Goal: Task Accomplishment & Management: Use online tool/utility

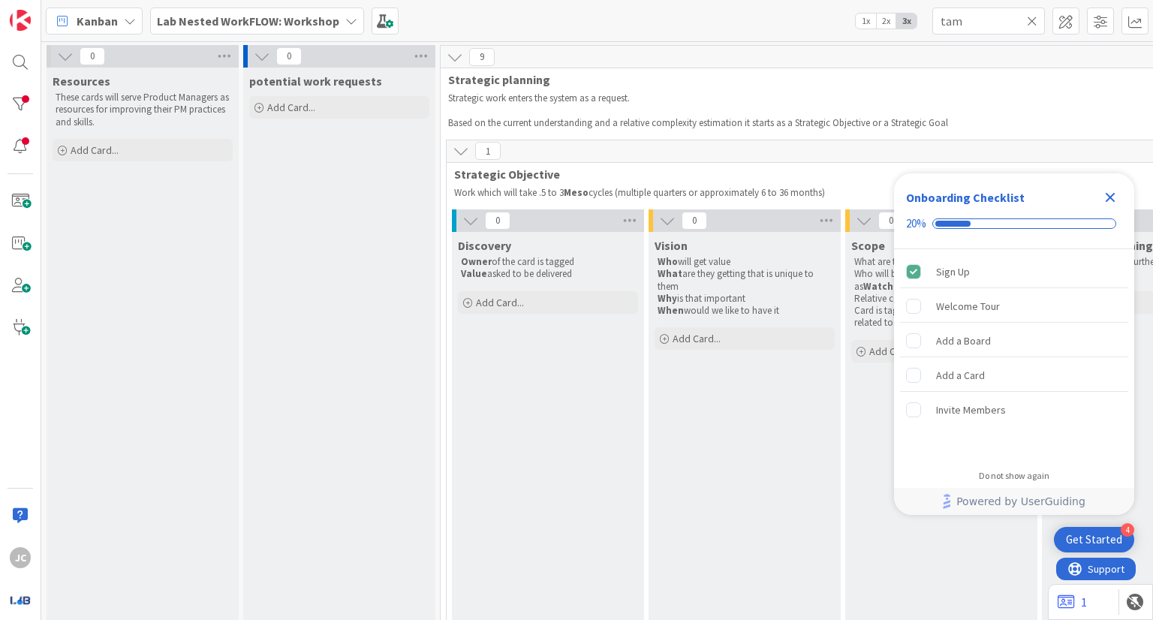
click at [1117, 193] on icon "Close Checklist" at bounding box center [1111, 197] width 18 height 18
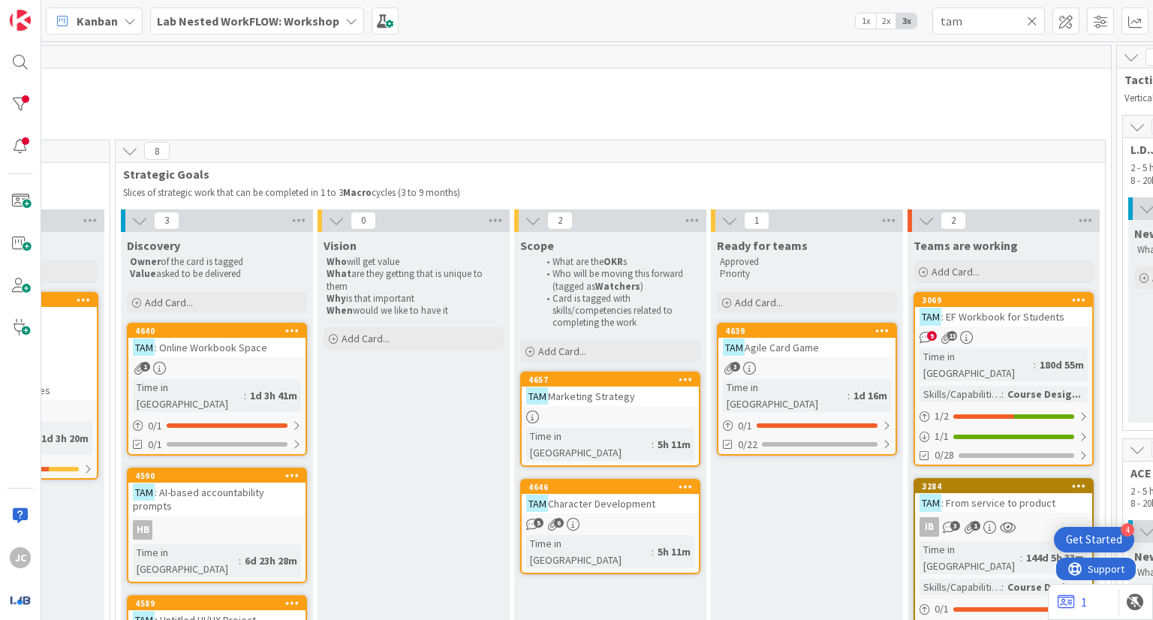
scroll to position [0, 1337]
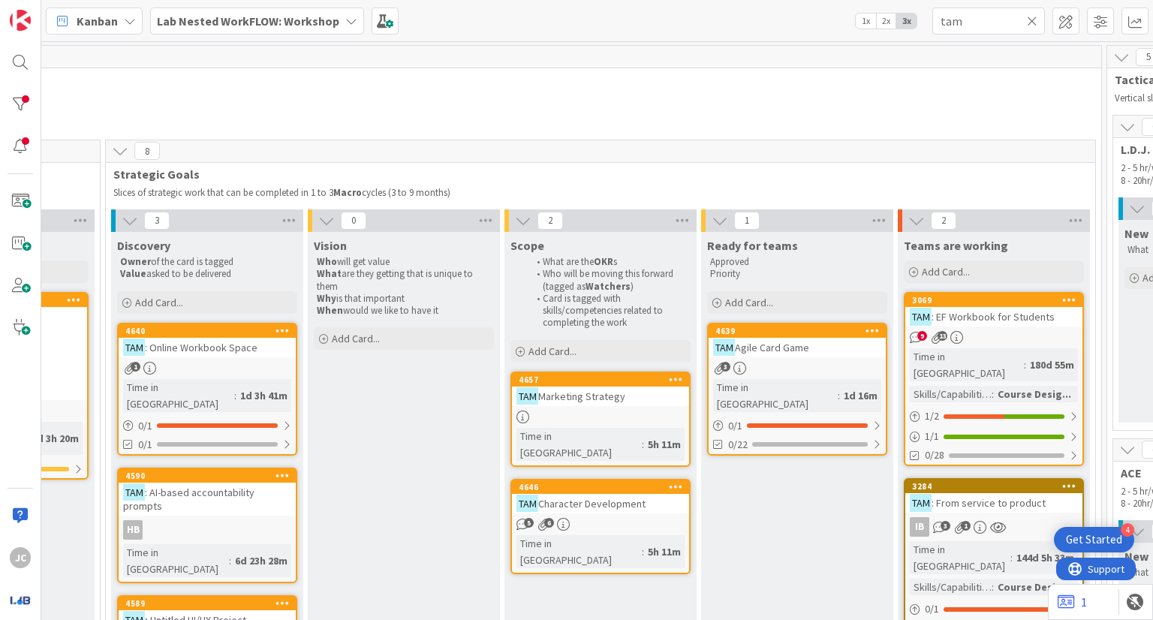
click at [611, 403] on div "TAM Marketing Strategy" at bounding box center [600, 397] width 177 height 20
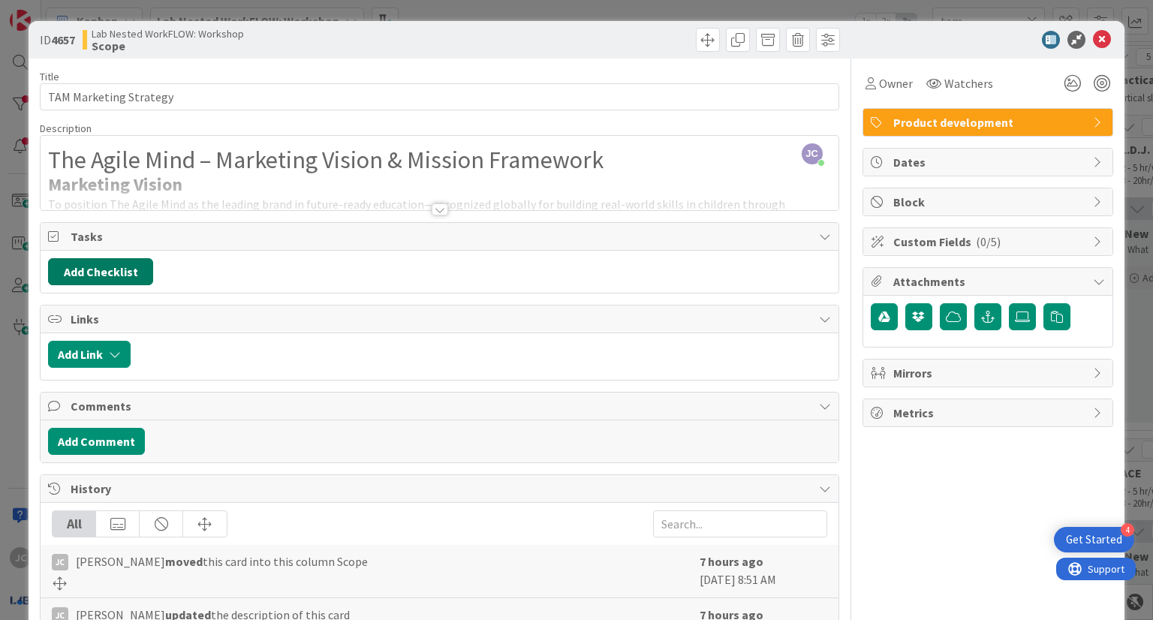
click at [121, 276] on button "Add Checklist" at bounding box center [100, 271] width 105 height 27
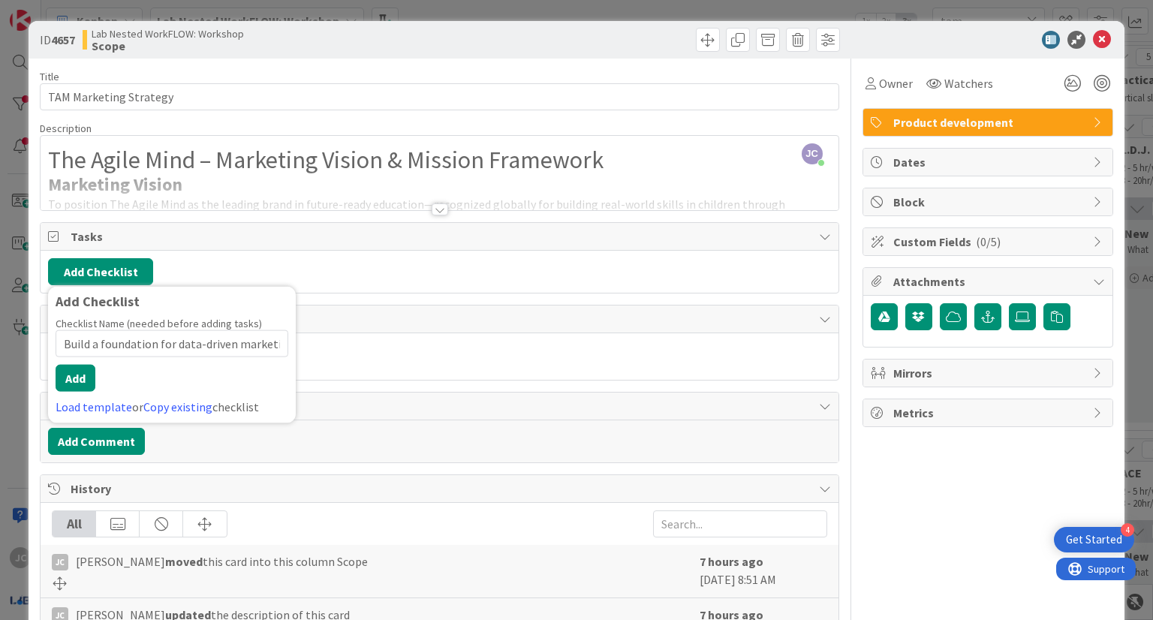
scroll to position [0, 56]
type input "Build a foundation for data-driven marketing decisions"
click at [75, 385] on button "Add" at bounding box center [76, 378] width 40 height 27
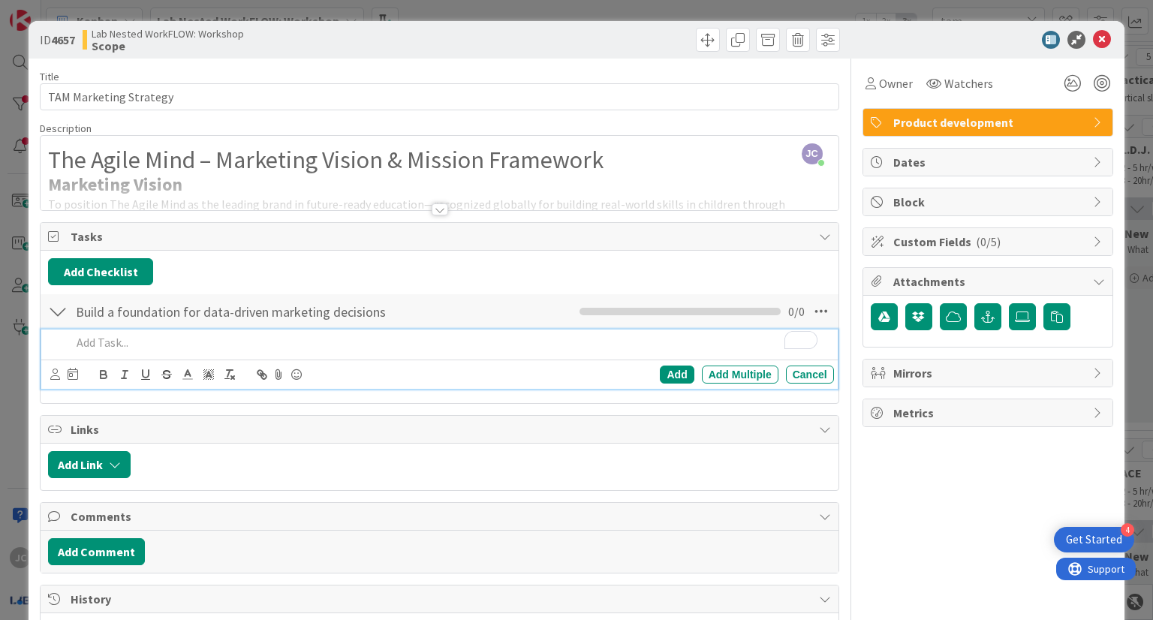
click at [214, 345] on p "To enrich screen reader interactions, please activate Accessibility in Grammarl…" at bounding box center [449, 342] width 756 height 17
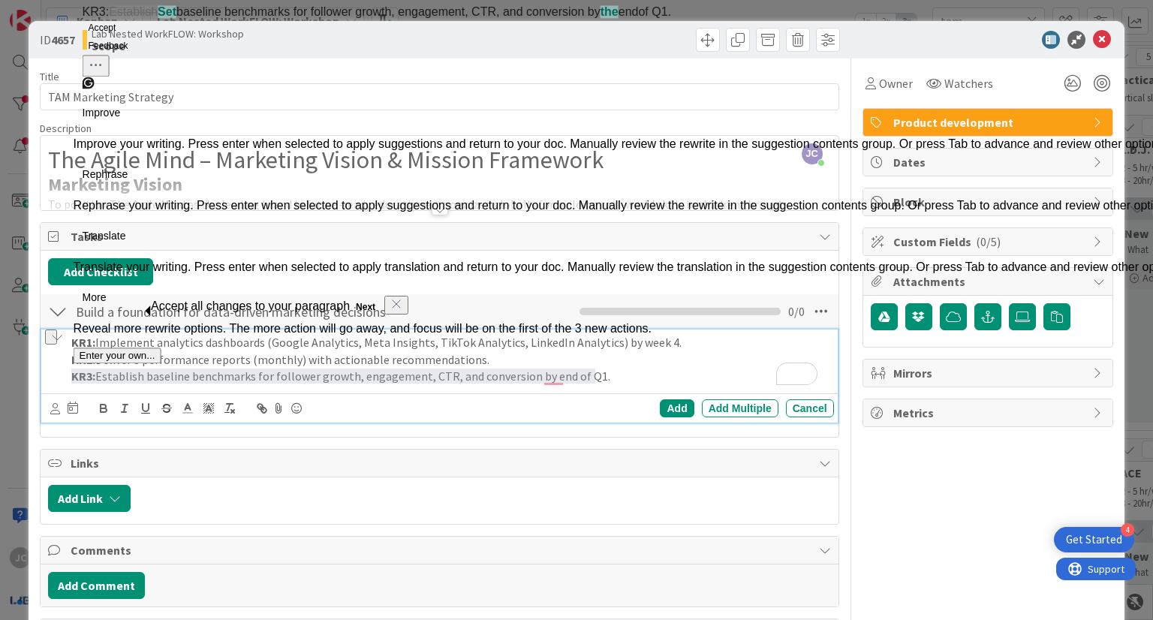
drag, startPoint x: 602, startPoint y: 378, endPoint x: 69, endPoint y: 357, distance: 533.6
click at [69, 357] on div "KR1: Implement analytics dashboards (Google Analytics, Meta Insights, TikTok An…" at bounding box center [449, 360] width 768 height 60
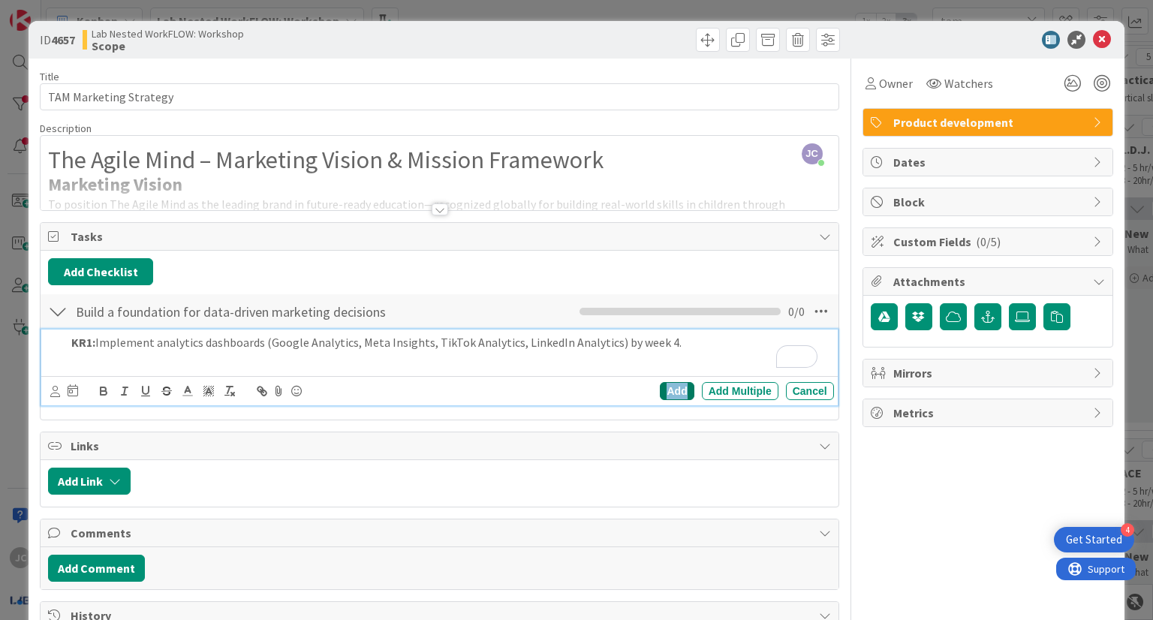
click at [664, 389] on div "Add" at bounding box center [677, 391] width 34 height 18
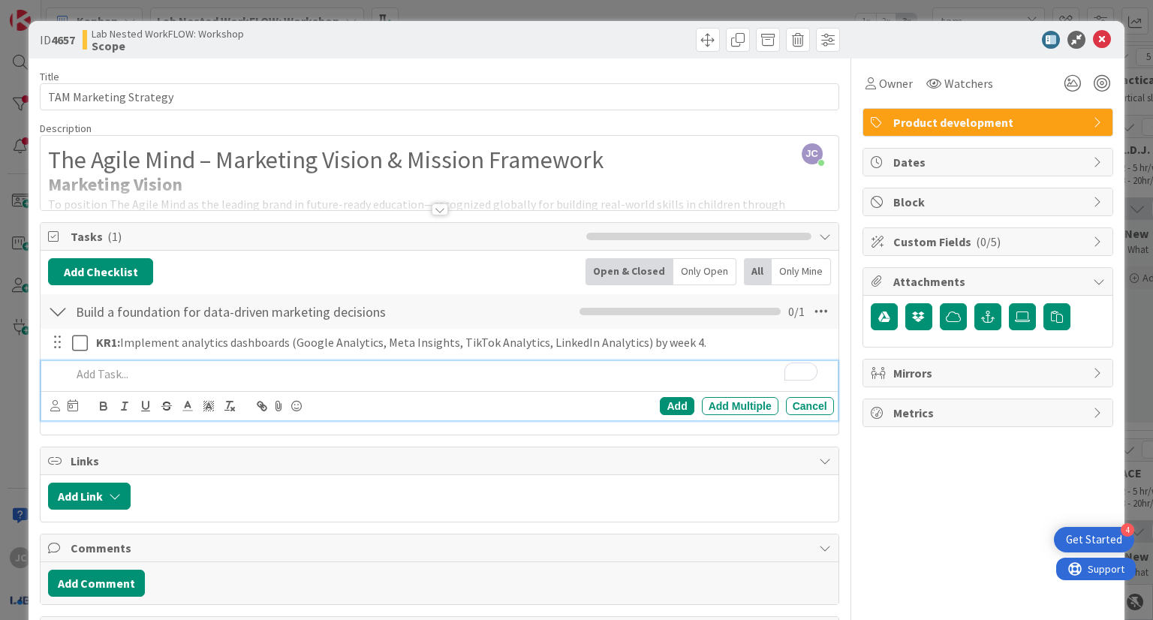
click at [321, 378] on p "To enrich screen reader interactions, please activate Accessibility in Grammarl…" at bounding box center [449, 374] width 756 height 17
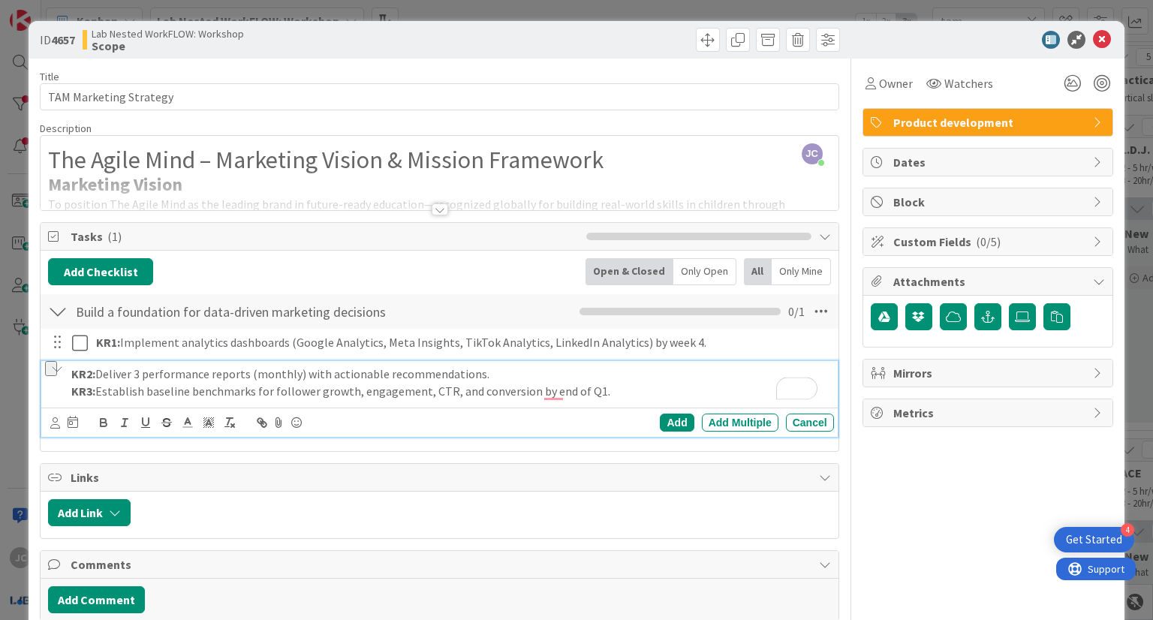
drag, startPoint x: 610, startPoint y: 393, endPoint x: 69, endPoint y: 391, distance: 541.4
click at [68, 391] on div "KR2: Deliver 3 performance reports (monthly) with actionable recommendations. K…" at bounding box center [439, 399] width 796 height 76
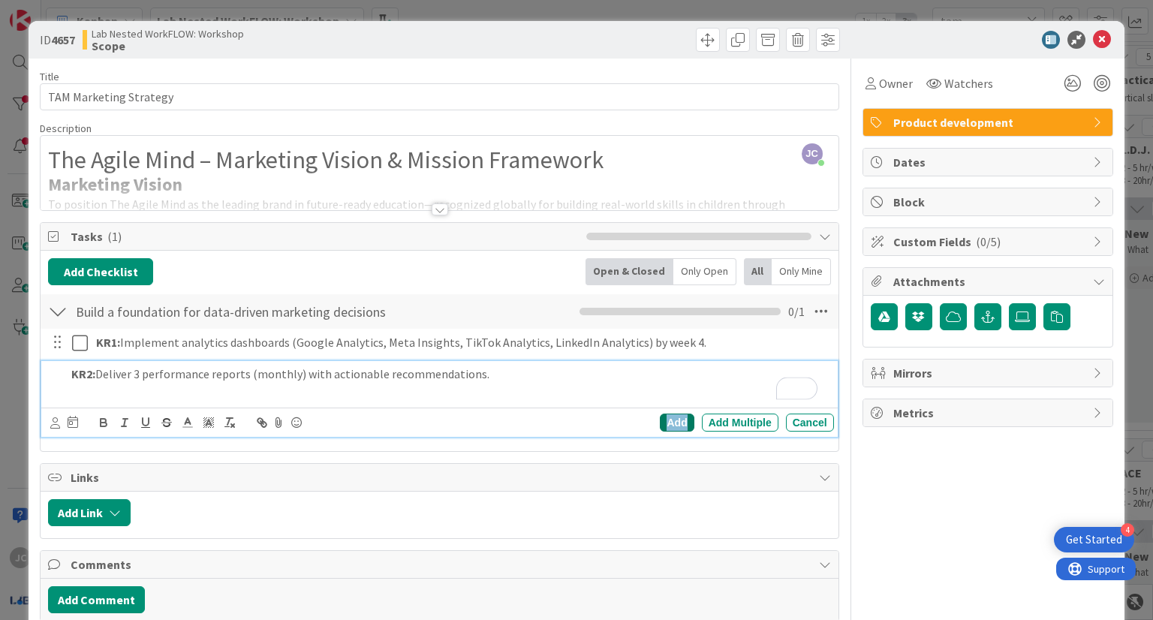
click at [670, 419] on div "Add" at bounding box center [677, 423] width 34 height 18
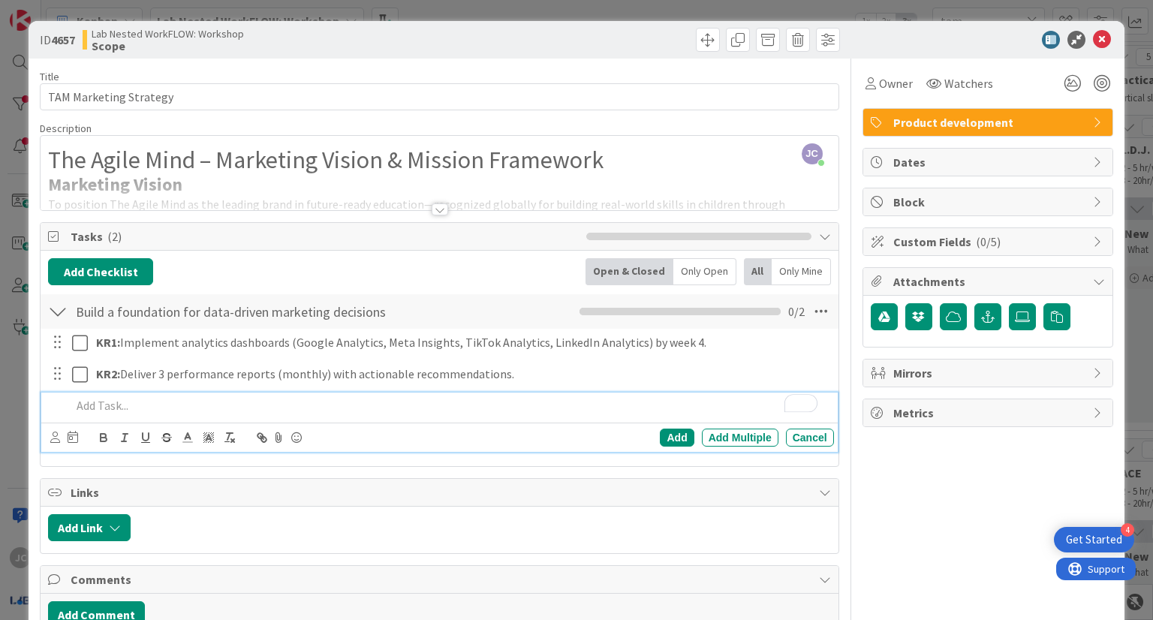
click at [453, 405] on p "To enrich screen reader interactions, please activate Accessibility in Grammarl…" at bounding box center [449, 405] width 756 height 17
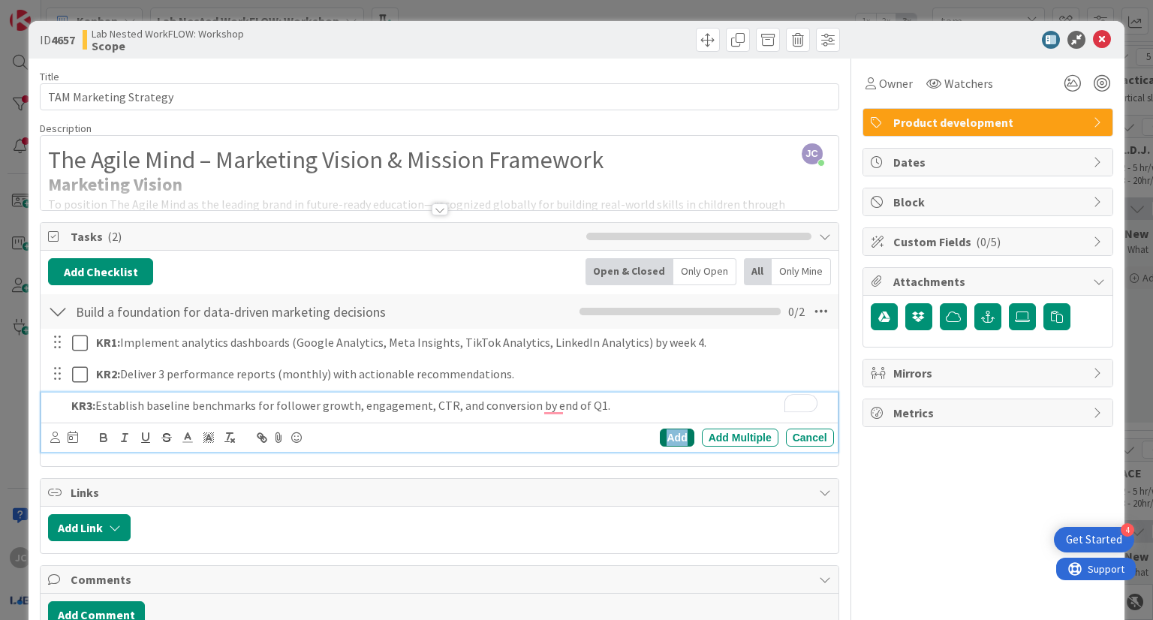
click at [665, 436] on div "Add" at bounding box center [677, 438] width 34 height 18
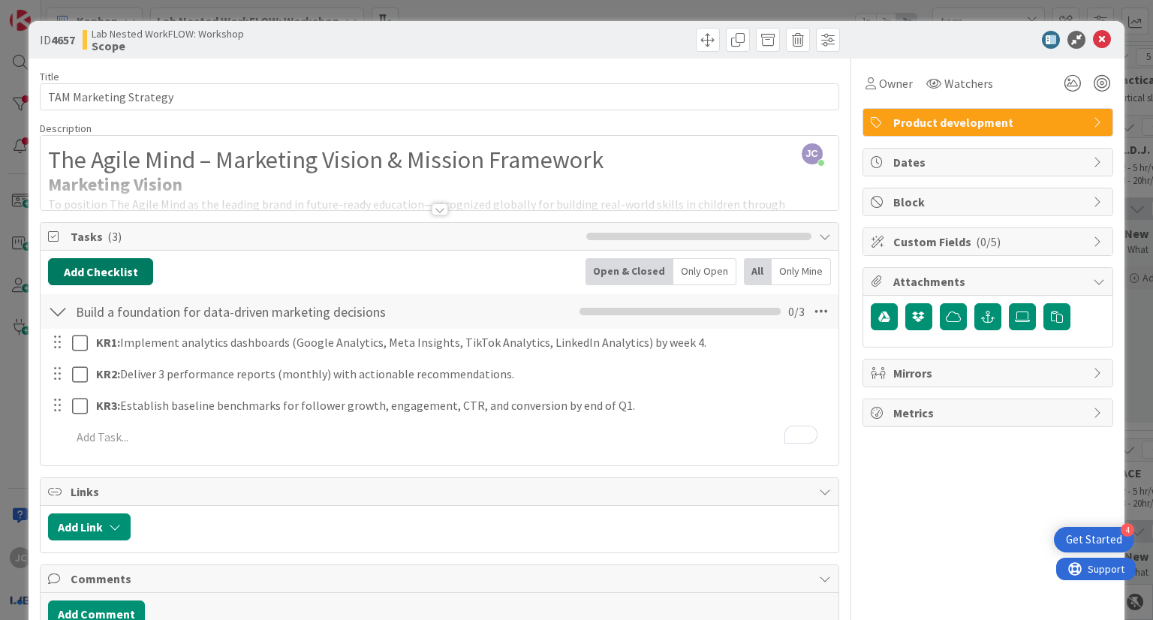
click at [105, 264] on button "Add Checklist" at bounding box center [100, 271] width 105 height 27
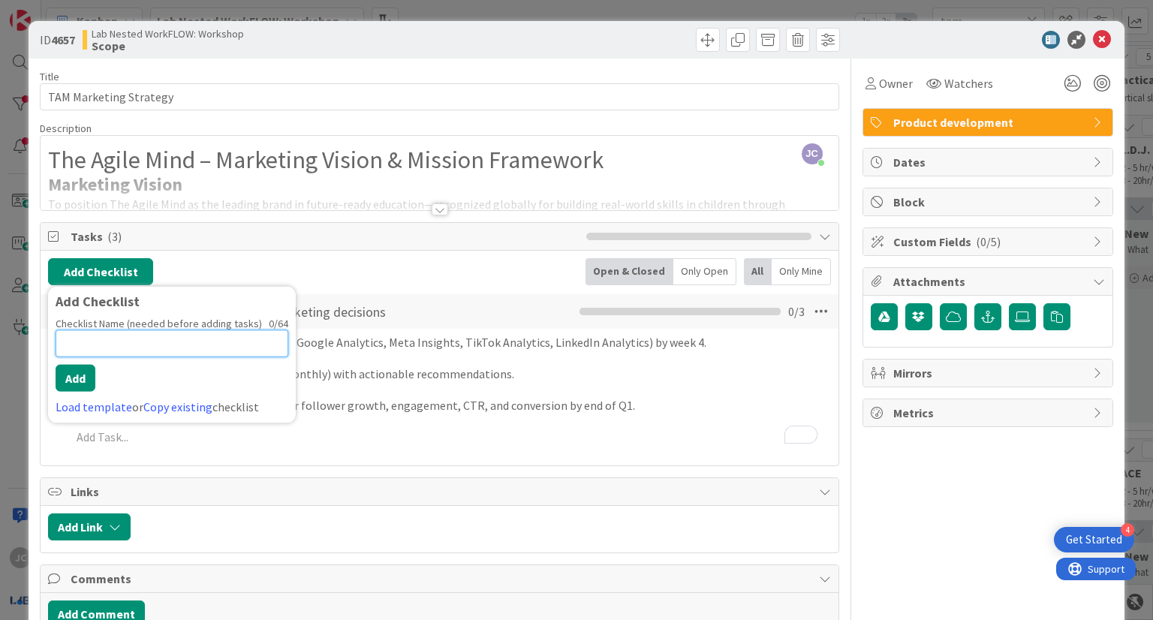
paste input "Drive measurable traffic and conversions to Agile Mind products"
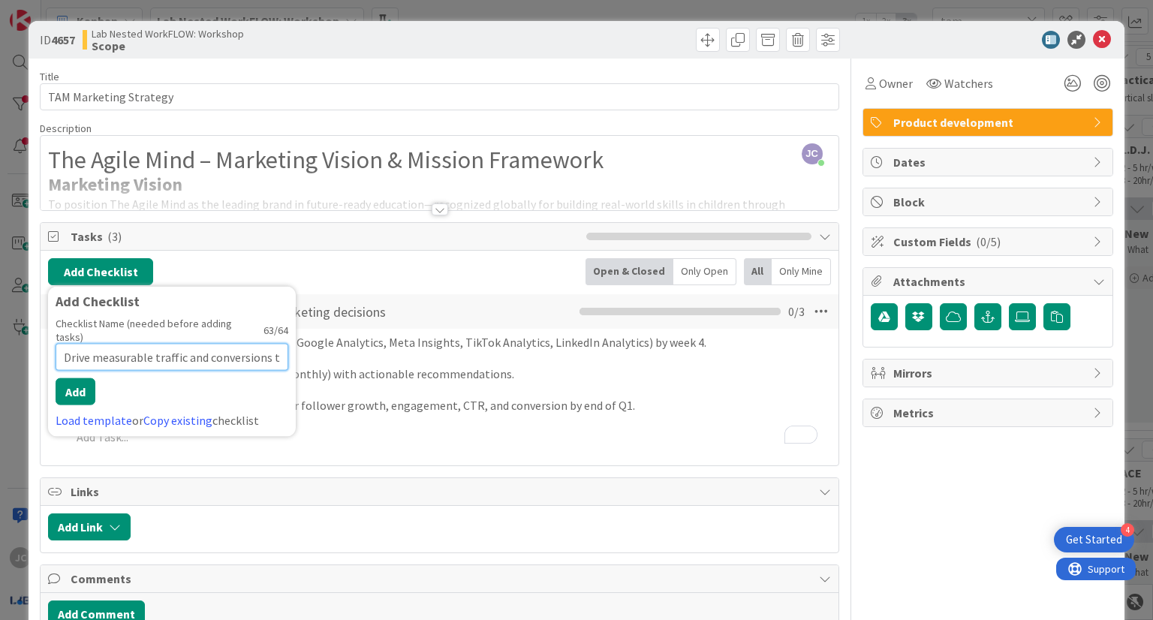
scroll to position [0, 101]
type input "Drive measurable traffic and conversions to Agile Mind products"
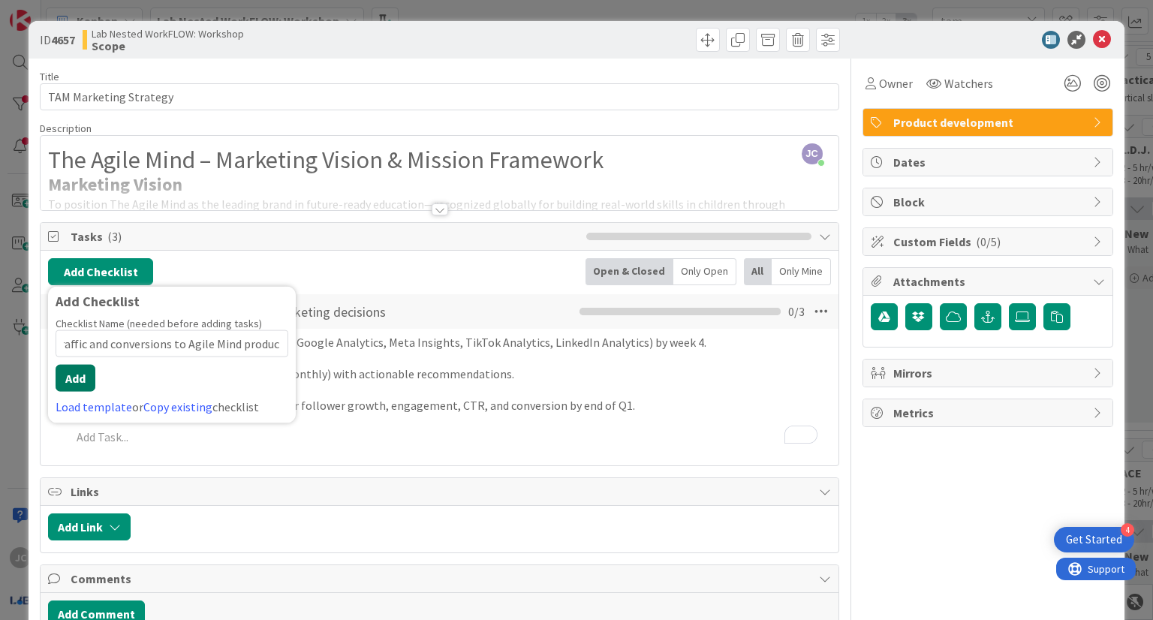
click at [72, 371] on button "Add" at bounding box center [76, 378] width 40 height 27
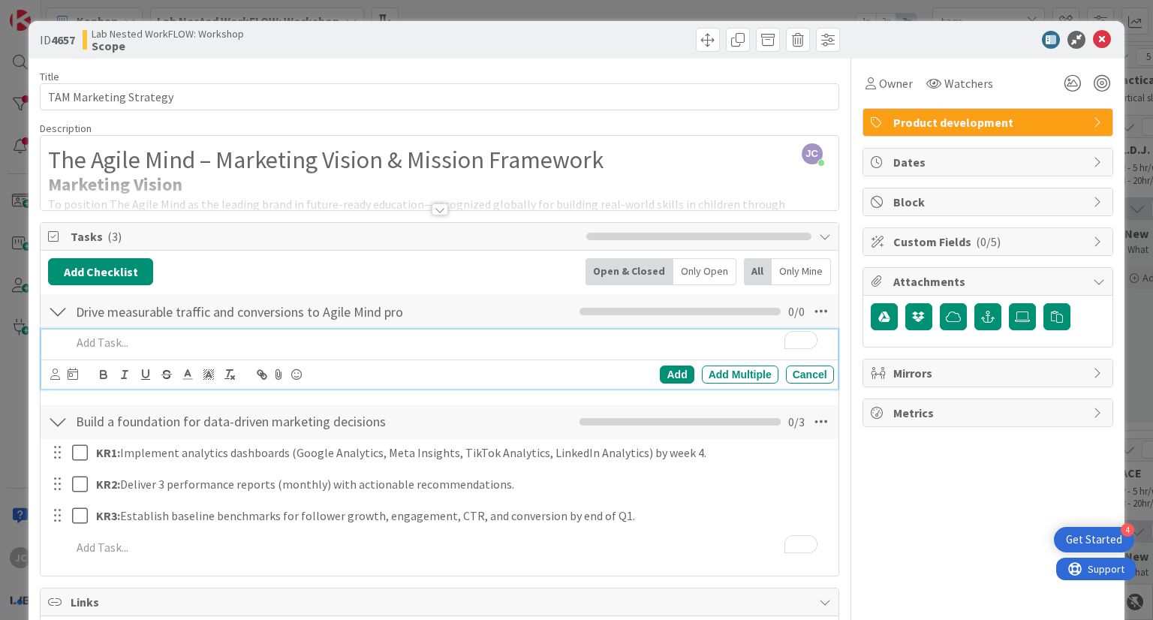
click at [140, 343] on p "To enrich screen reader interactions, please activate Accessibility in Grammarl…" at bounding box center [449, 342] width 756 height 17
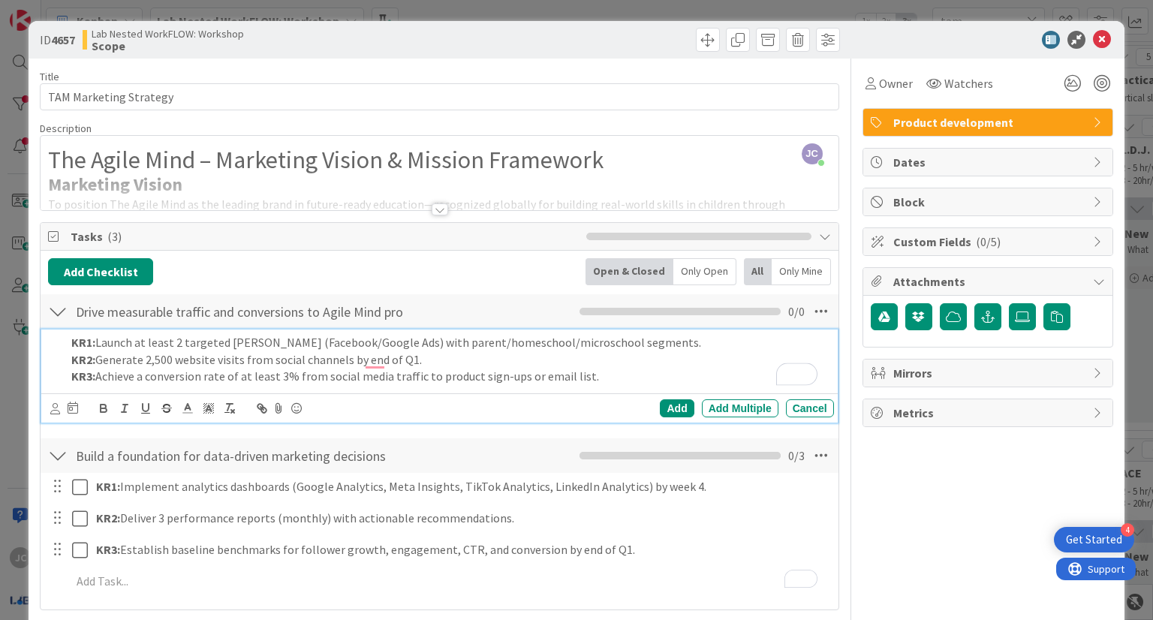
drag, startPoint x: 595, startPoint y: 381, endPoint x: 360, endPoint y: 360, distance: 235.2
click at [360, 360] on div "KR1: Launch at least 2 targeted ad campaigns (Facebook/Google Ads) with parent/…" at bounding box center [449, 360] width 768 height 60
drag, startPoint x: 360, startPoint y: 360, endPoint x: 589, endPoint y: 381, distance: 229.3
click at [589, 381] on div "KR1: Launch at least 2 targeted ad campaigns (Facebook/Google Ads) with parent/…" at bounding box center [449, 360] width 768 height 60
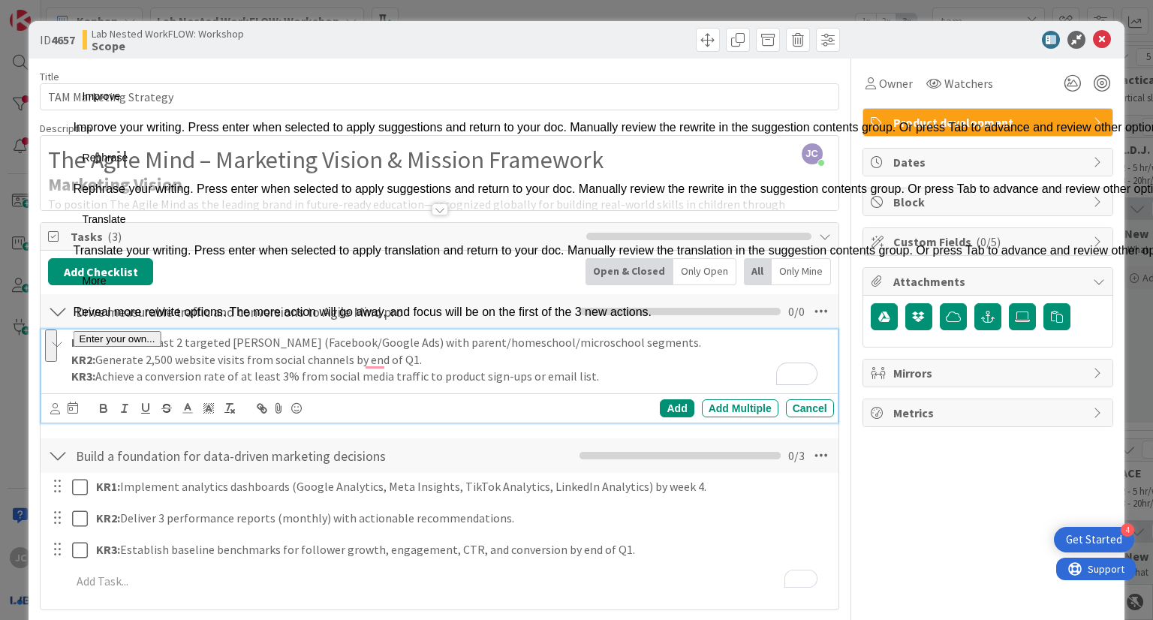
drag, startPoint x: 589, startPoint y: 381, endPoint x: 71, endPoint y: 366, distance: 518.4
click at [68, 366] on div "KR1: Launch at least 2 targeted ad campaigns (Facebook/Google Ads) with parent/…" at bounding box center [439, 376] width 796 height 93
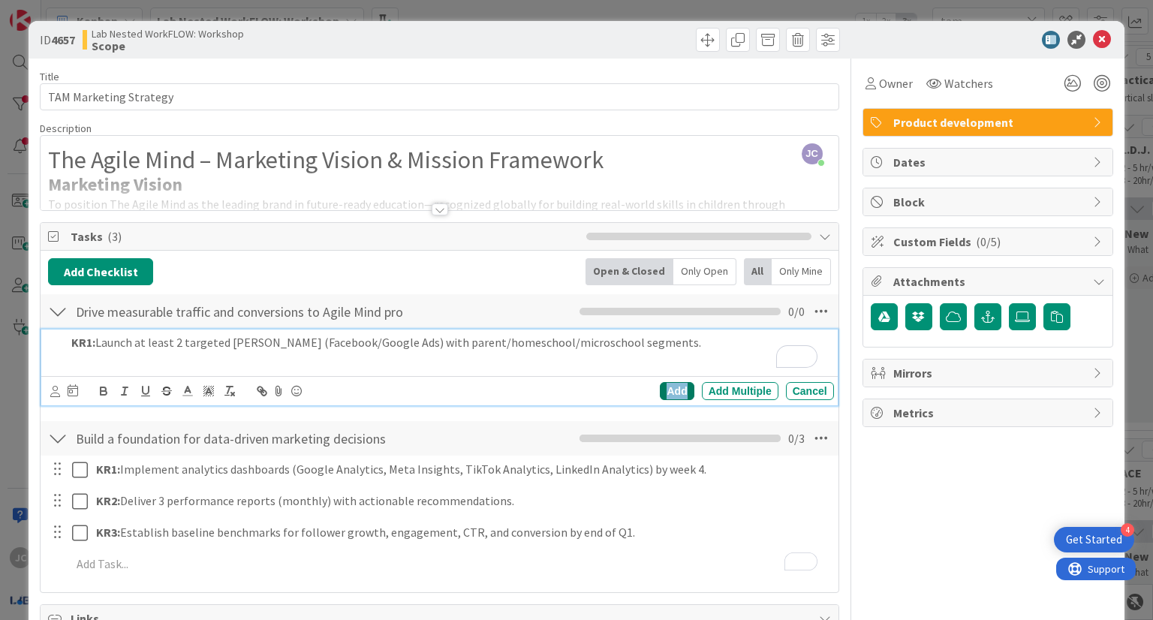
click at [674, 394] on div "Add" at bounding box center [677, 391] width 34 height 18
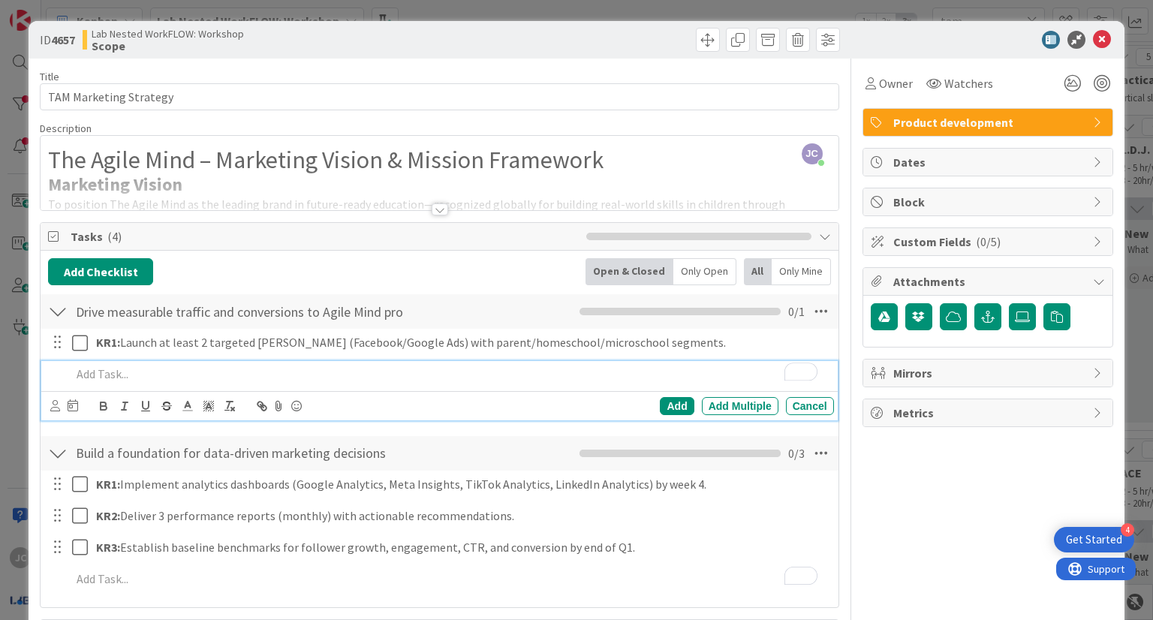
click at [360, 382] on div "To enrich screen reader interactions, please activate Accessibility in Grammarl…" at bounding box center [449, 374] width 768 height 26
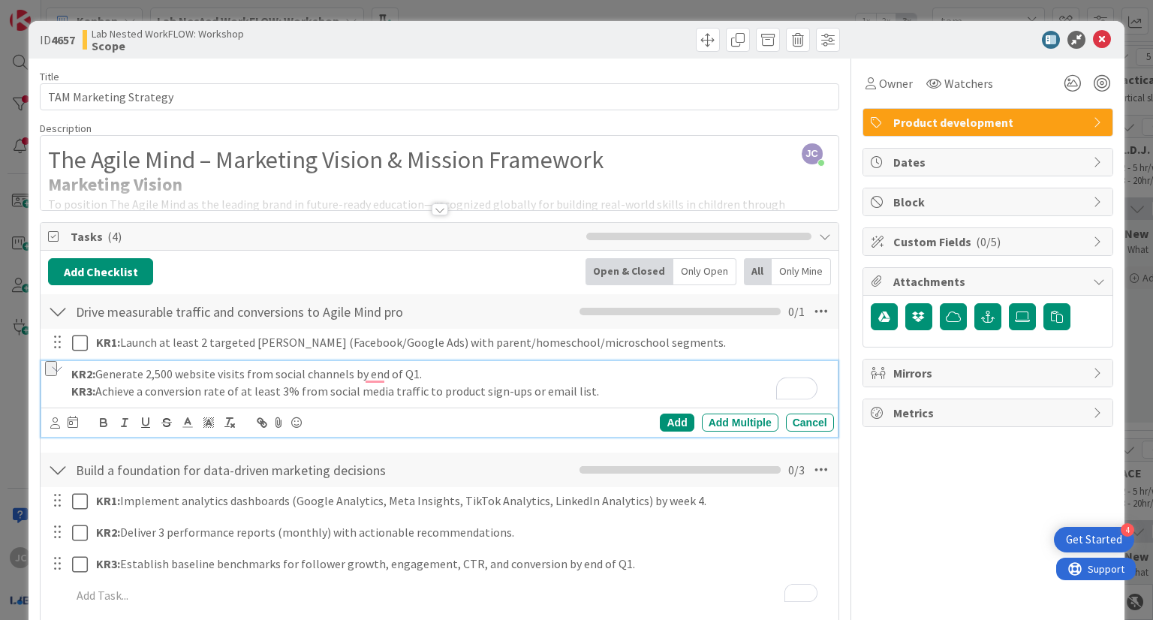
drag, startPoint x: 592, startPoint y: 402, endPoint x: 71, endPoint y: 384, distance: 520.7
click at [71, 384] on div "KR2: Generate 2,500 website visits from social channels by end of Q1. KR3: Achi…" at bounding box center [449, 382] width 768 height 43
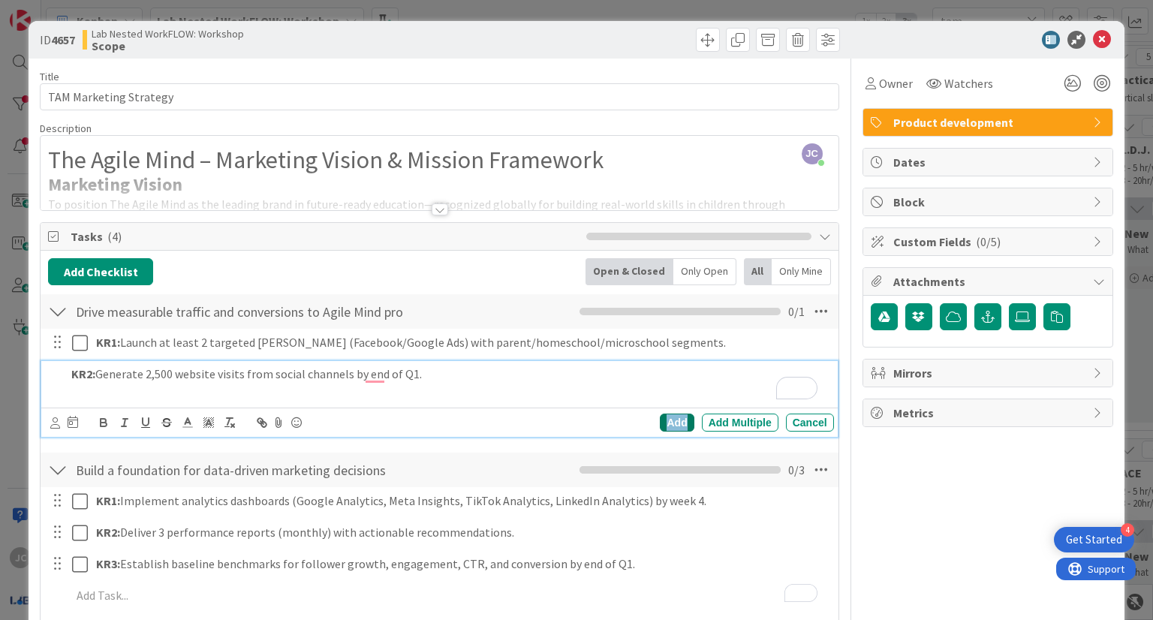
click at [663, 421] on div "Add" at bounding box center [677, 423] width 34 height 18
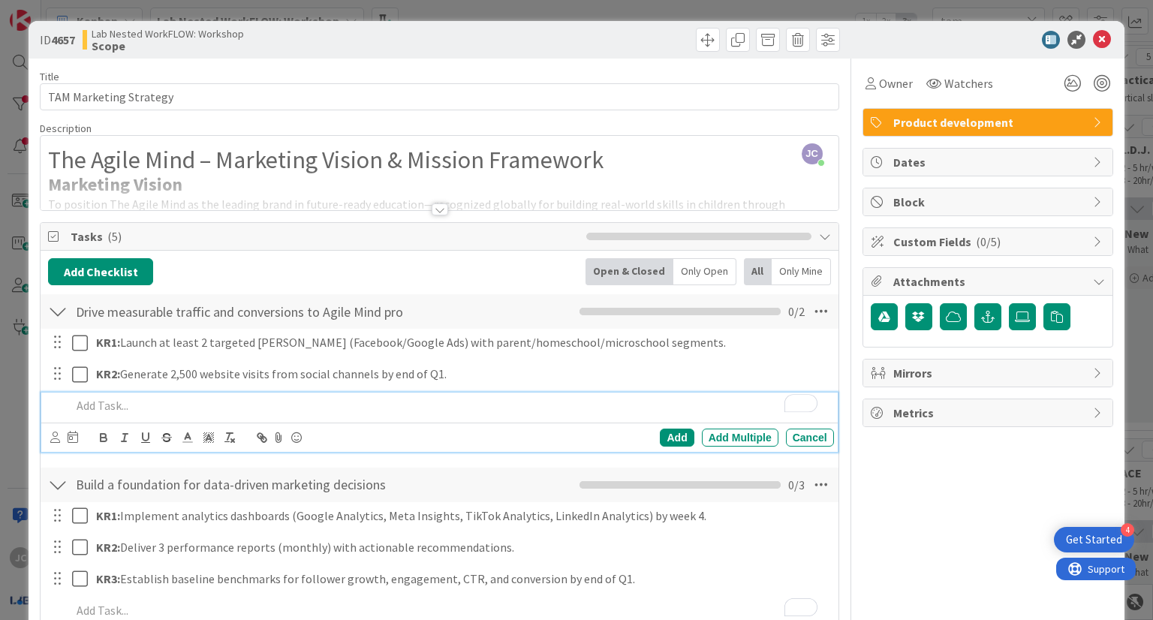
click at [323, 402] on p "To enrich screen reader interactions, please activate Accessibility in Grammarl…" at bounding box center [449, 405] width 756 height 17
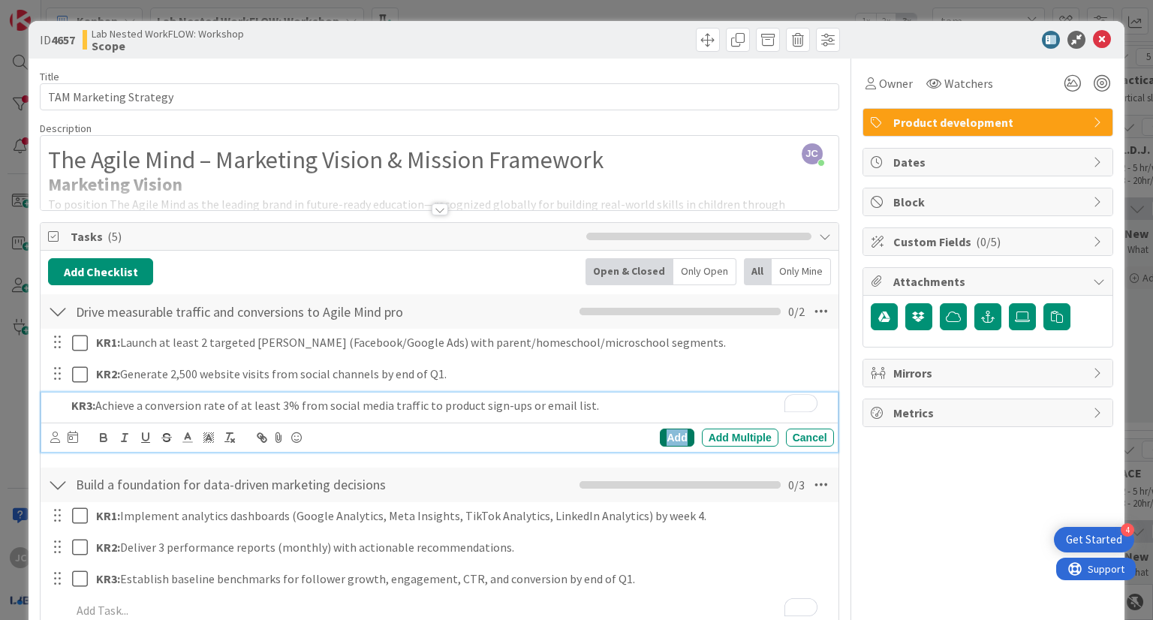
click at [664, 436] on div "Add" at bounding box center [677, 438] width 34 height 18
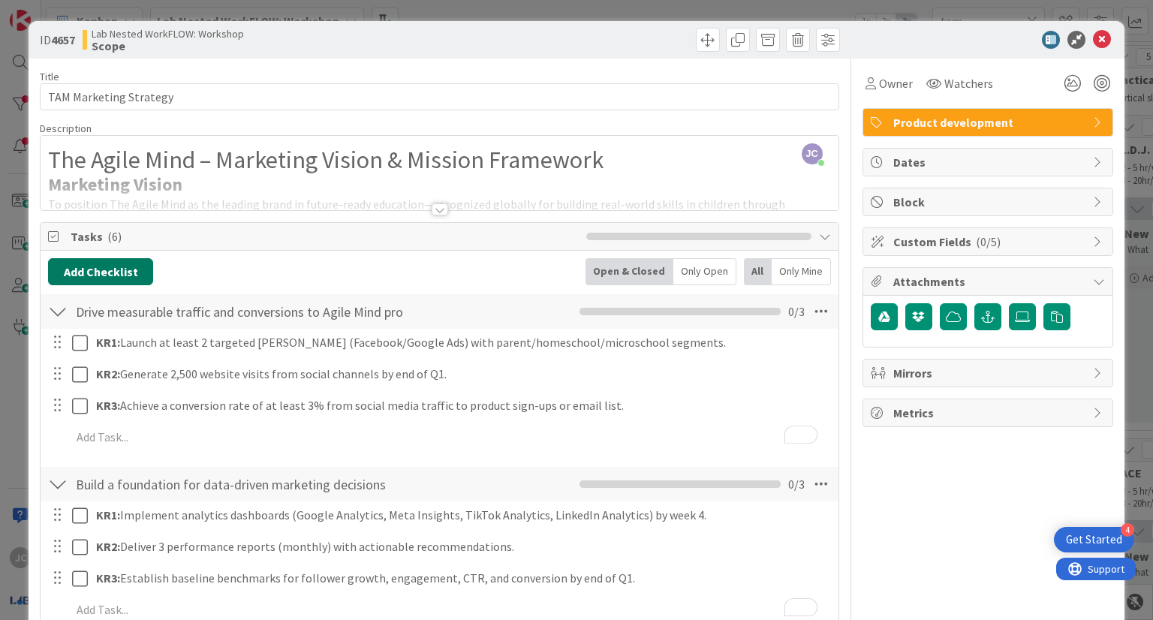
click at [95, 277] on button "Add Checklist" at bounding box center [100, 271] width 105 height 27
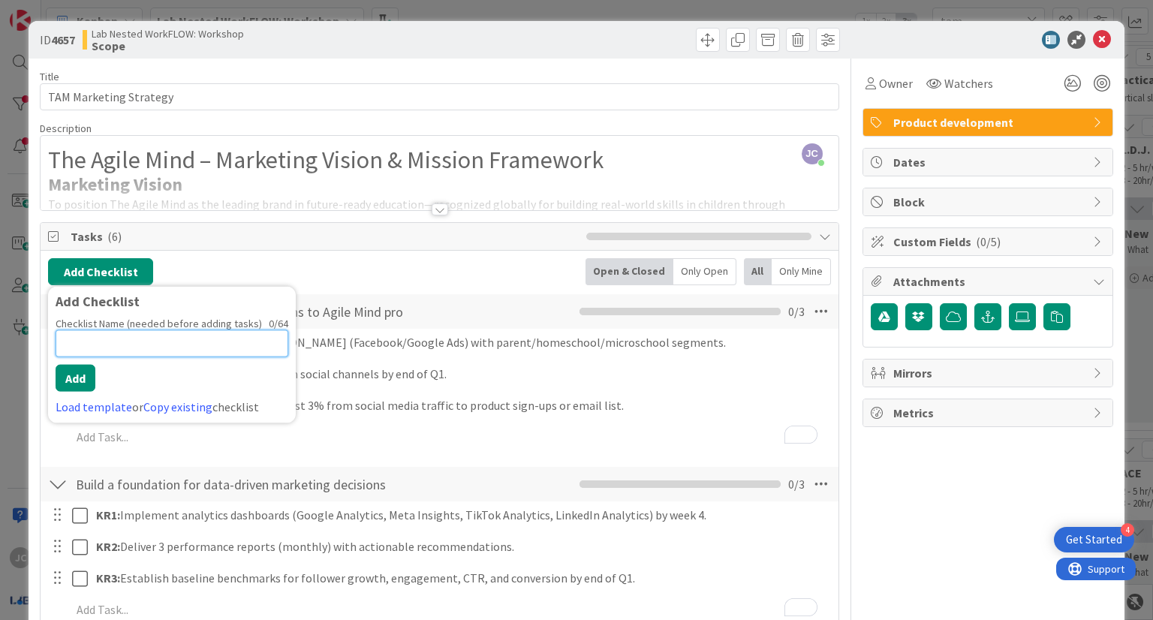
paste input "Create and test a scalable content strategy"
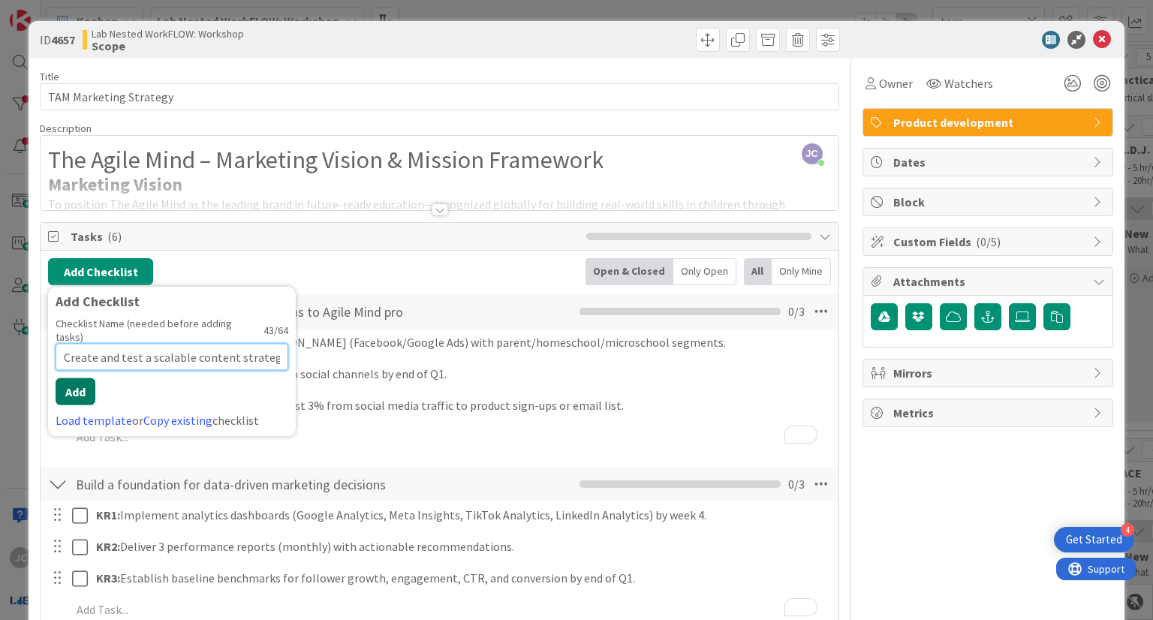
type input "Create and test a scalable content strategy"
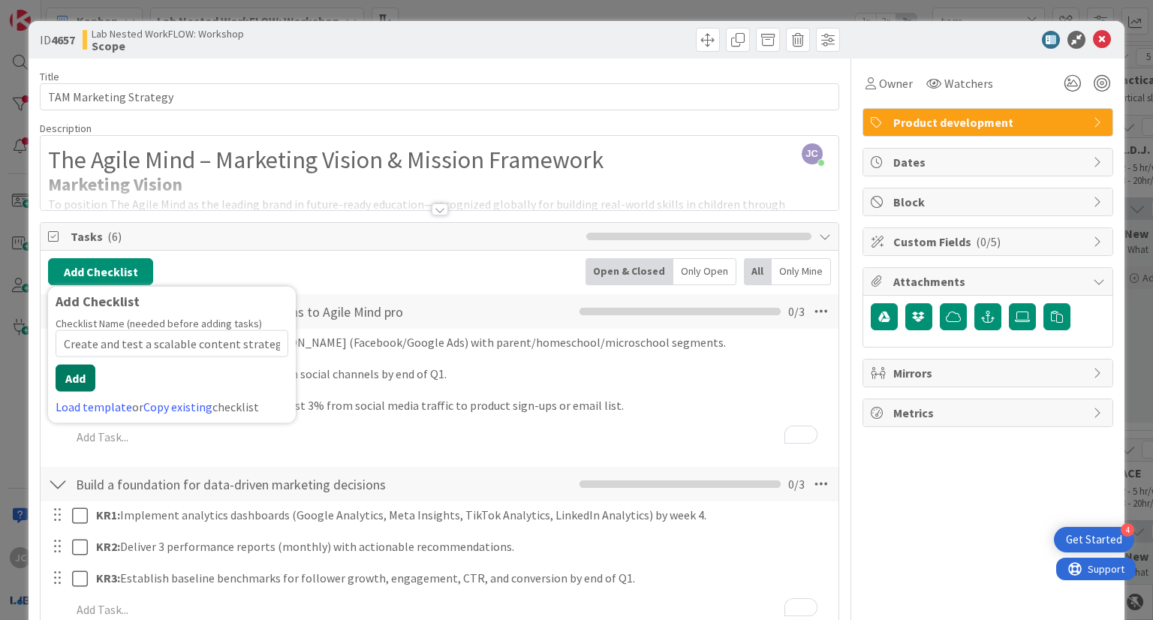
click at [80, 369] on button "Add" at bounding box center [76, 378] width 40 height 27
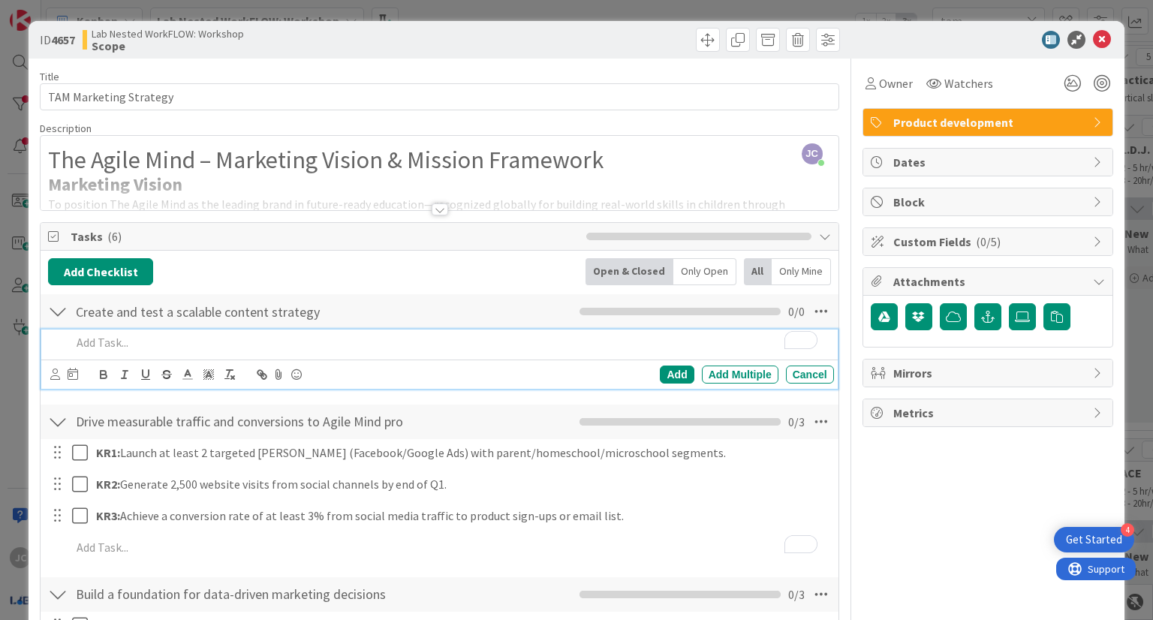
click at [299, 339] on p "To enrich screen reader interactions, please activate Accessibility in Grammarl…" at bounding box center [449, 342] width 756 height 17
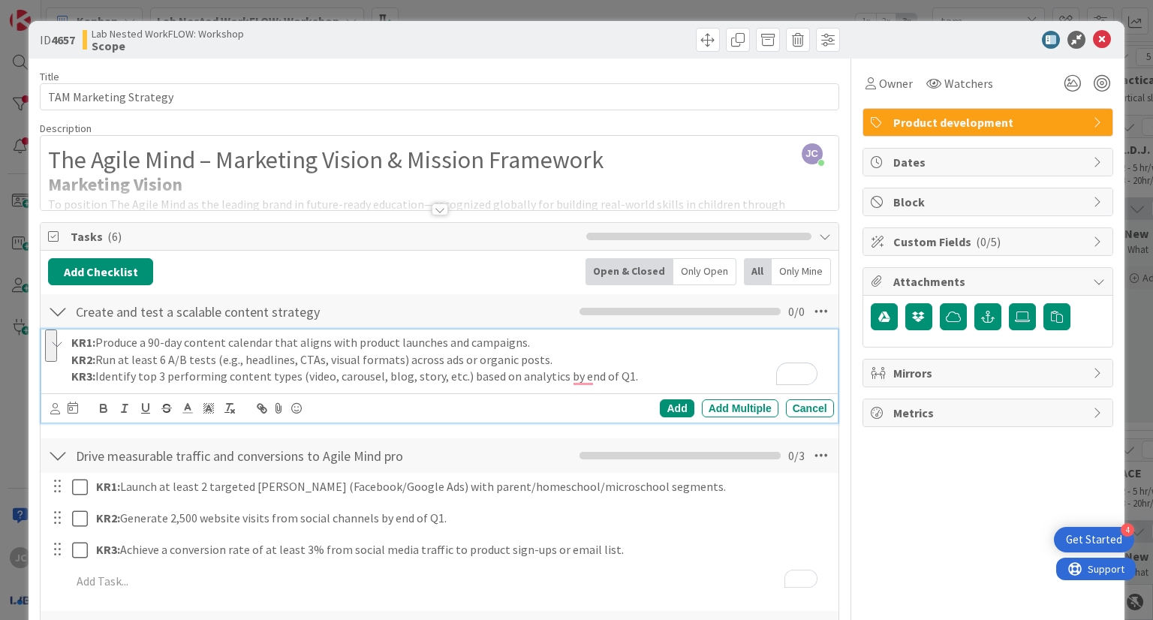
drag, startPoint x: 637, startPoint y: 375, endPoint x: 72, endPoint y: 356, distance: 565.0
click at [72, 356] on div "KR1: Produce a 90-day content calendar that aligns with product launches and ca…" at bounding box center [449, 360] width 768 height 60
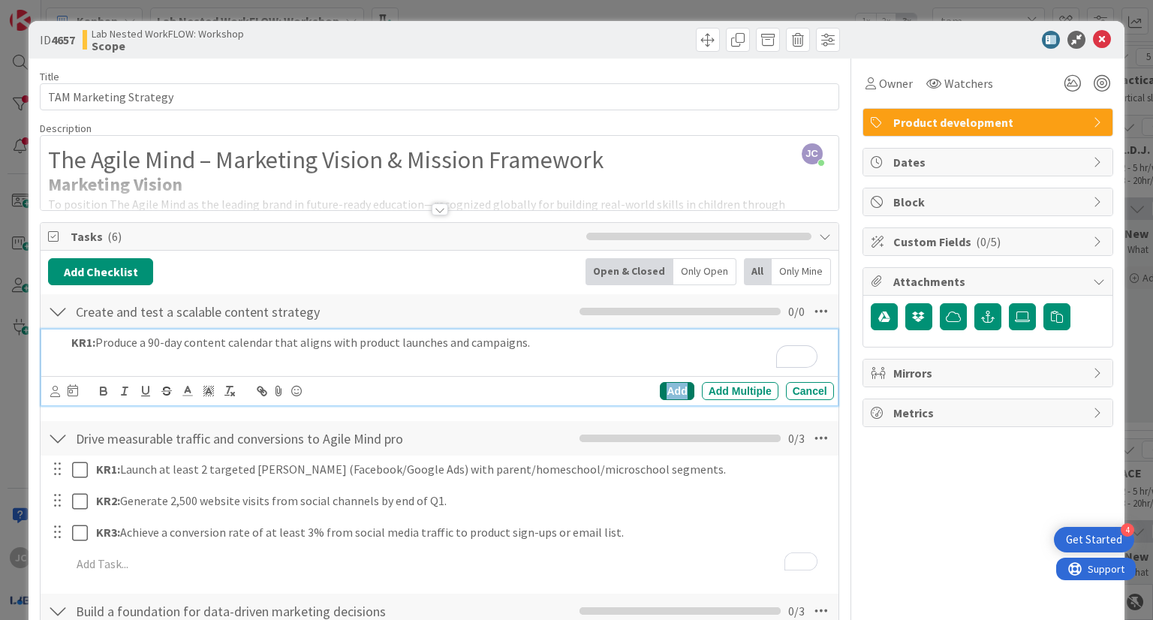
click at [667, 385] on div "Add" at bounding box center [677, 391] width 34 height 18
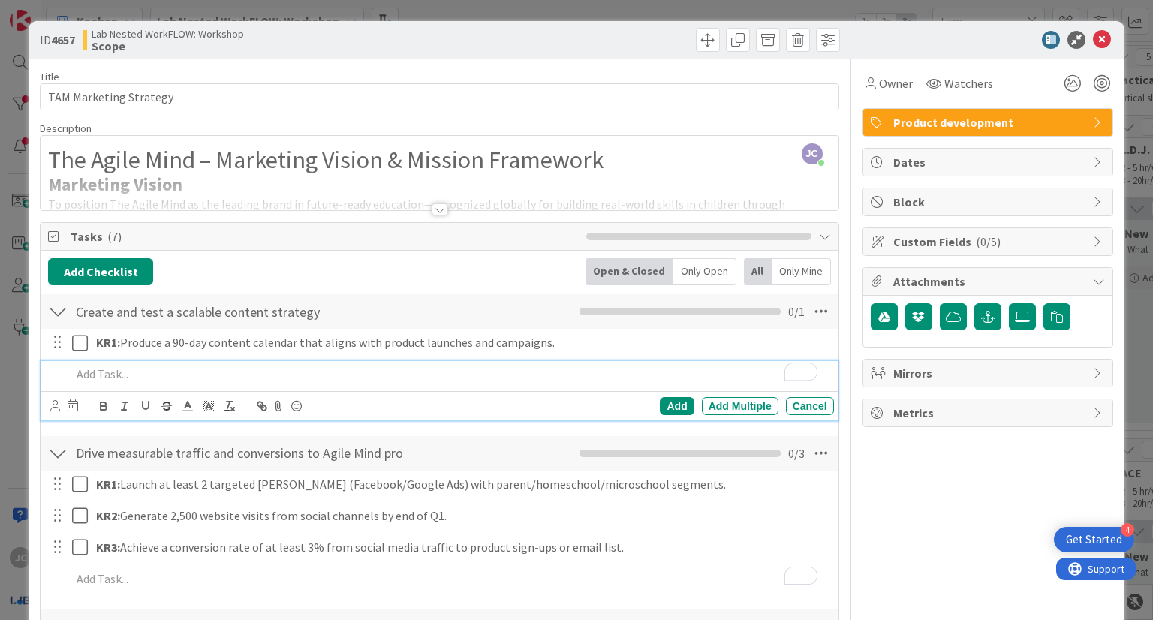
click at [267, 378] on p "To enrich screen reader interactions, please activate Accessibility in Grammarl…" at bounding box center [449, 374] width 756 height 17
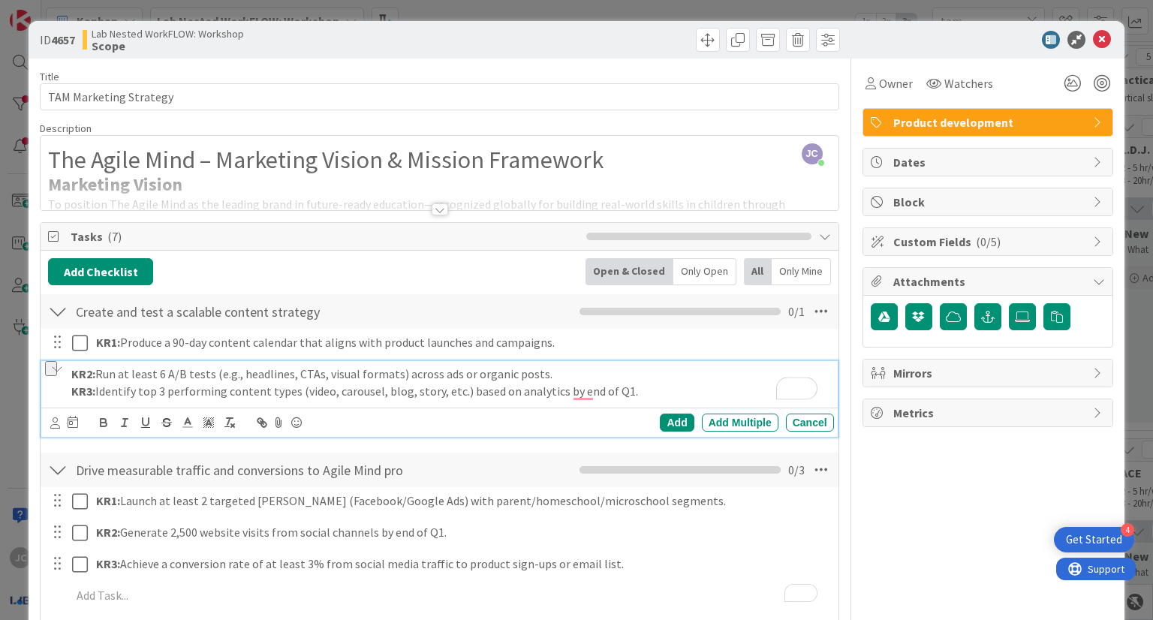
drag, startPoint x: 653, startPoint y: 390, endPoint x: 52, endPoint y: 405, distance: 601.7
click at [52, 405] on div "KR2: Run at least 6 A/B tests (e.g., headlines, CTAs, visual formats) across ad…" at bounding box center [439, 399] width 796 height 76
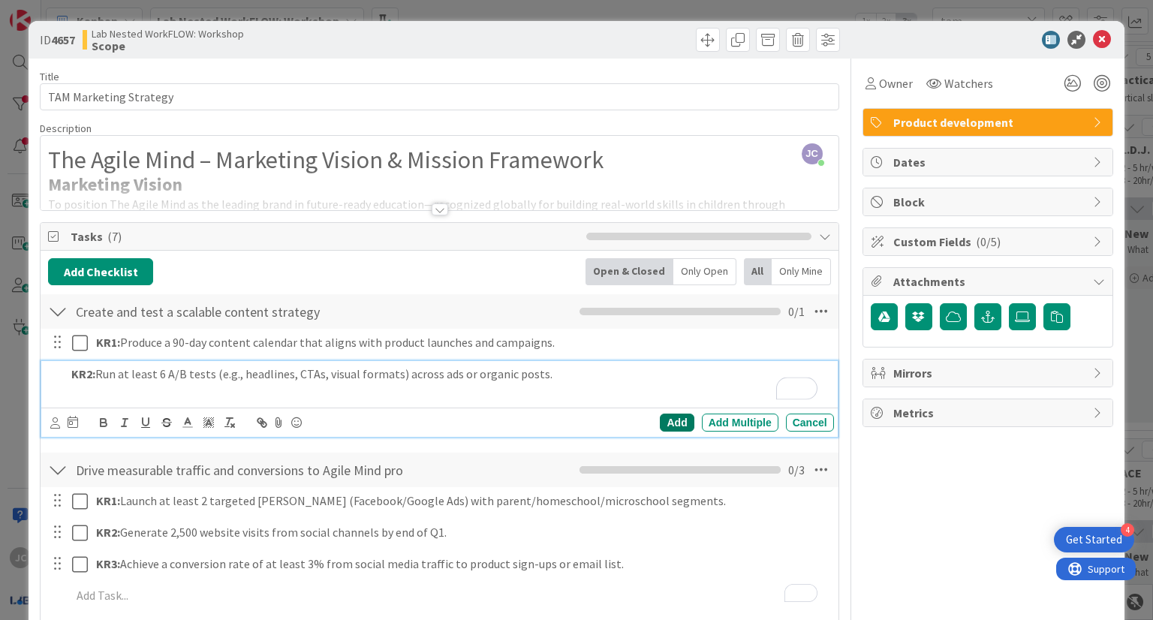
click at [662, 420] on div "Add" at bounding box center [677, 423] width 34 height 18
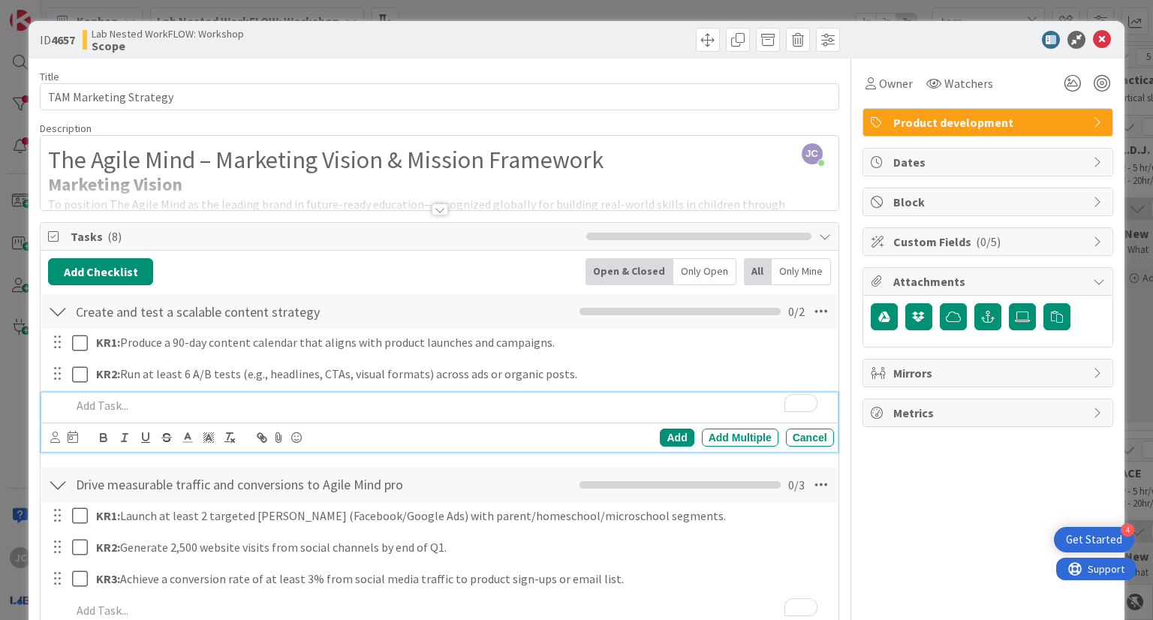
click at [297, 407] on p "To enrich screen reader interactions, please activate Accessibility in Grammarl…" at bounding box center [449, 405] width 756 height 17
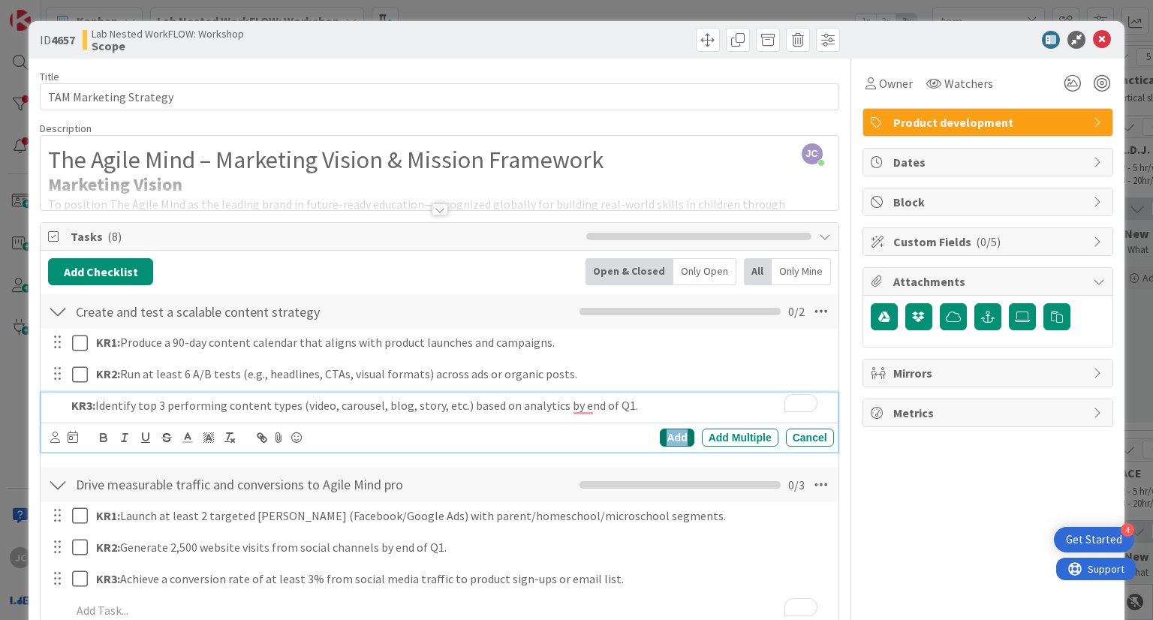
click at [666, 429] on div "Add" at bounding box center [677, 438] width 34 height 18
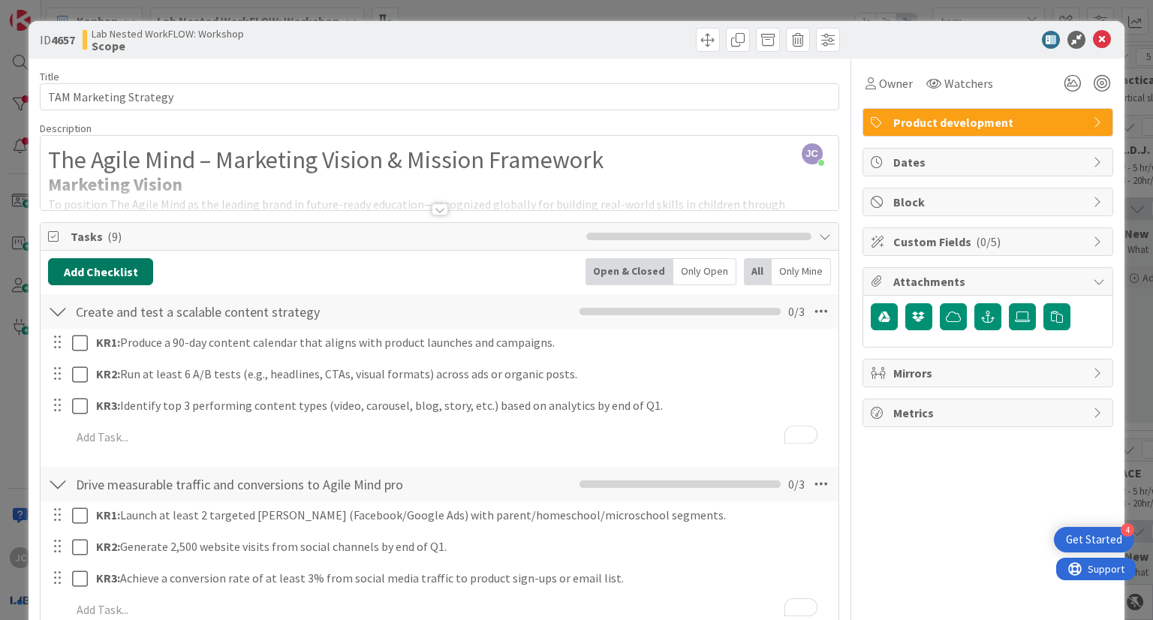
click at [65, 274] on button "Add Checklist" at bounding box center [100, 271] width 105 height 27
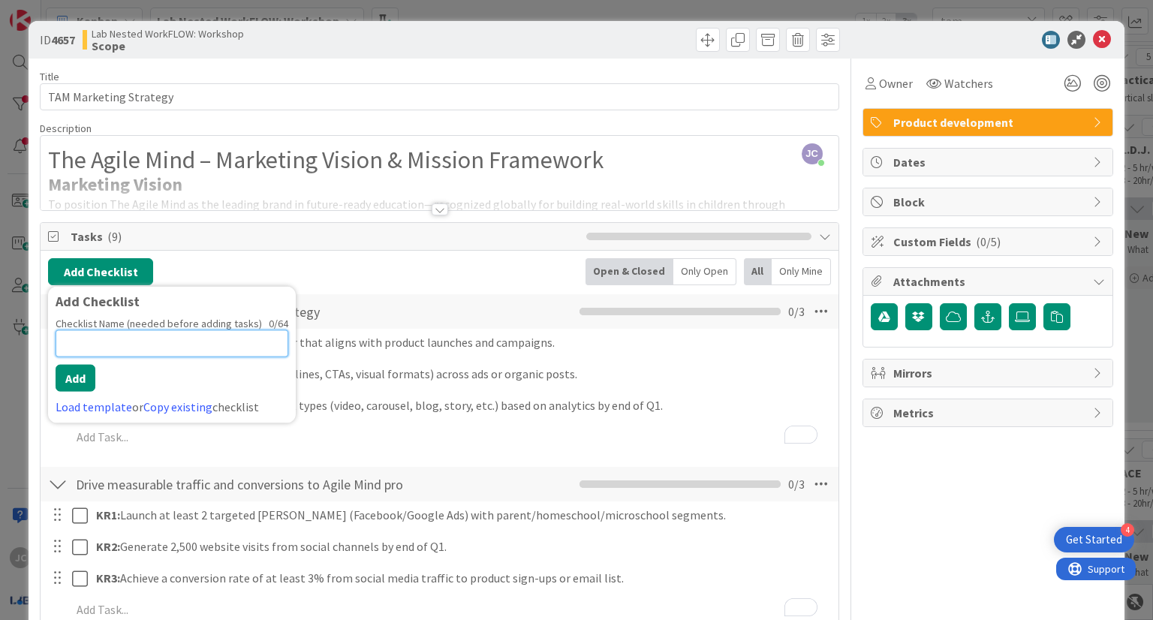
paste input "Grow an engaged community of parents, homeschoolers, and educato"
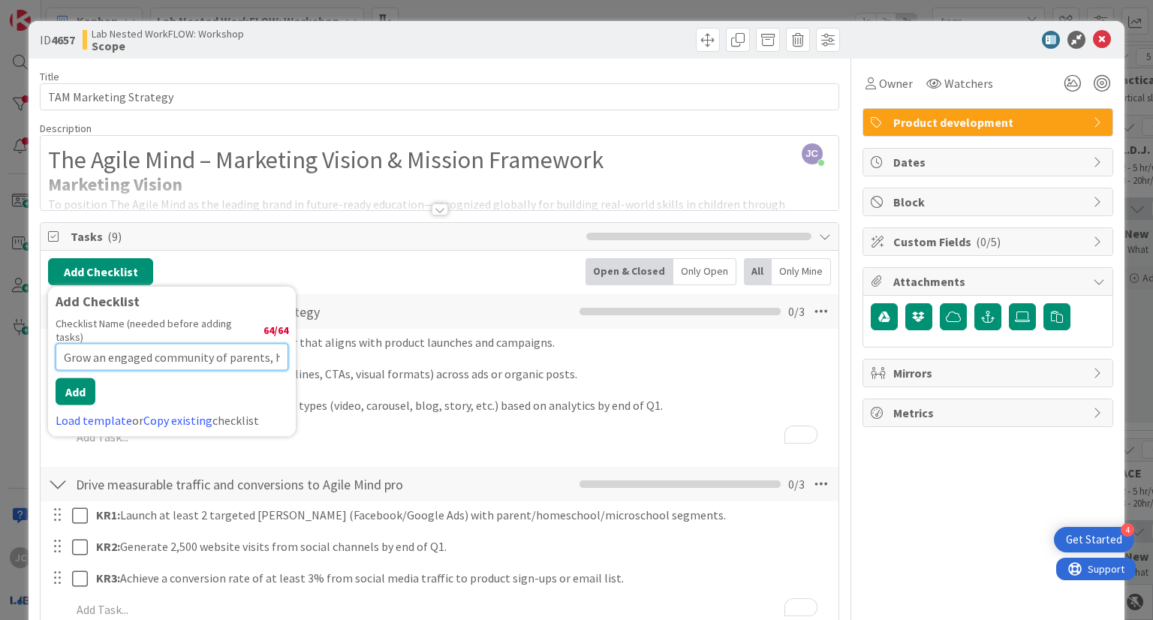
scroll to position [0, 133]
type input "Grow an engaged community of parents, homeschoolers, and educato"
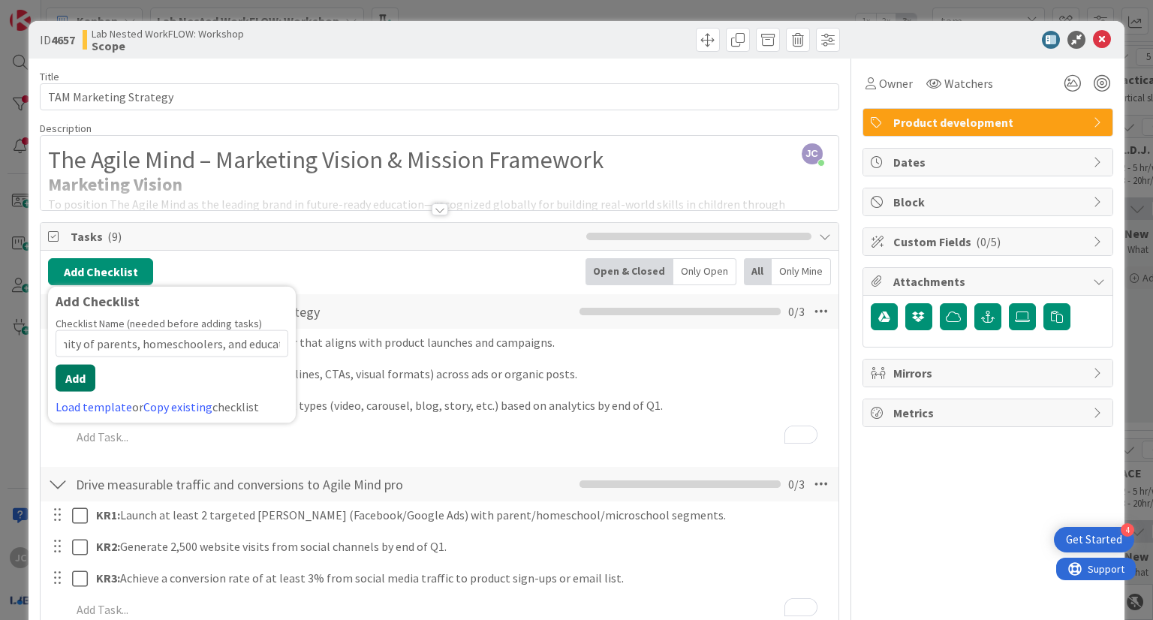
click at [77, 378] on button "Add" at bounding box center [76, 378] width 40 height 27
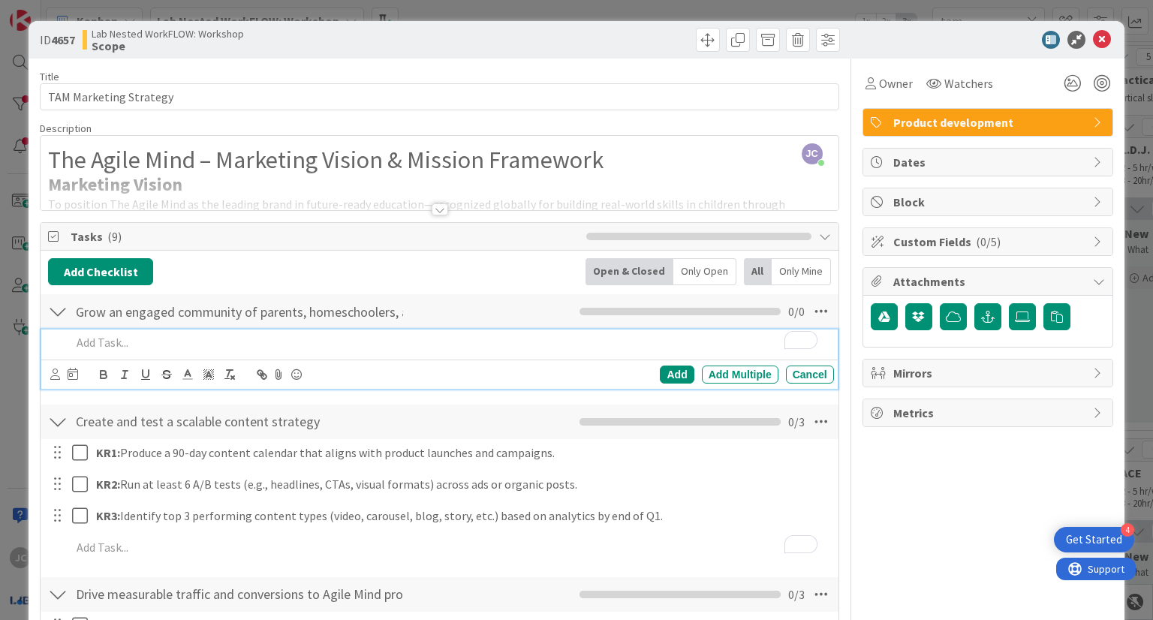
click at [372, 346] on p "To enrich screen reader interactions, please activate Accessibility in Grammarl…" at bounding box center [449, 342] width 756 height 17
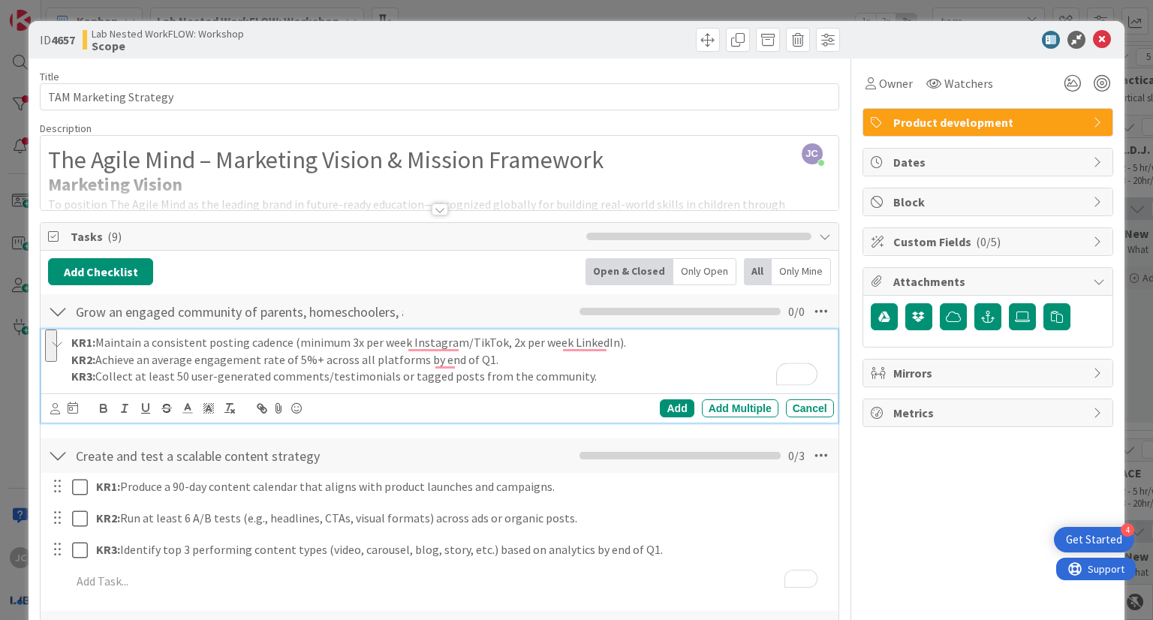
drag, startPoint x: 587, startPoint y: 373, endPoint x: 49, endPoint y: 358, distance: 538.6
click at [49, 358] on div "KR1: Maintain a consistent posting cadence (minimum 3x per week Instagram/TikTo…" at bounding box center [440, 360] width 786 height 60
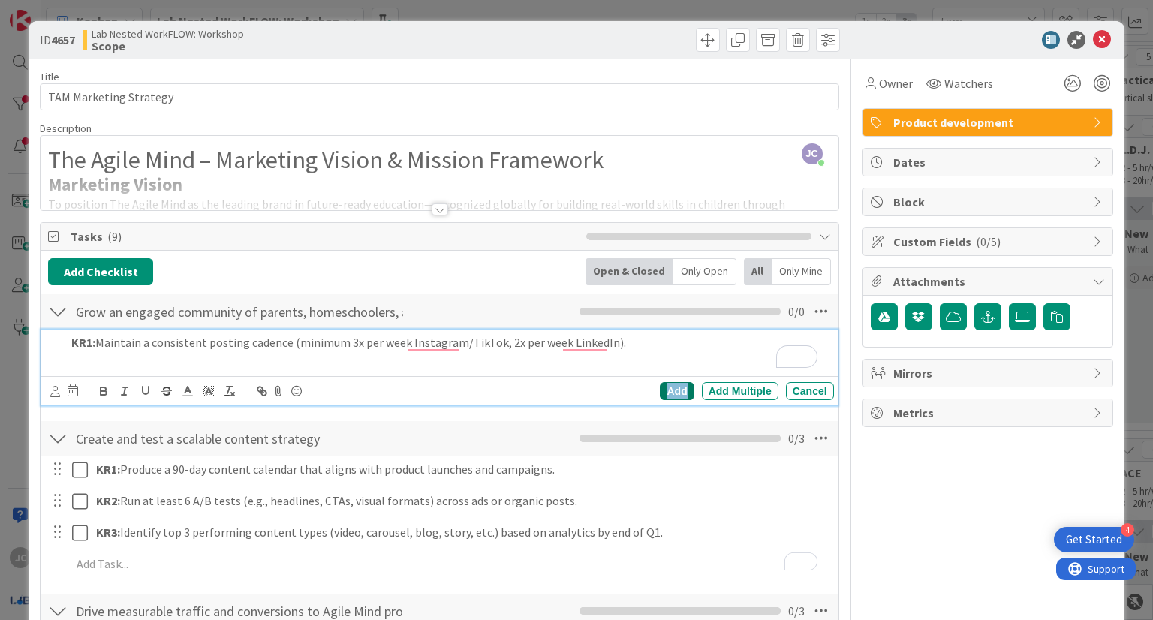
click at [672, 388] on div "Add" at bounding box center [677, 391] width 34 height 18
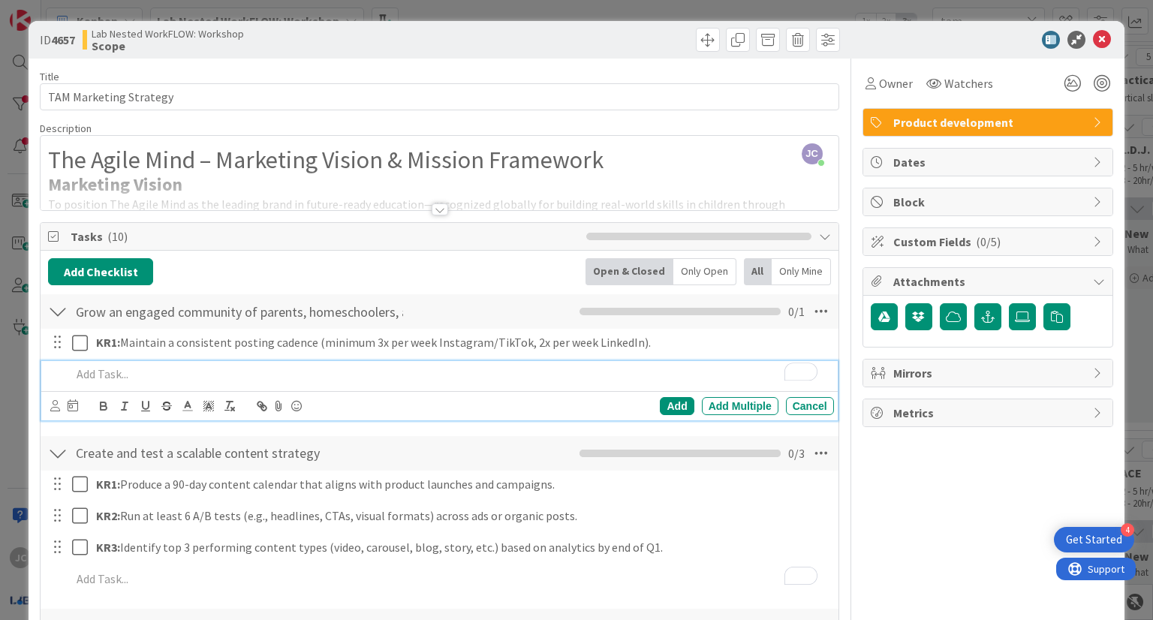
click at [329, 375] on p "To enrich screen reader interactions, please activate Accessibility in Grammarl…" at bounding box center [449, 374] width 756 height 17
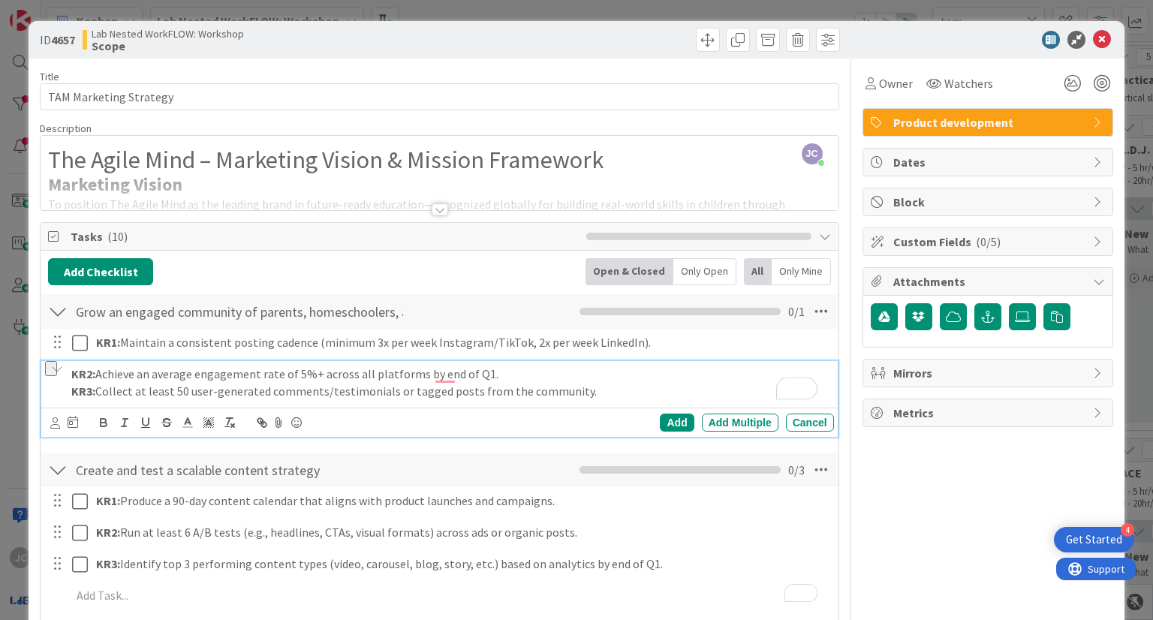
drag, startPoint x: 589, startPoint y: 387, endPoint x: 65, endPoint y: 403, distance: 524.4
click at [65, 403] on div "KR2: Achieve an average engagement rate of 5%+ across all platforms by end of Q…" at bounding box center [449, 382] width 768 height 43
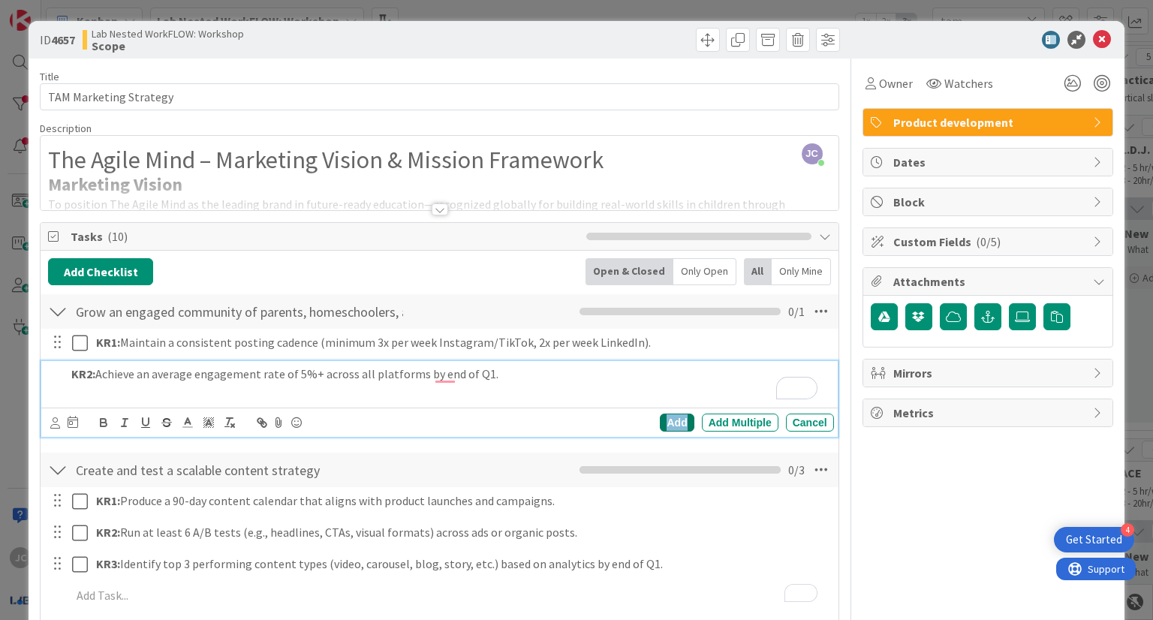
click at [666, 418] on div "Add" at bounding box center [677, 423] width 34 height 18
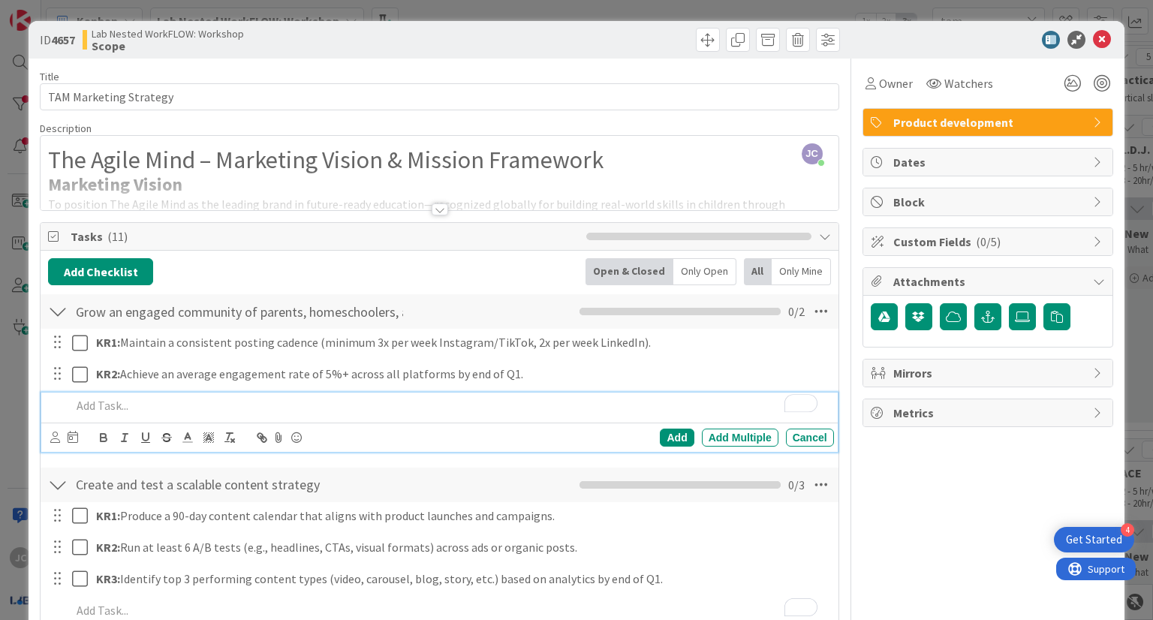
click at [345, 409] on p "To enrich screen reader interactions, please activate Accessibility in Grammarl…" at bounding box center [449, 405] width 756 height 17
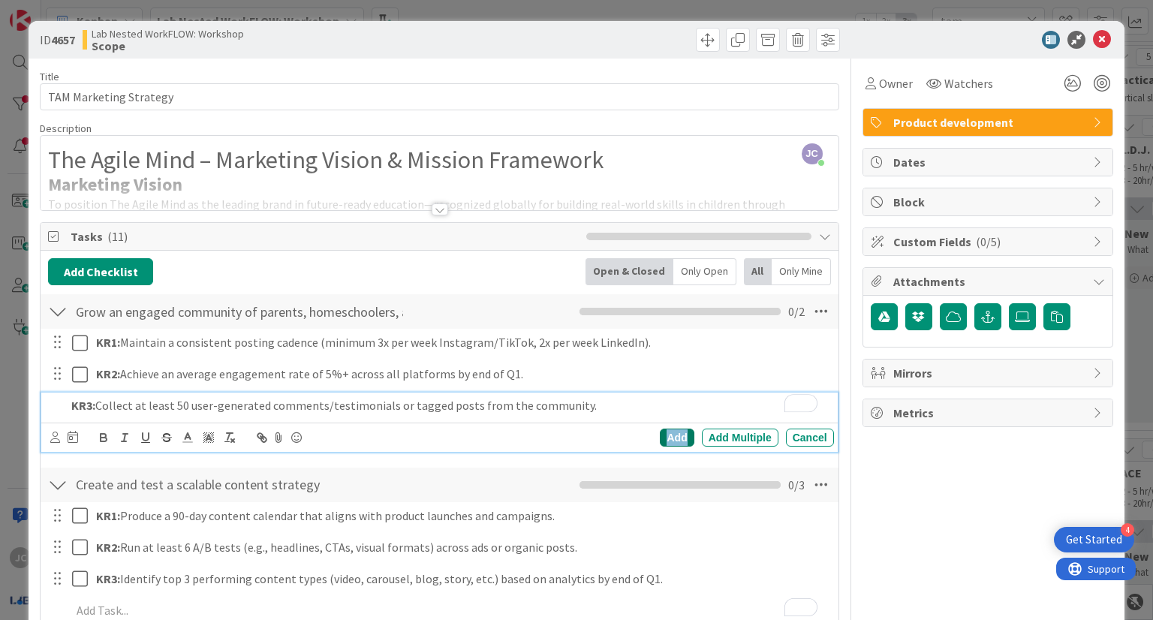
click at [670, 433] on div "Add" at bounding box center [677, 438] width 34 height 18
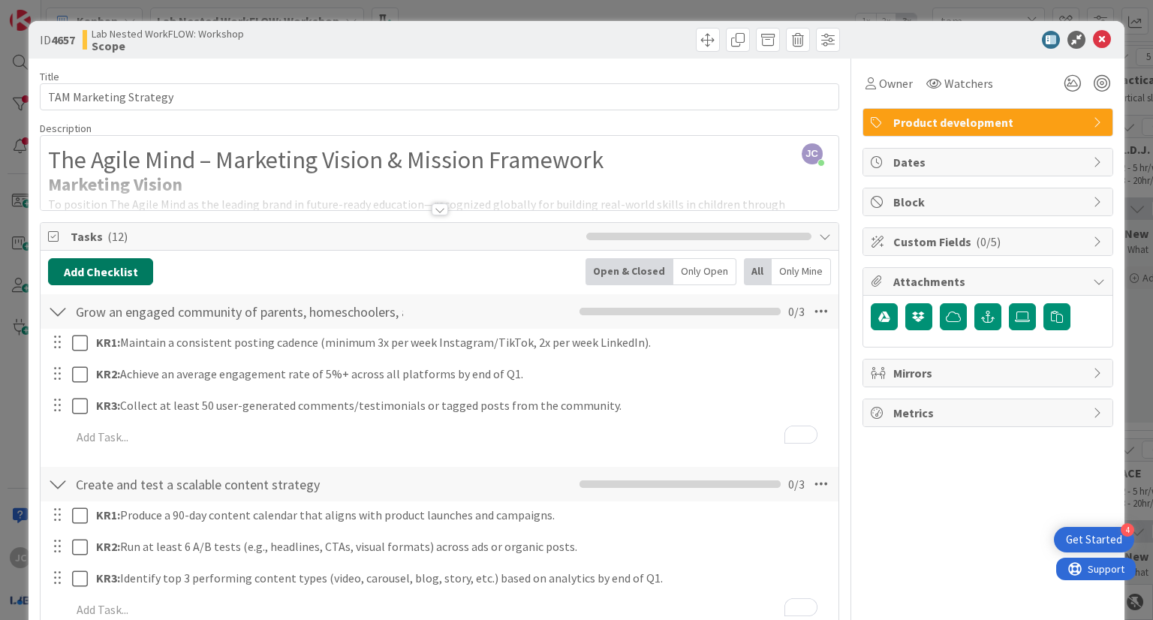
click at [107, 263] on button "Add Checklist" at bounding box center [100, 271] width 105 height 27
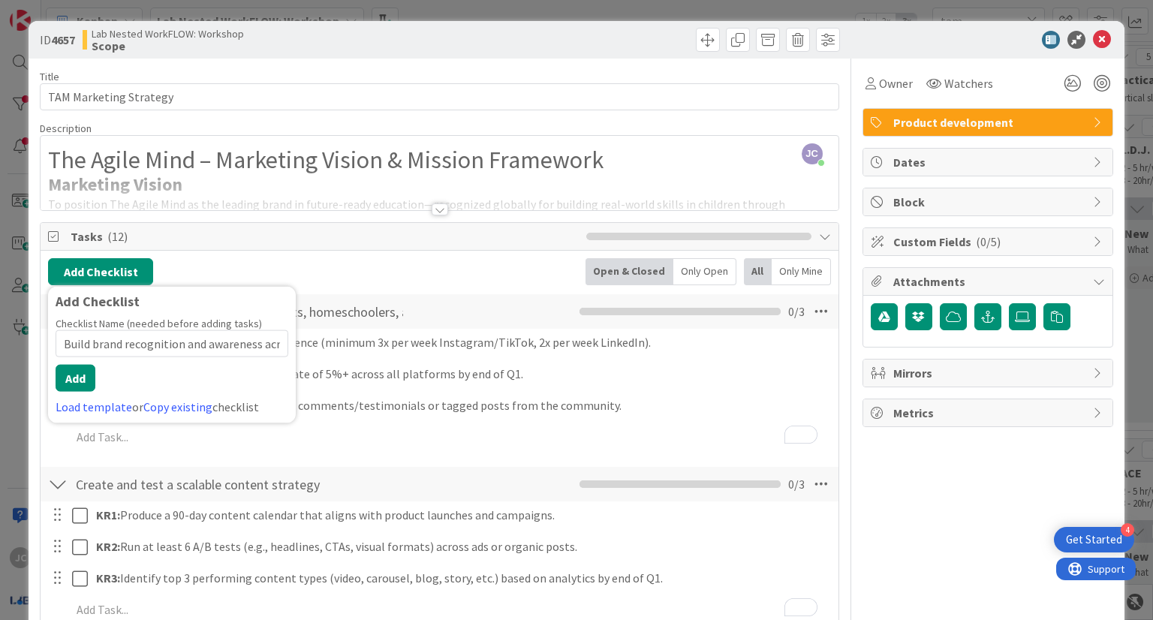
scroll to position [0, 98]
type input "Build brand recognition and awareness across digital platforms"
click at [82, 371] on button "Add" at bounding box center [76, 378] width 40 height 27
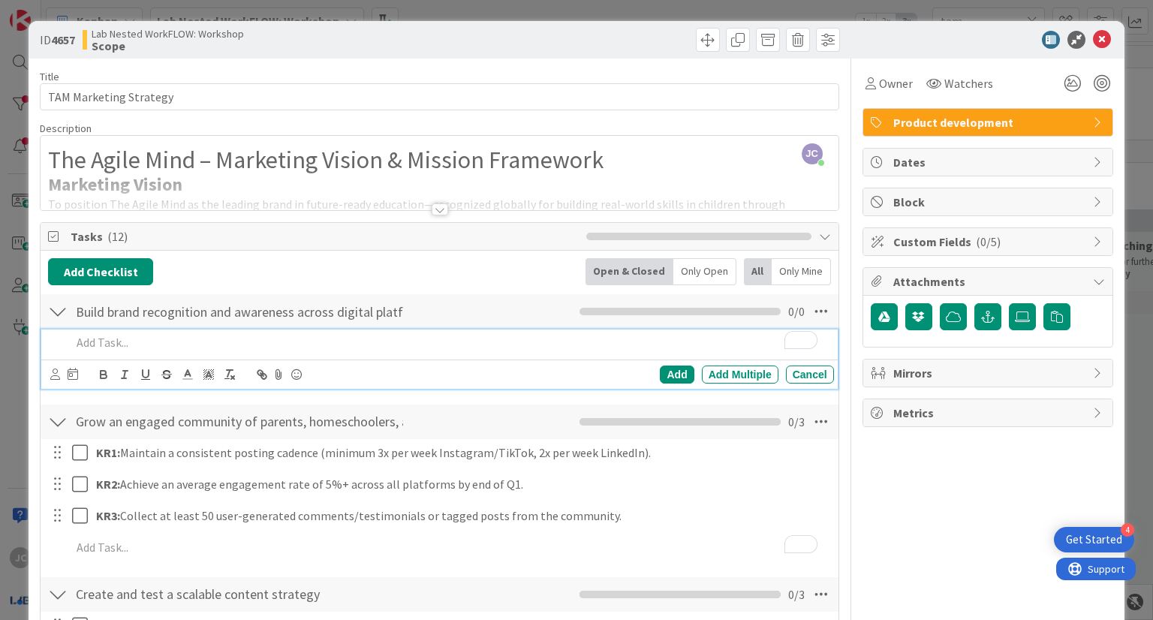
scroll to position [0, 1337]
click at [418, 345] on p "To enrich screen reader interactions, please activate Accessibility in Grammarl…" at bounding box center [449, 342] width 756 height 17
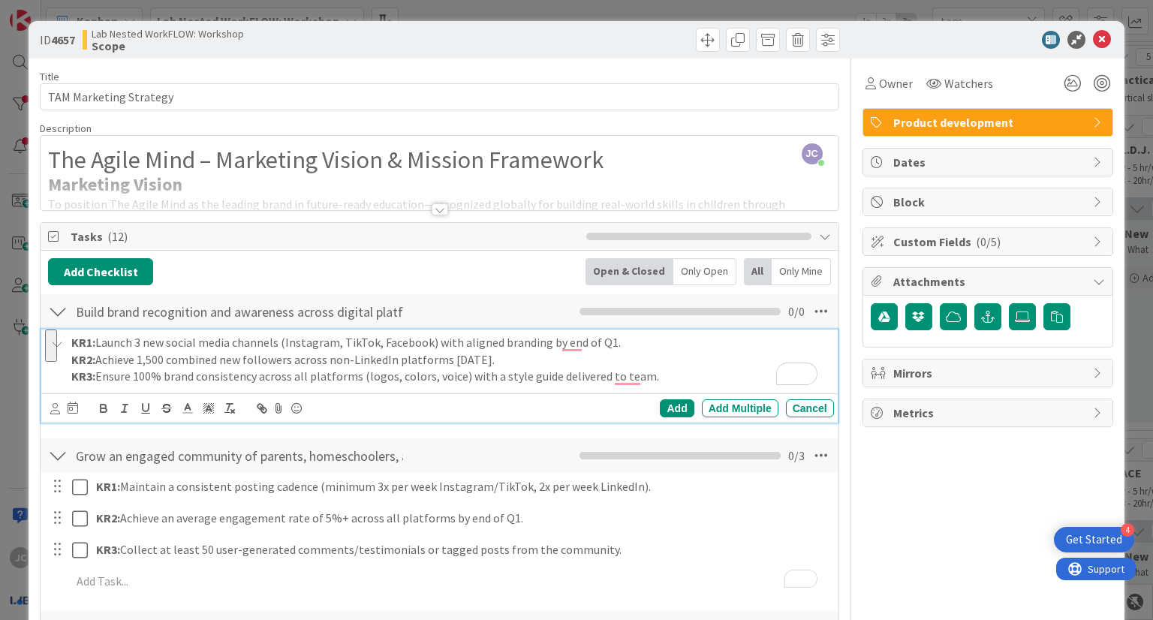
drag, startPoint x: 657, startPoint y: 380, endPoint x: 66, endPoint y: 362, distance: 591.2
click at [66, 362] on div "KR1: Launch 3 new social media channels (Instagram, TikTok, Facebook) with alig…" at bounding box center [439, 376] width 796 height 93
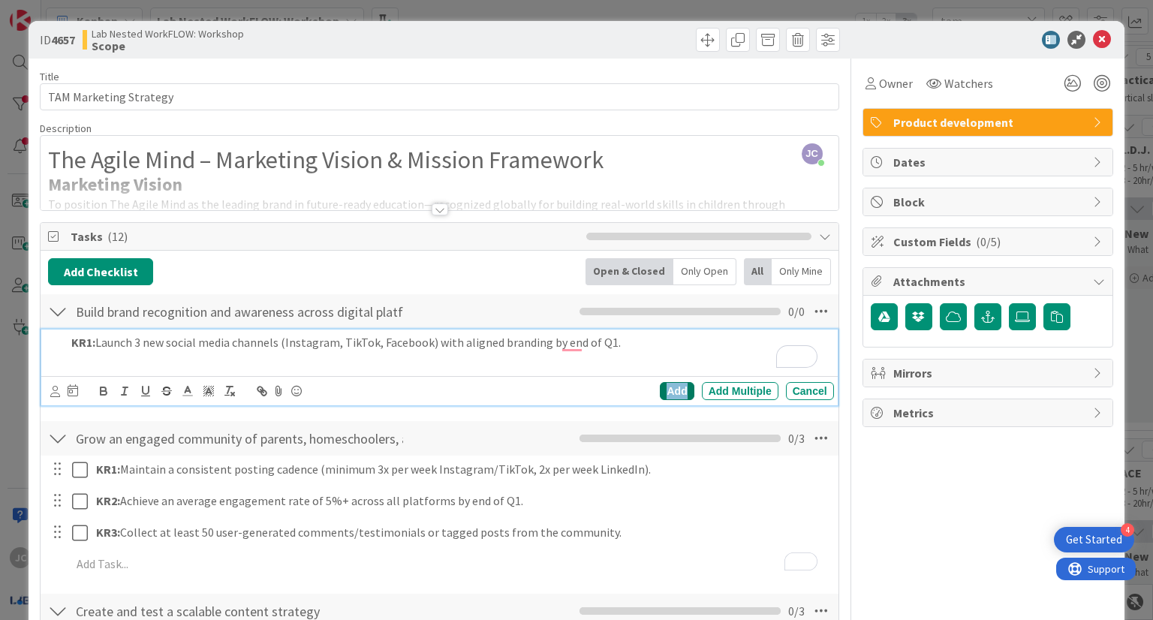
click at [665, 396] on div "Add" at bounding box center [677, 391] width 34 height 18
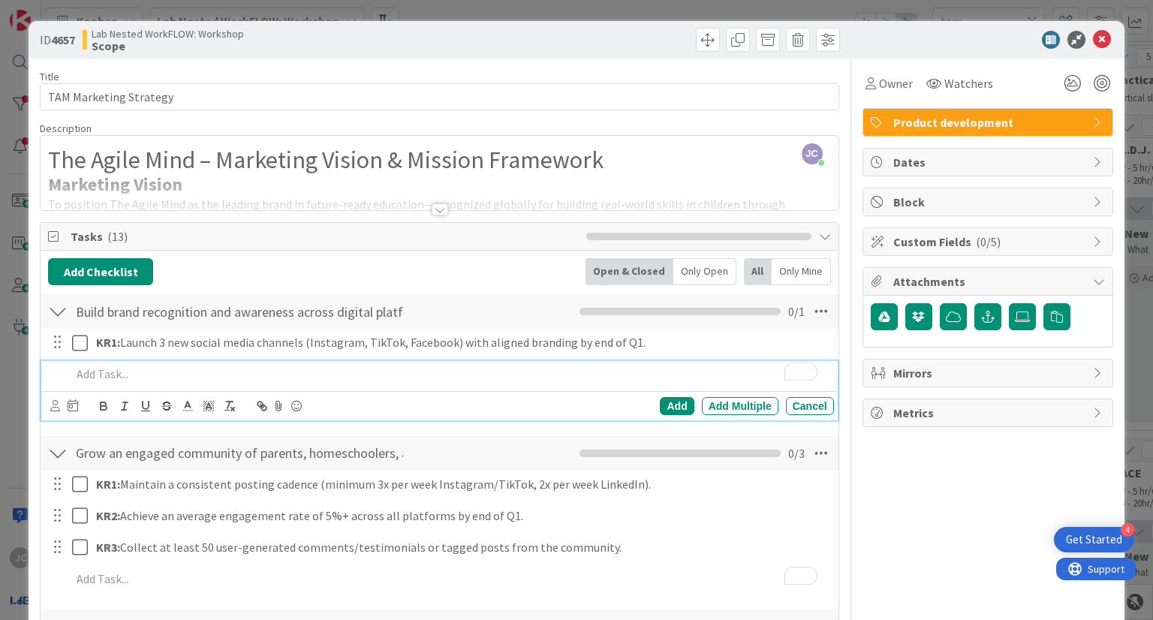
click at [350, 377] on p "To enrich screen reader interactions, please activate Accessibility in Grammarl…" at bounding box center [449, 374] width 756 height 17
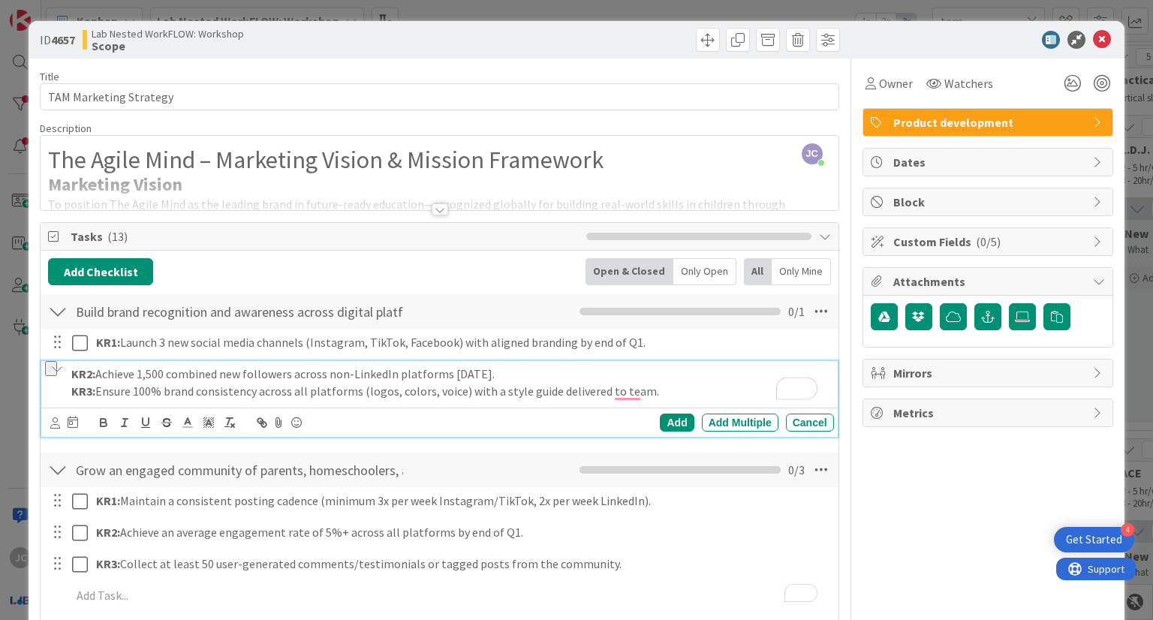
drag, startPoint x: 678, startPoint y: 390, endPoint x: 70, endPoint y: 403, distance: 608.4
click at [70, 403] on div "KR2: Achieve 1,500 combined new followers across non-LinkedIn platforms [DATE].…" at bounding box center [449, 382] width 768 height 43
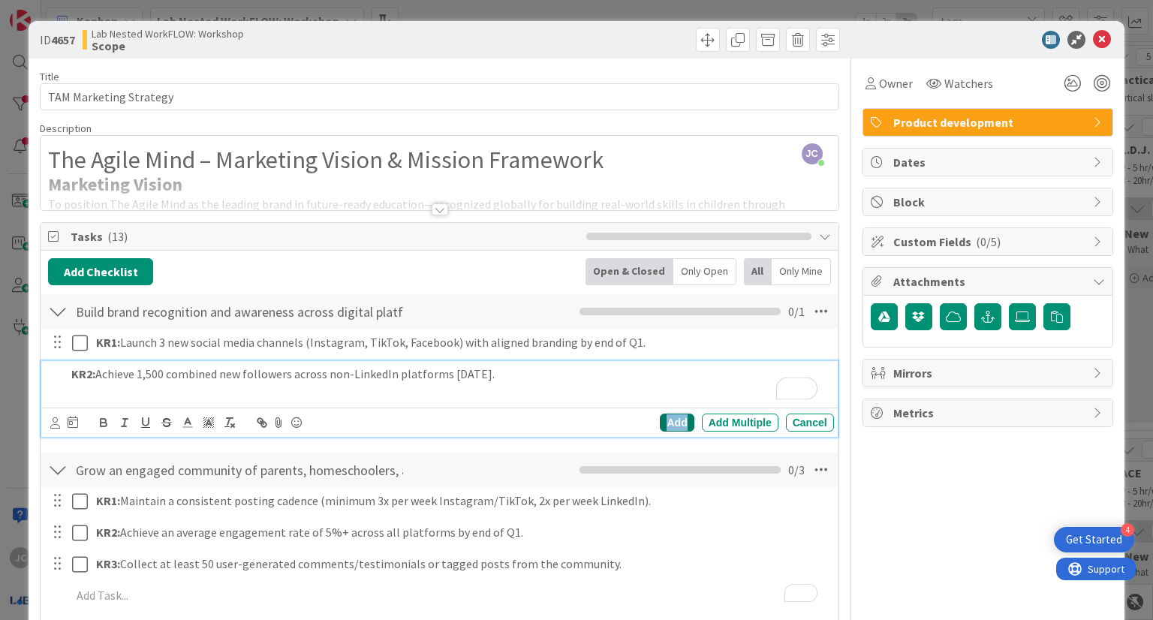
click at [670, 421] on div "Add" at bounding box center [677, 423] width 34 height 18
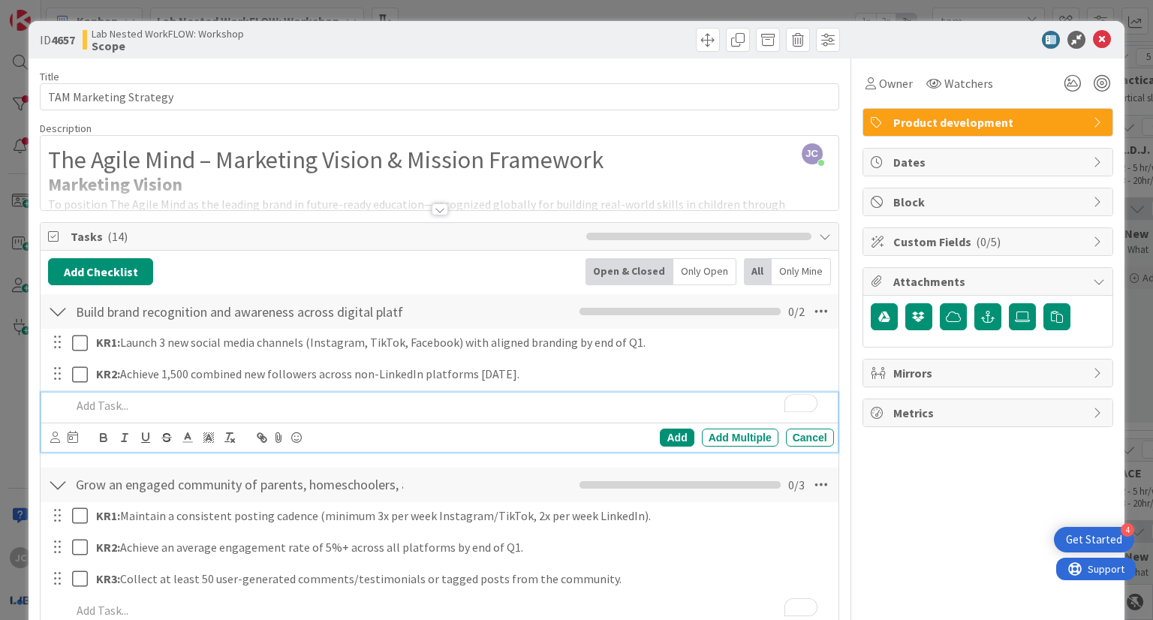
click at [430, 405] on p "To enrich screen reader interactions, please activate Accessibility in Grammarl…" at bounding box center [449, 405] width 756 height 17
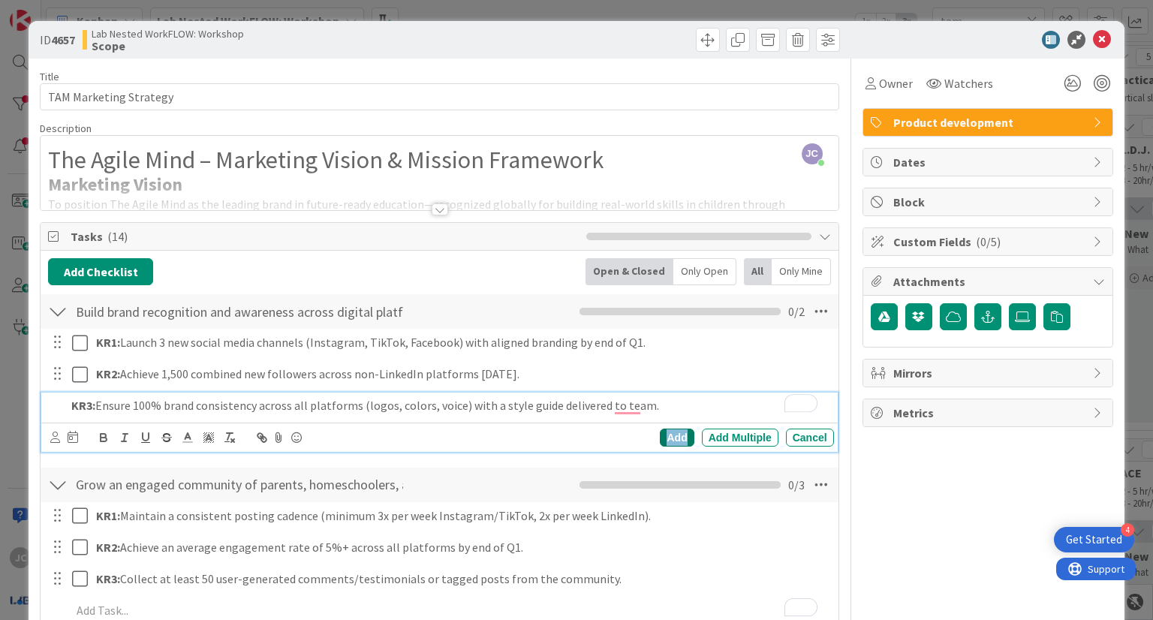
click at [669, 431] on div "Add" at bounding box center [677, 438] width 34 height 18
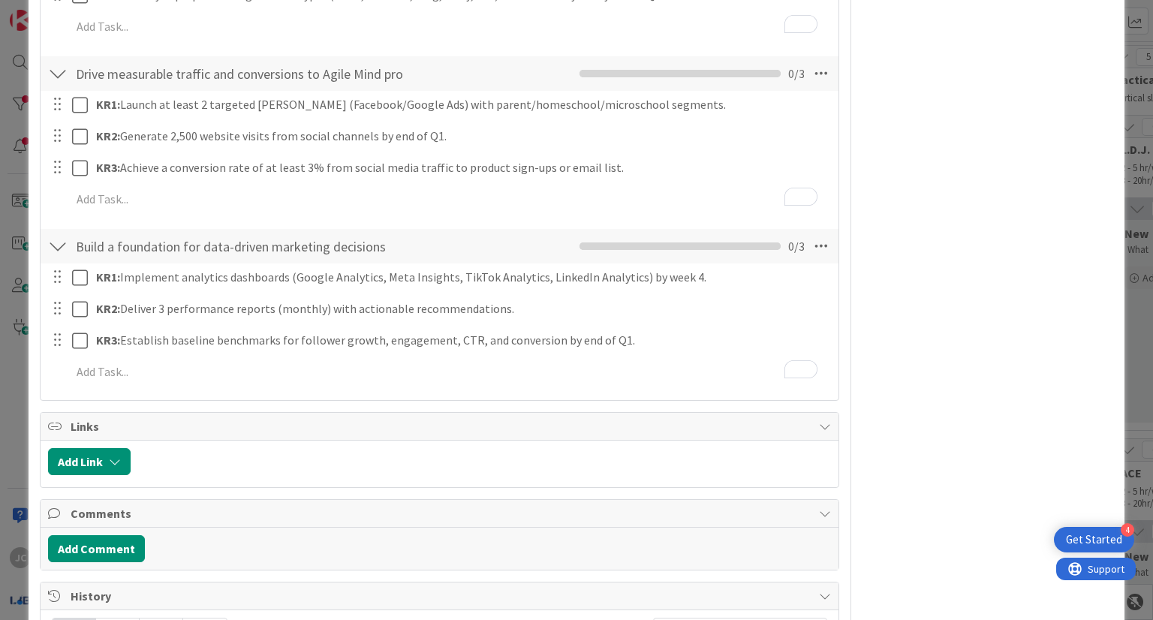
scroll to position [803, 0]
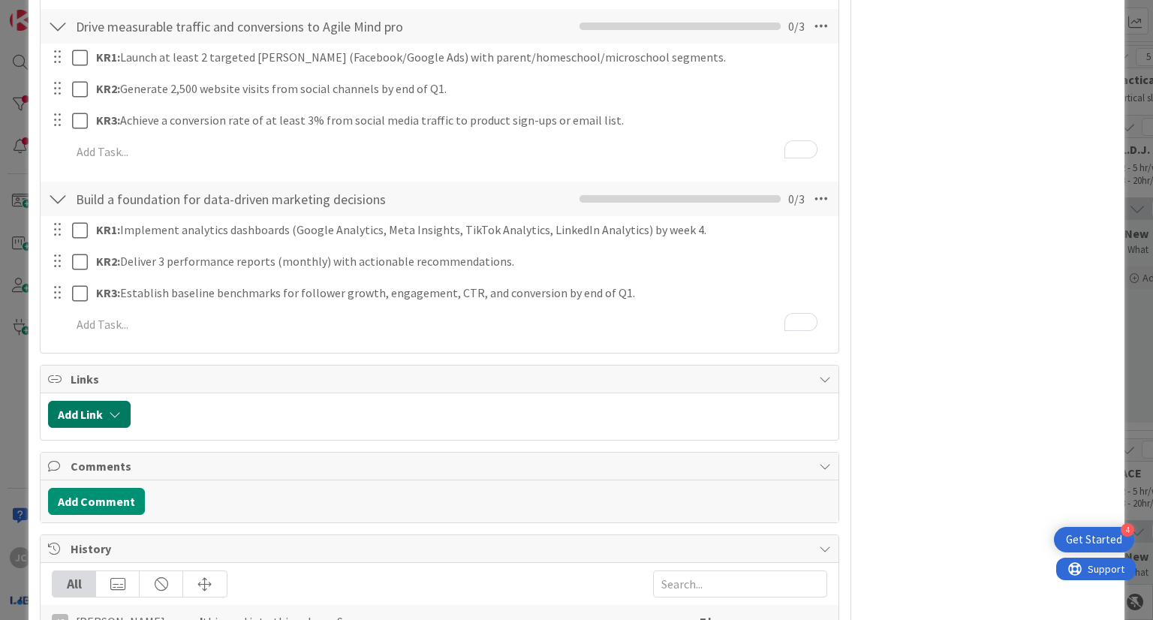
click at [112, 421] on button "Add Link" at bounding box center [89, 414] width 83 height 27
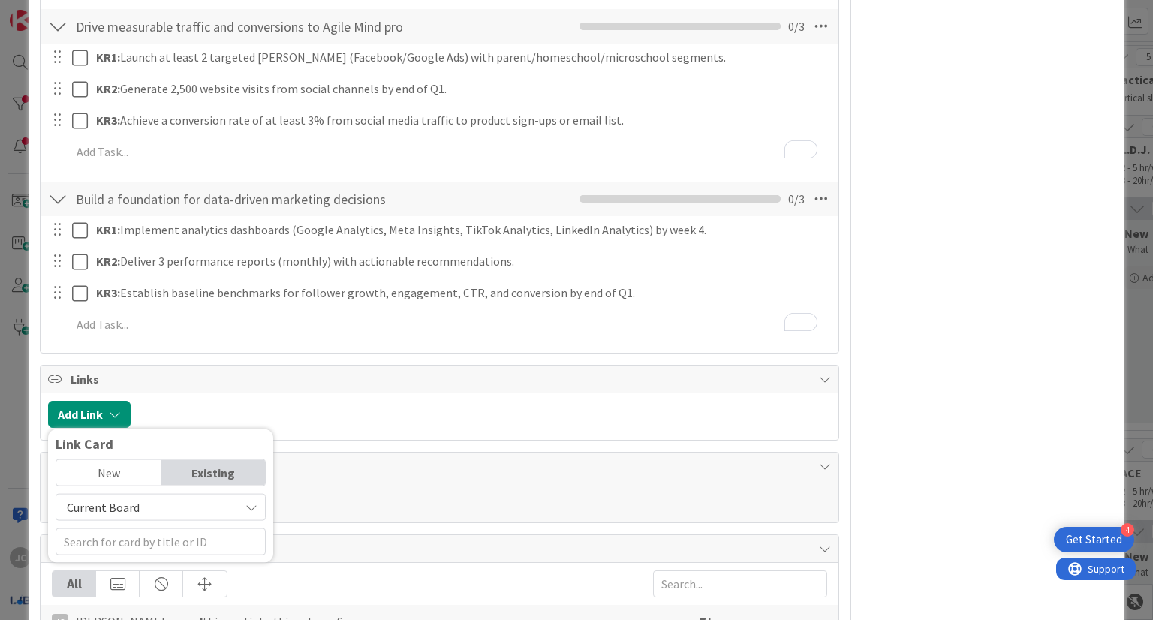
click at [171, 509] on span "Current Board" at bounding box center [148, 507] width 168 height 21
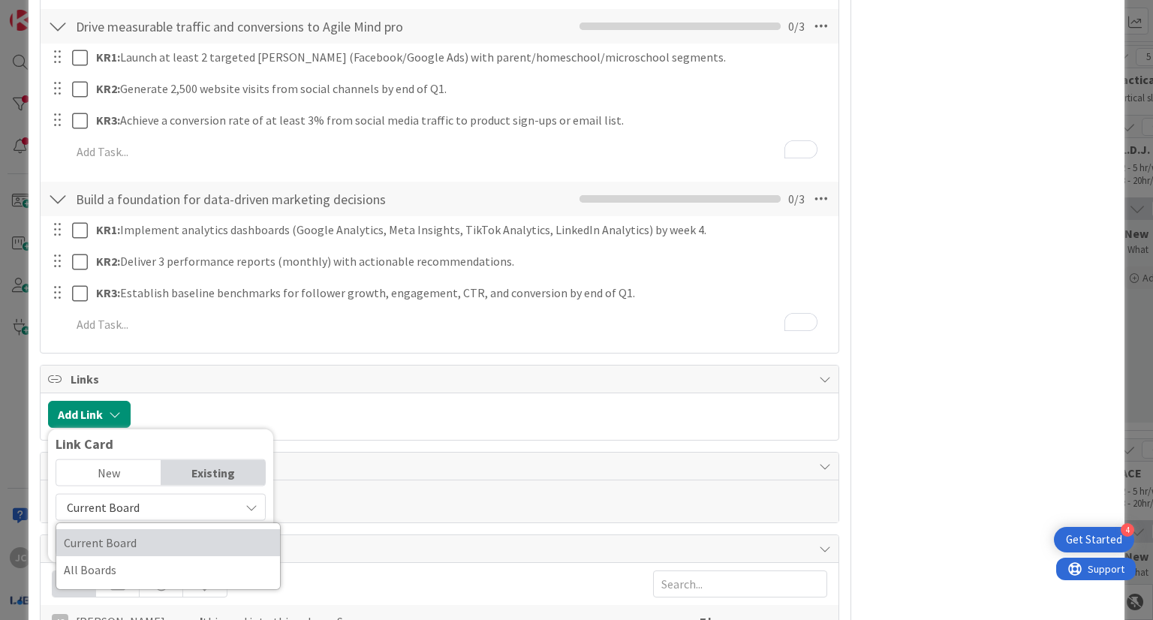
click at [149, 538] on span "Current Board" at bounding box center [168, 543] width 209 height 23
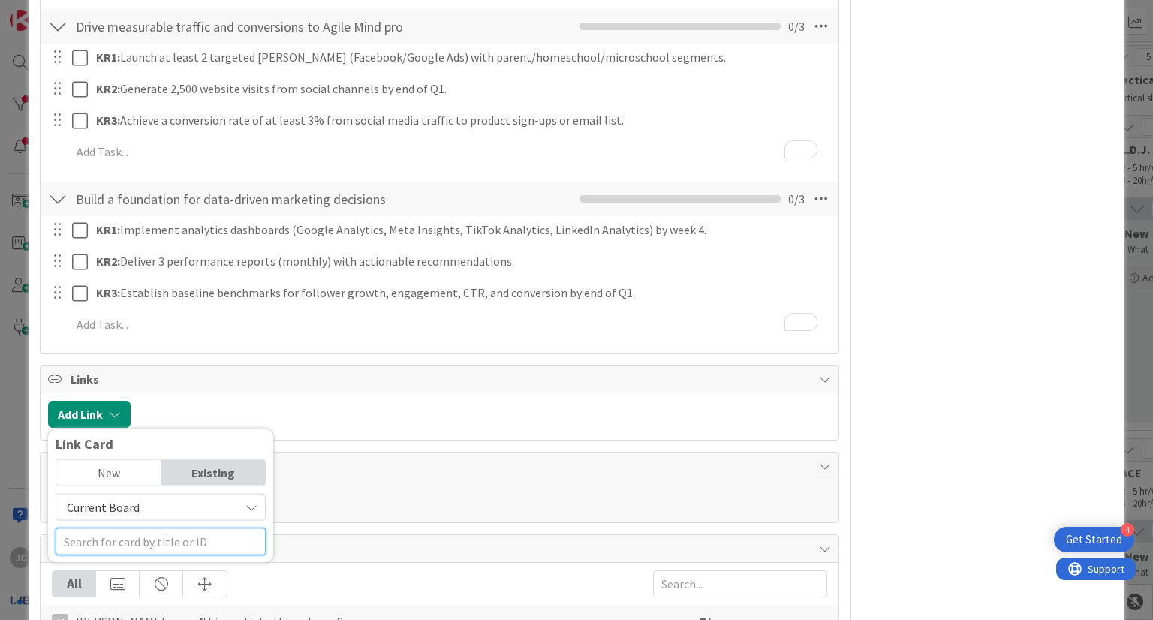
click at [149, 538] on input "text" at bounding box center [161, 542] width 210 height 27
type input "TAM Mission"
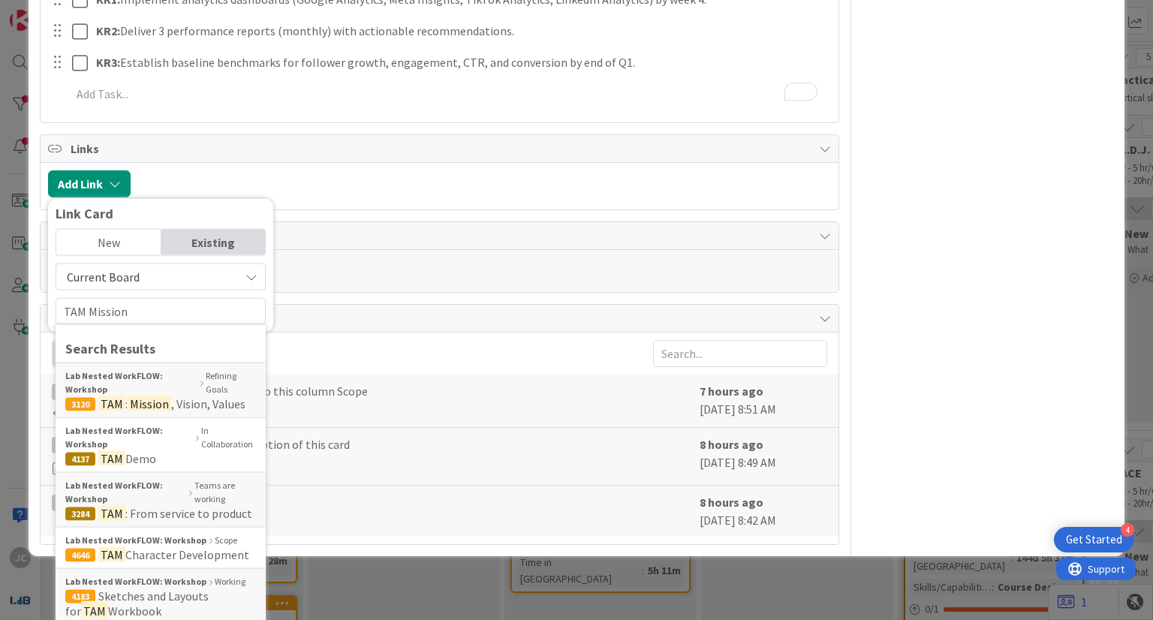
scroll to position [1066, 0]
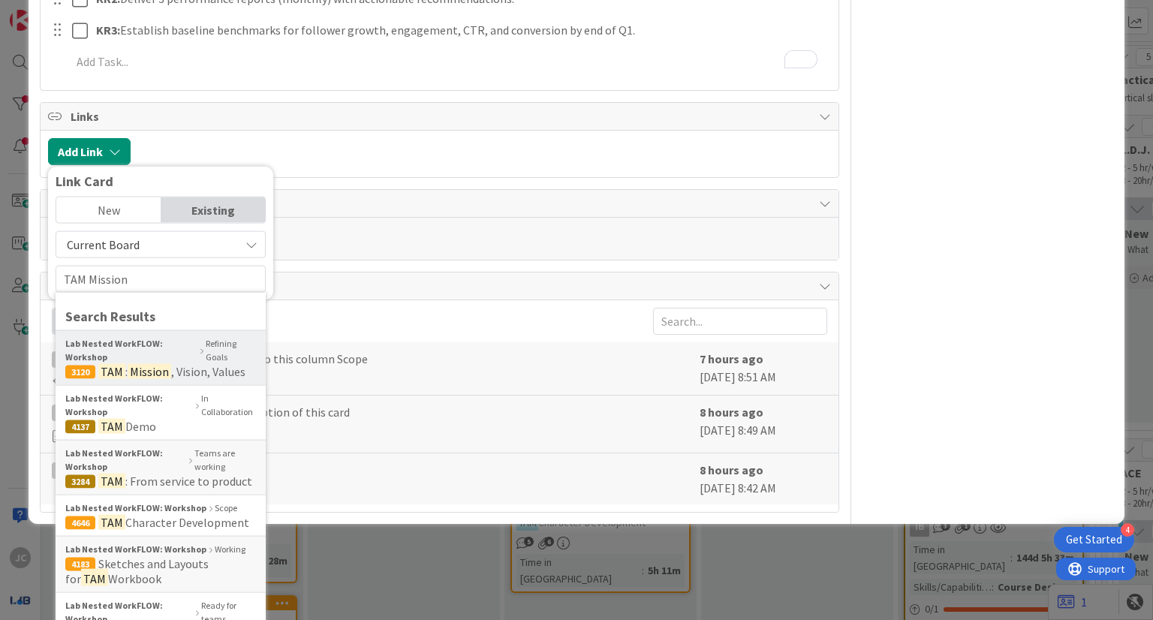
click at [198, 360] on div "Lab Nested WorkFLOW: Workshop Refining Goals" at bounding box center [160, 350] width 191 height 27
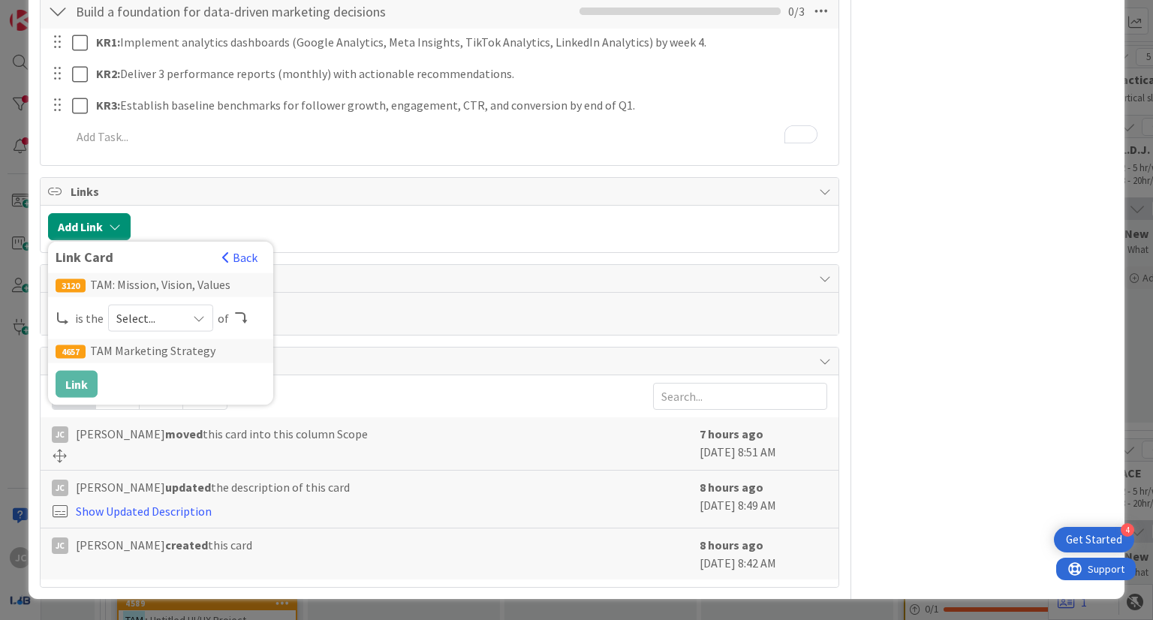
scroll to position [988, 0]
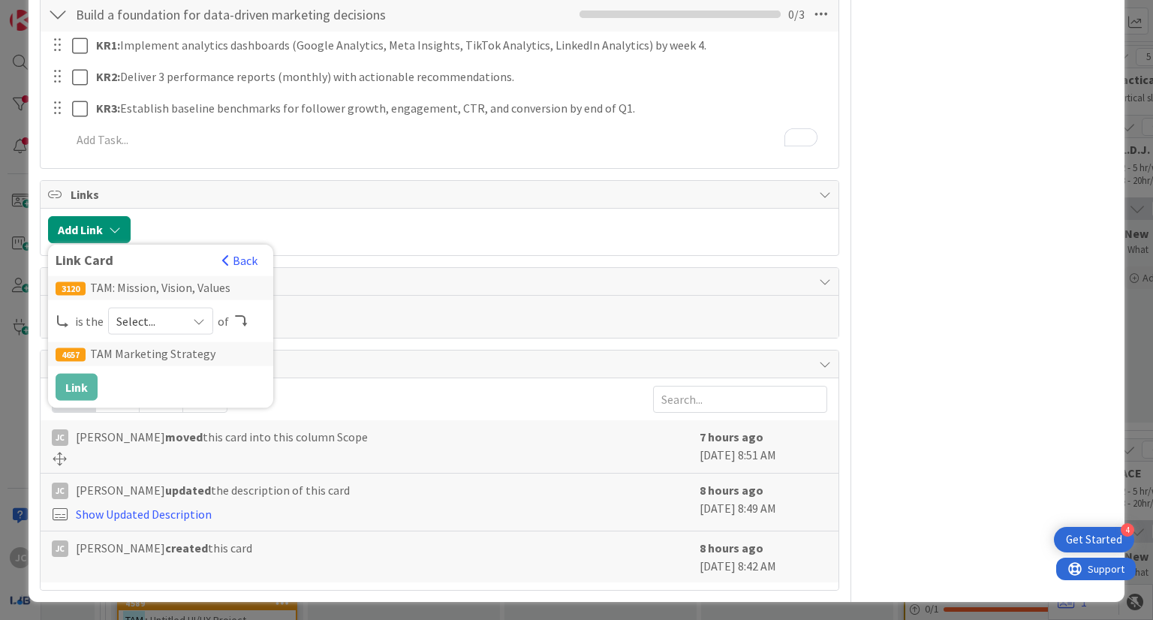
click at [169, 322] on span "Select..." at bounding box center [147, 321] width 63 height 21
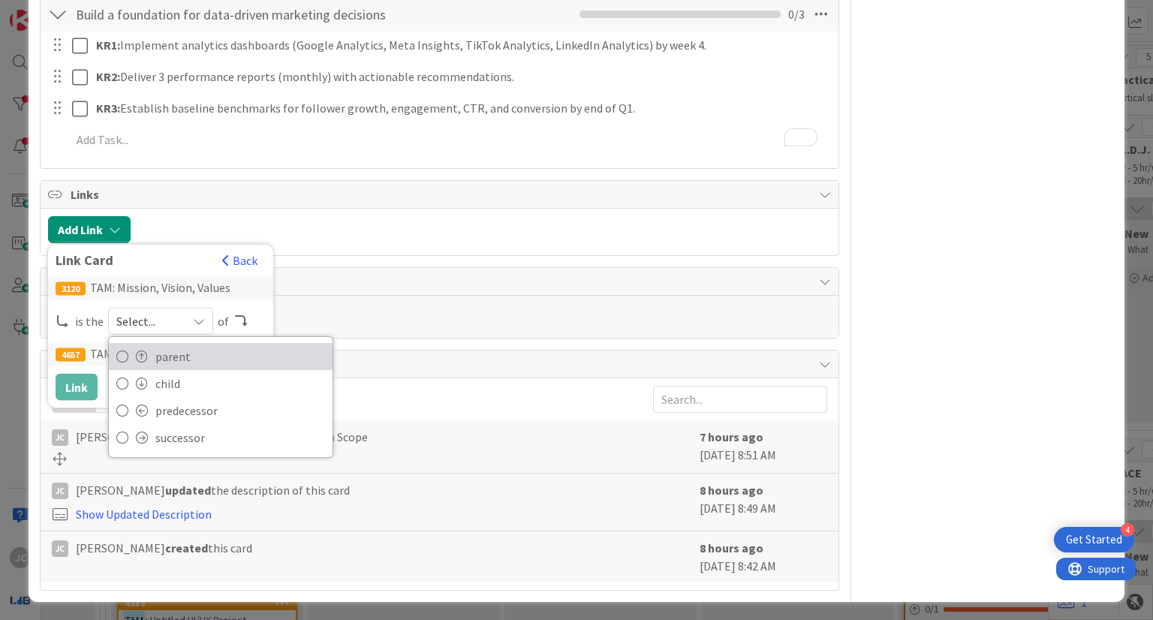
click at [182, 352] on span "parent" at bounding box center [240, 356] width 170 height 23
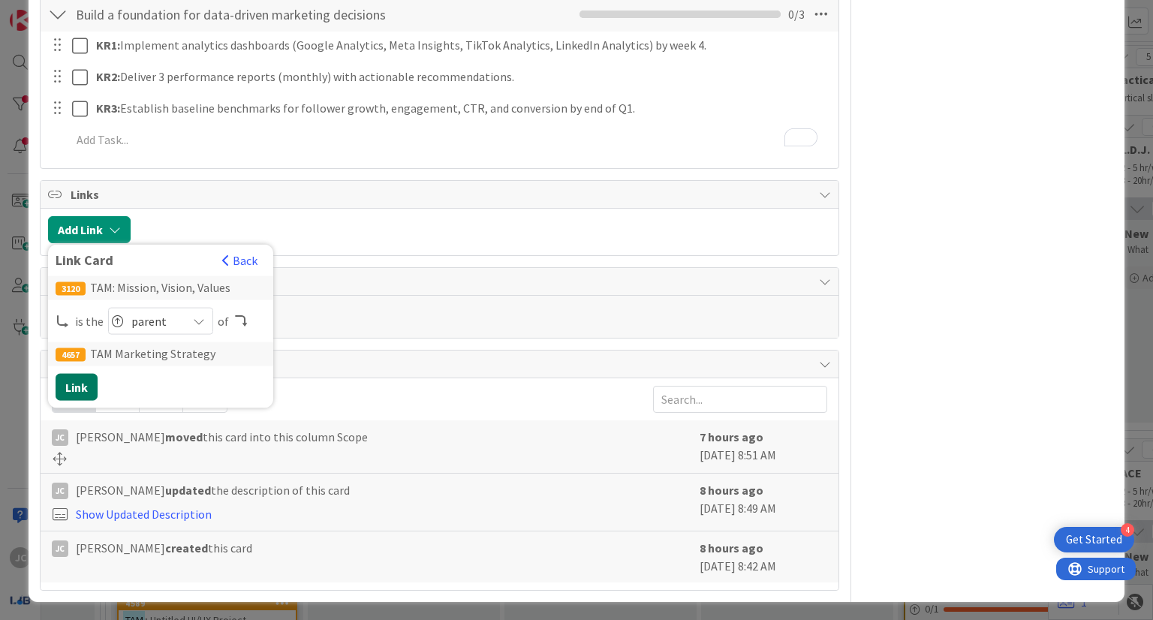
click at [82, 391] on button "Link" at bounding box center [77, 387] width 42 height 27
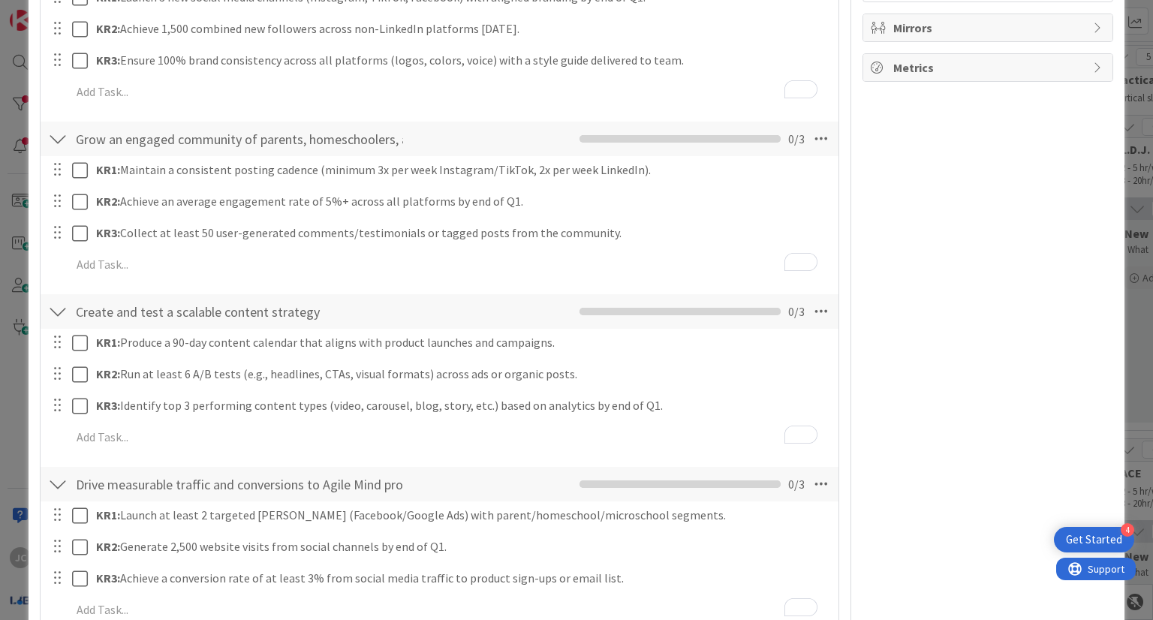
scroll to position [0, 0]
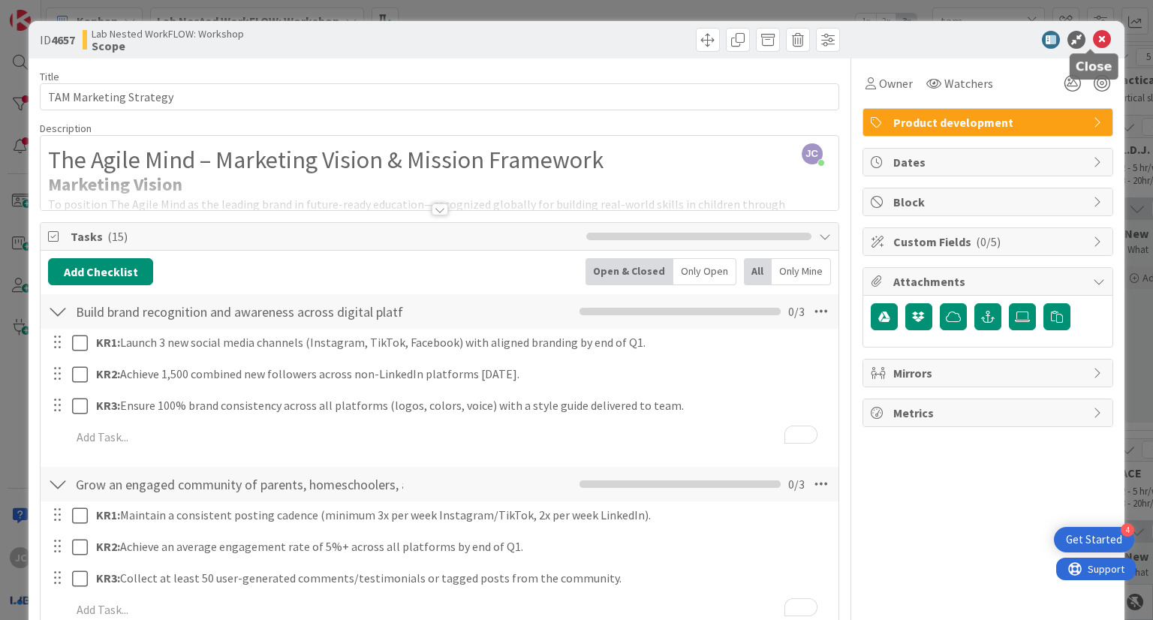
click at [1094, 46] on icon at bounding box center [1102, 40] width 18 height 18
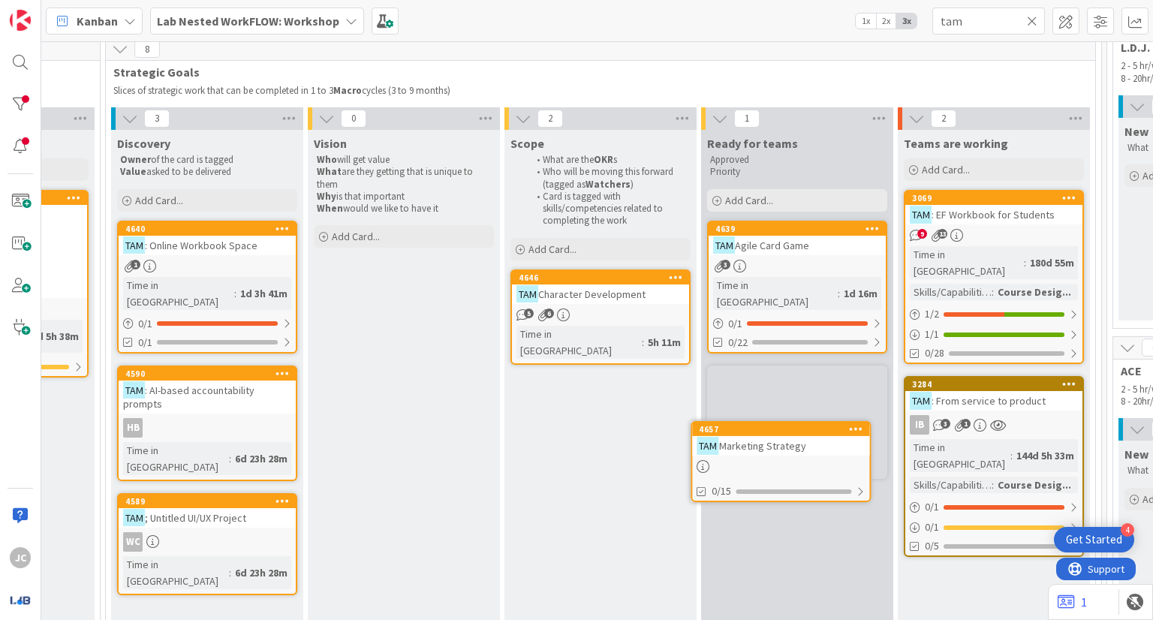
scroll to position [113, 1337]
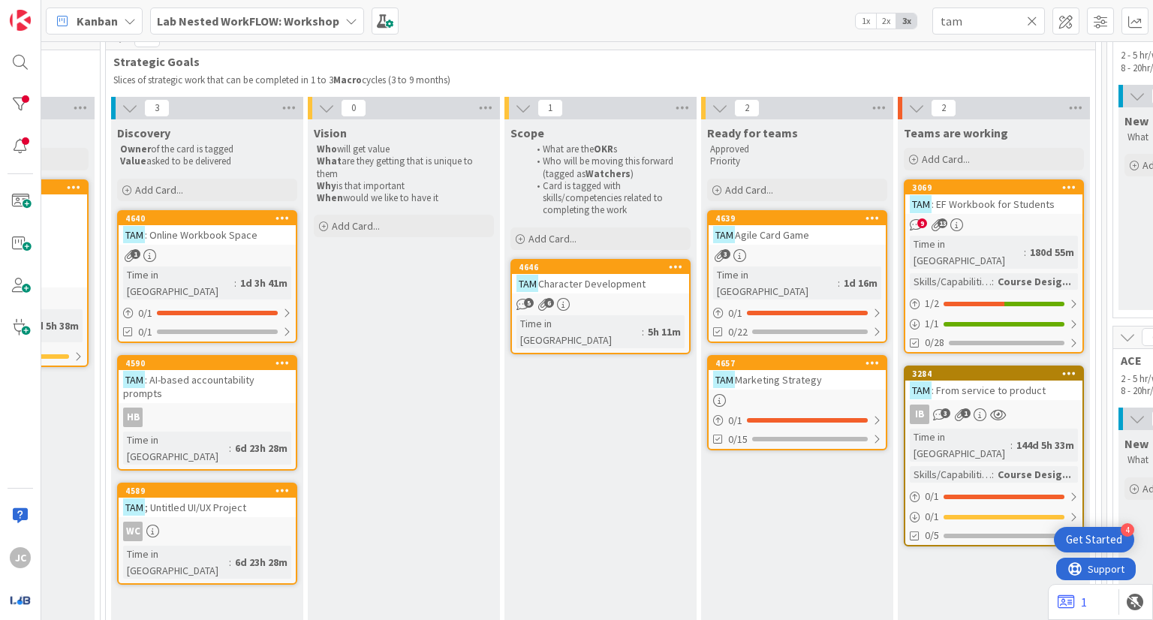
click at [580, 286] on span "Character Development" at bounding box center [591, 284] width 107 height 14
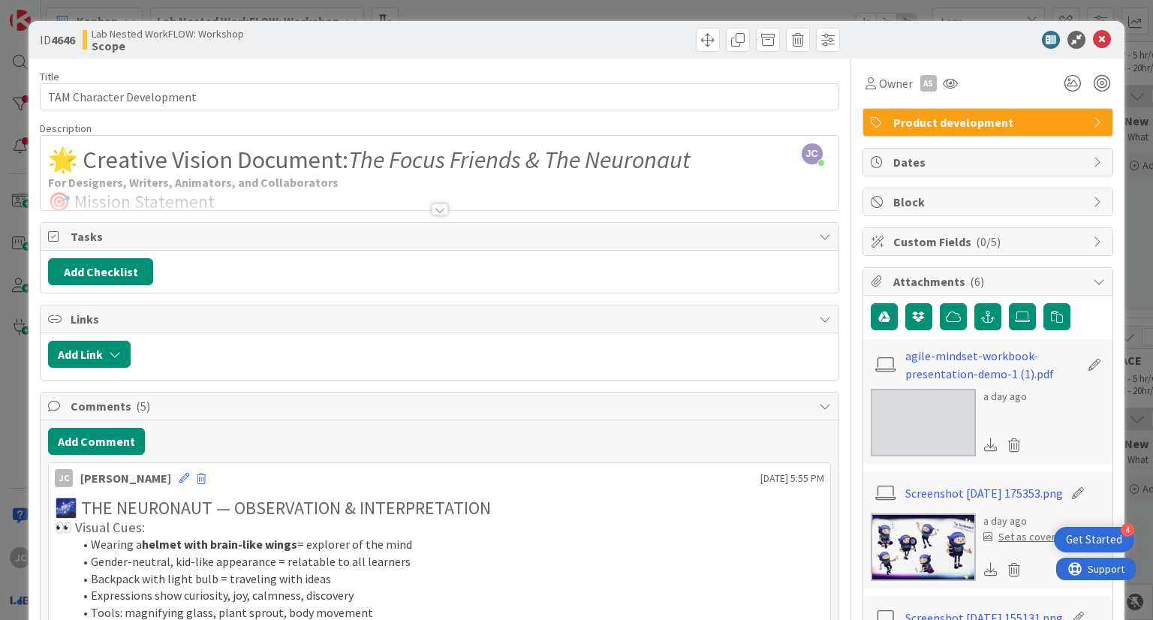
click at [436, 208] on div at bounding box center [440, 209] width 17 height 12
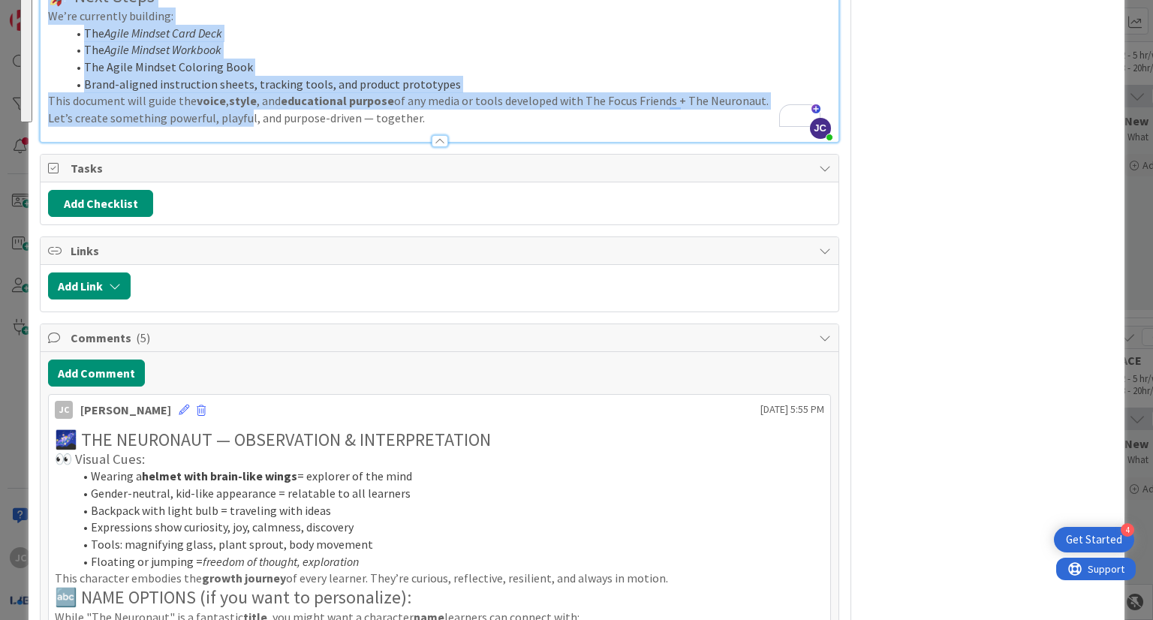
scroll to position [1630, 0]
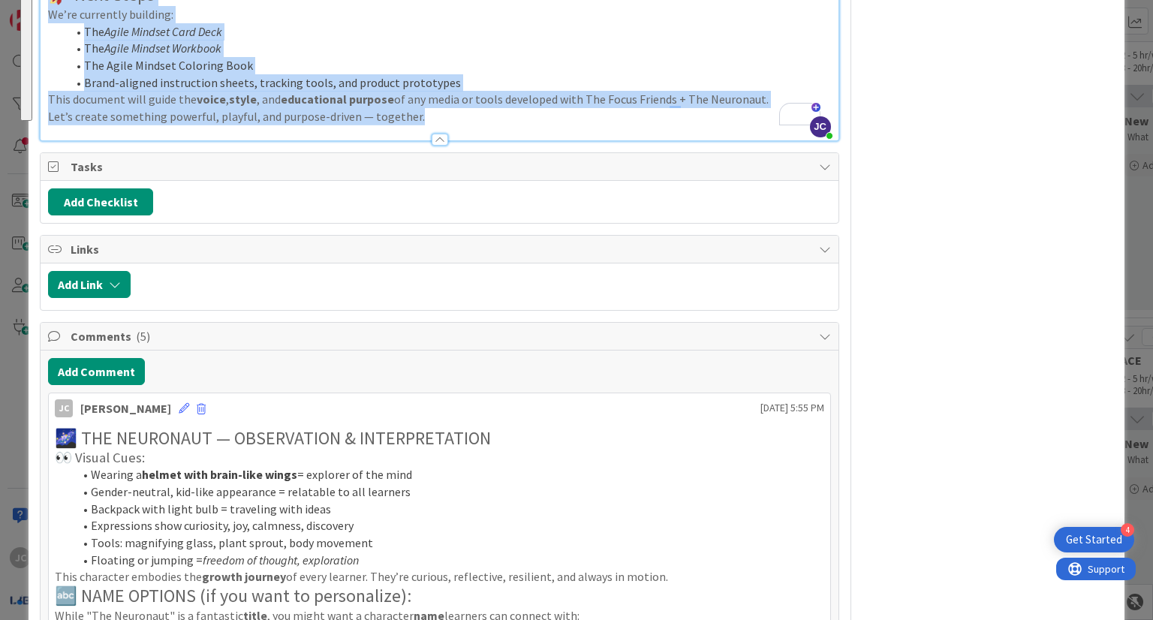
drag, startPoint x: 44, startPoint y: 182, endPoint x: 439, endPoint y: 323, distance: 419.4
copy div "🌟 Loremips Dolors Ametcons: Adi Elits Doeiusm & Tem Incididun Utl Etdolorem, Al…"
click at [99, 199] on button "Add Checklist" at bounding box center [100, 201] width 105 height 27
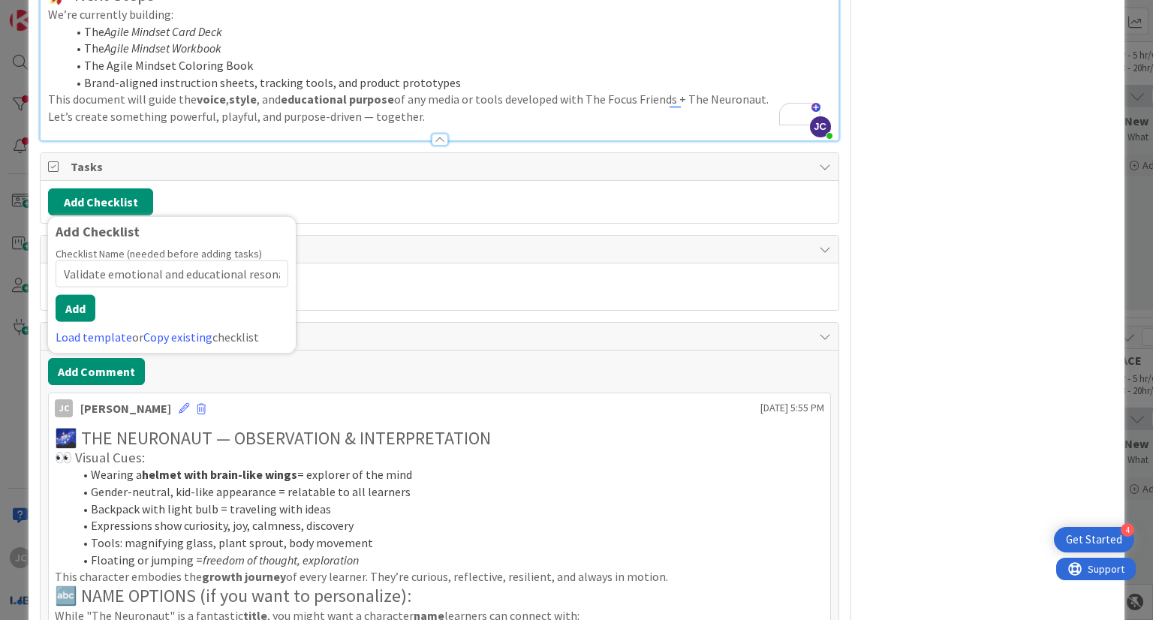
scroll to position [0, 113]
type input "Validate emotional and educational resonance with kids and adult"
click at [66, 312] on button "Add" at bounding box center [76, 308] width 40 height 27
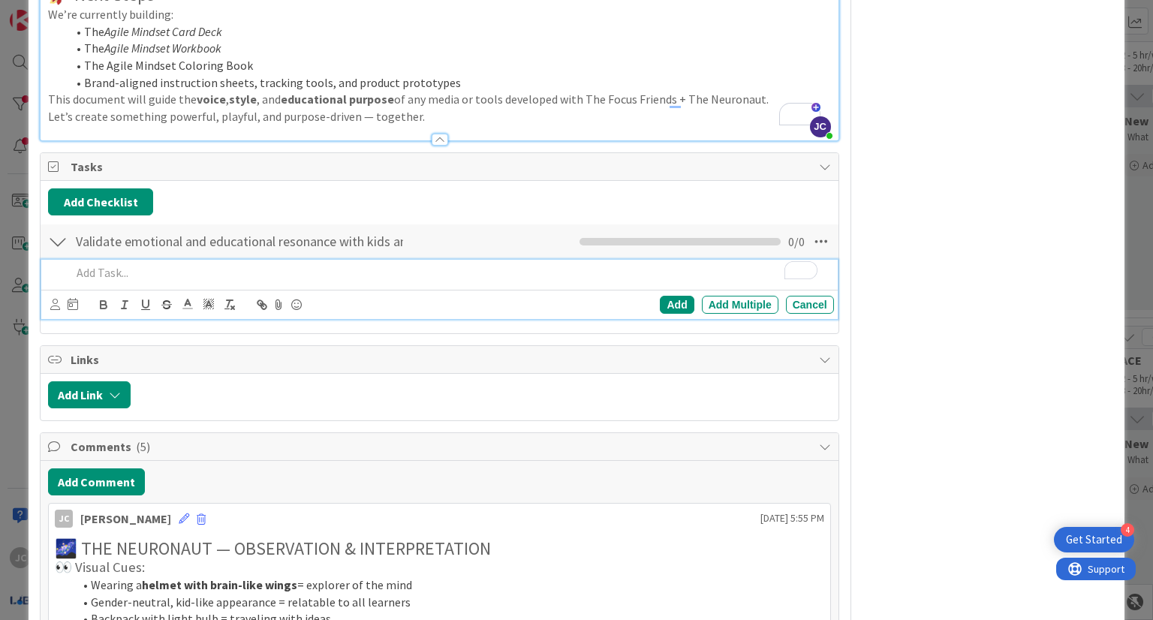
click at [317, 279] on p "To enrich screen reader interactions, please activate Accessibility in Grammarl…" at bounding box center [449, 272] width 756 height 17
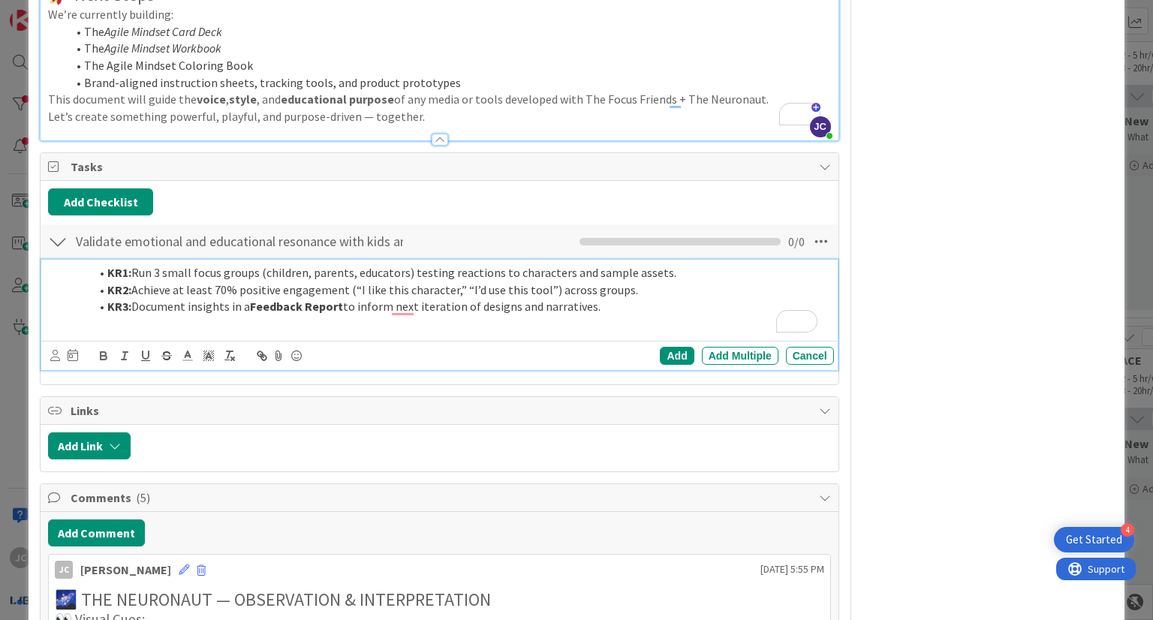
drag, startPoint x: 598, startPoint y: 312, endPoint x: 101, endPoint y: 291, distance: 498.3
click at [101, 291] on ol "KR1: Run 3 small focus groups (children, parents, educators) testing reactions …" at bounding box center [449, 289] width 756 height 51
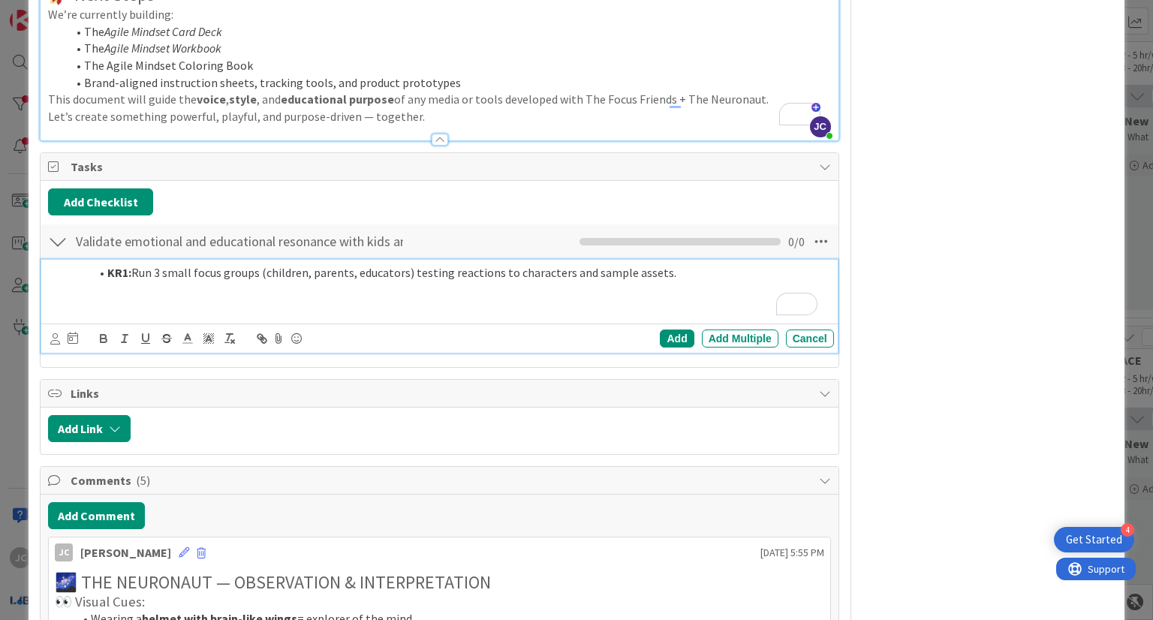
click at [105, 275] on li "KR1: Run 3 small focus groups (children, parents, educators) testing reactions …" at bounding box center [458, 272] width 738 height 17
click at [664, 337] on div "Add" at bounding box center [677, 339] width 34 height 18
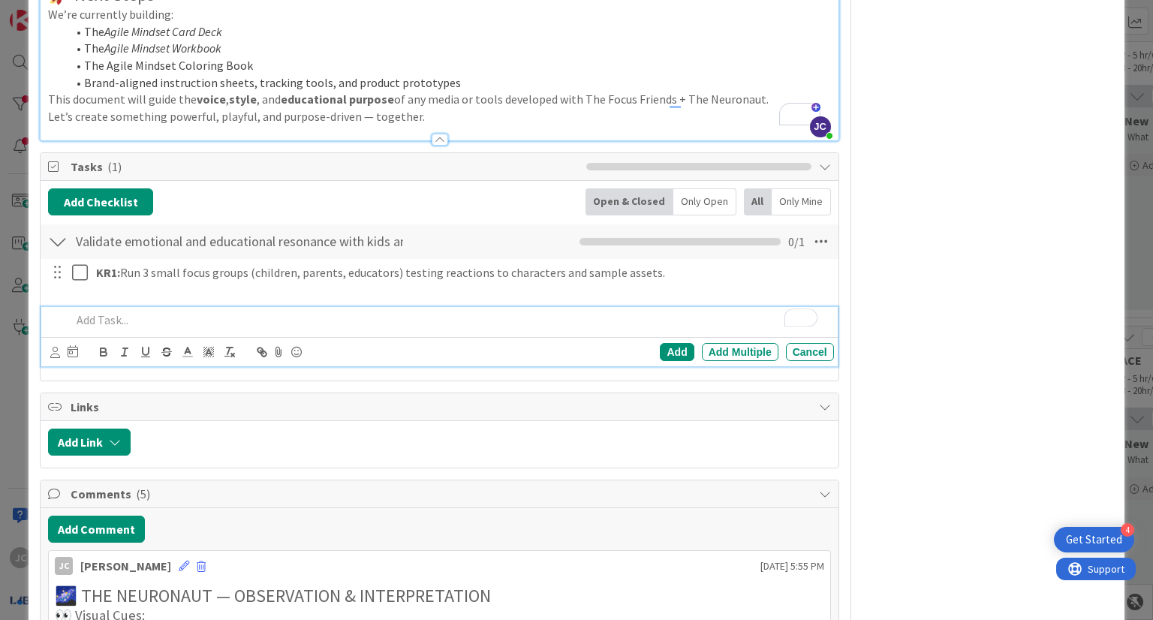
click at [256, 321] on p "To enrich screen reader interactions, please activate Accessibility in Grammarl…" at bounding box center [449, 320] width 756 height 17
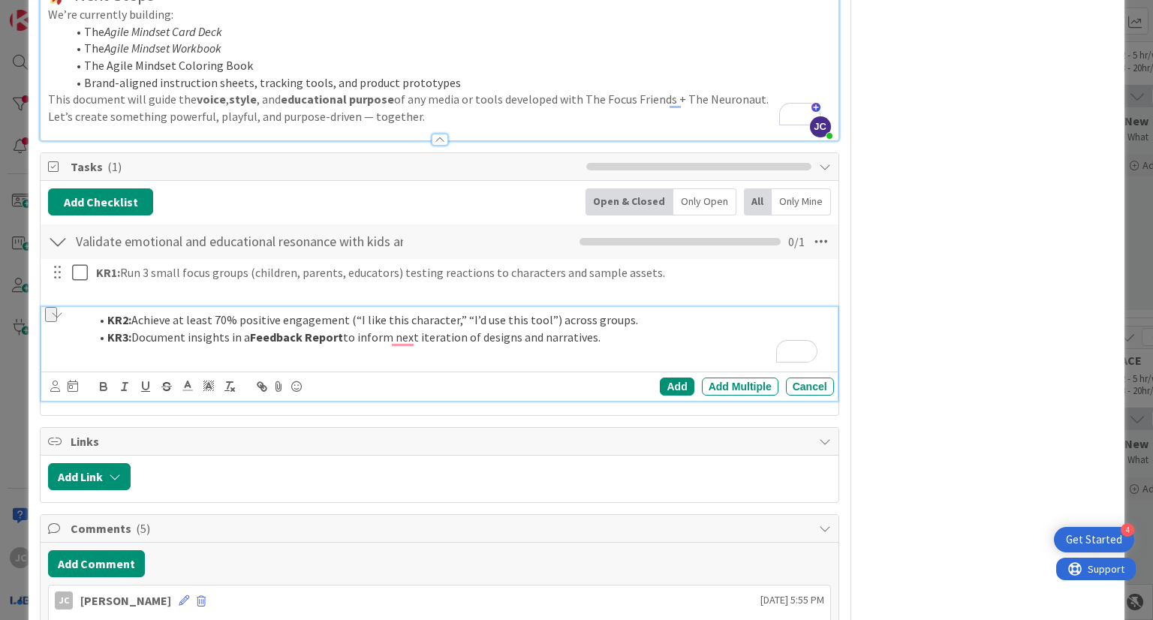
drag, startPoint x: 597, startPoint y: 340, endPoint x: 105, endPoint y: 339, distance: 491.8
click at [105, 339] on li "KR3: Document insights in a Feedback Report to inform next iteration of designs…" at bounding box center [458, 337] width 738 height 17
click at [107, 317] on strong "KR2:" at bounding box center [119, 319] width 24 height 15
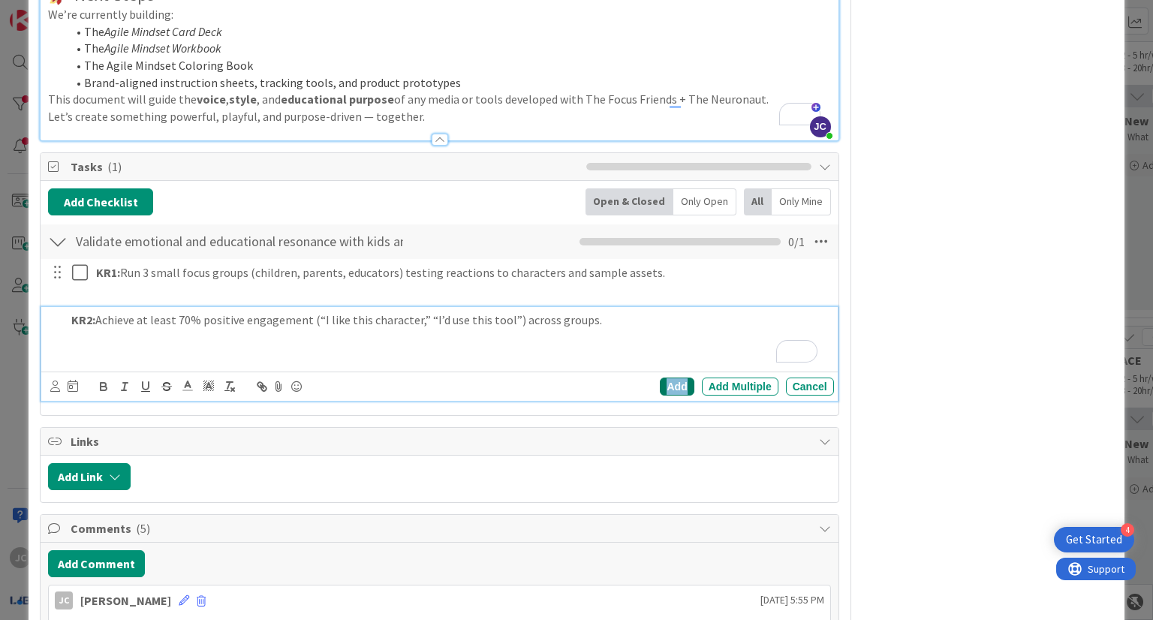
click at [663, 386] on div "Add" at bounding box center [677, 387] width 34 height 18
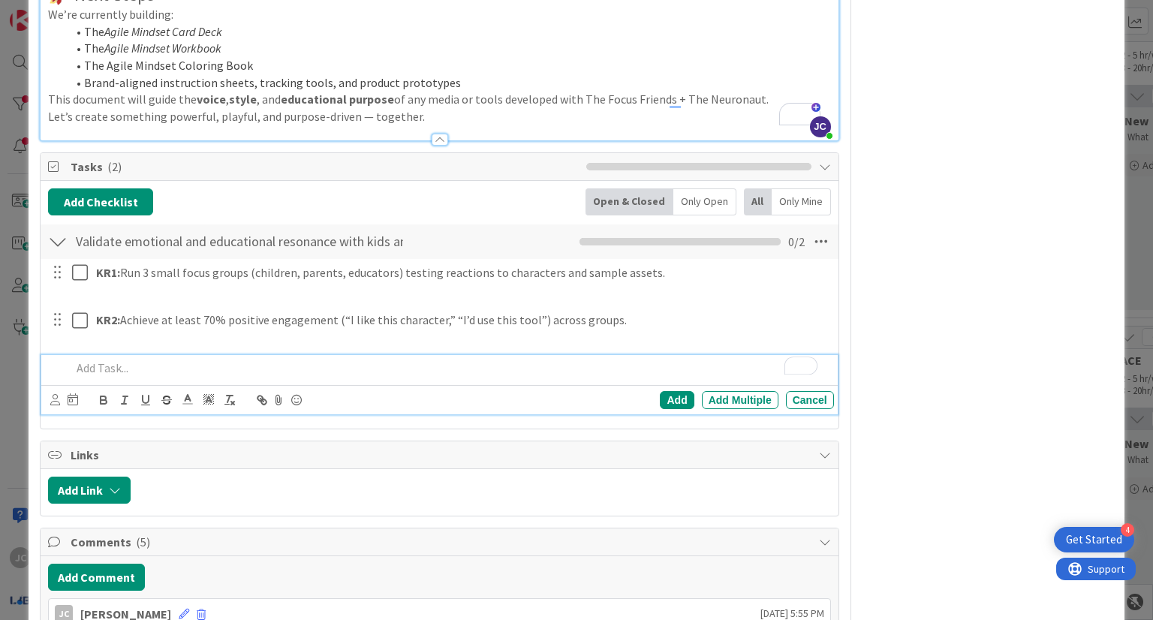
click at [362, 376] on div "To enrich screen reader interactions, please activate Accessibility in Grammarl…" at bounding box center [449, 368] width 768 height 26
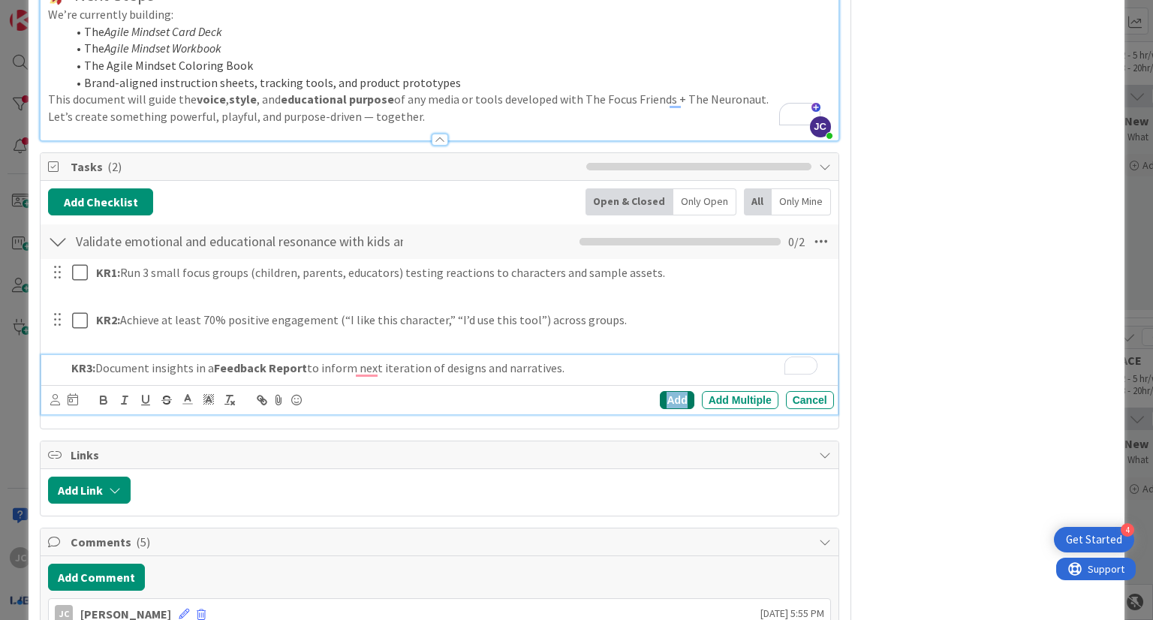
click at [669, 400] on div "Add" at bounding box center [677, 400] width 34 height 18
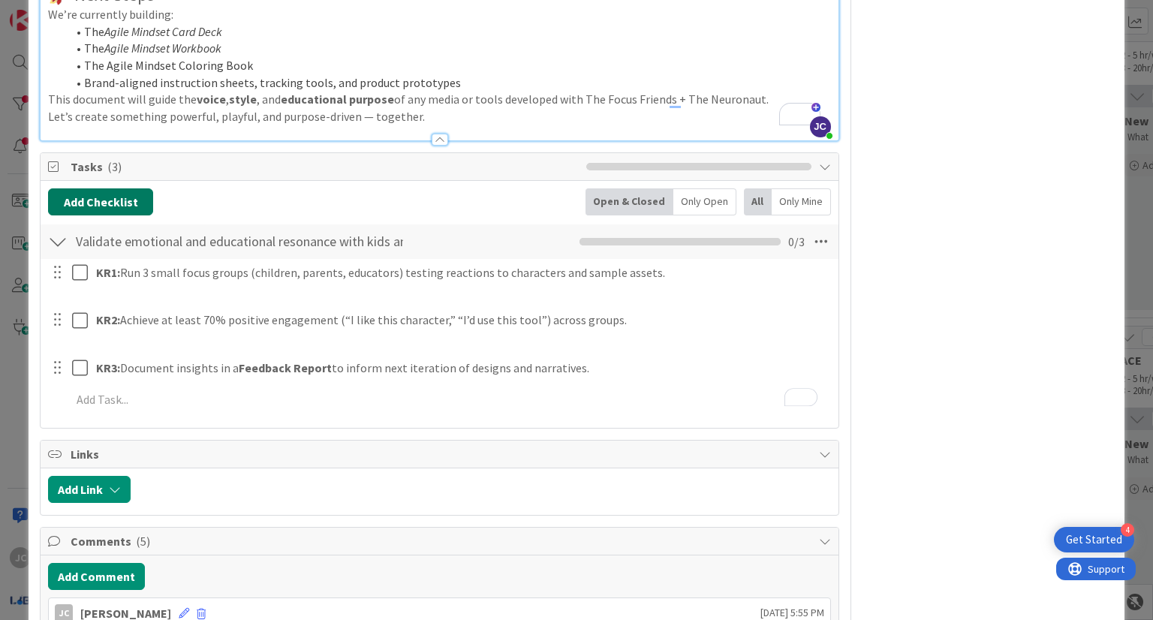
click at [69, 194] on button "Add Checklist" at bounding box center [100, 201] width 105 height 27
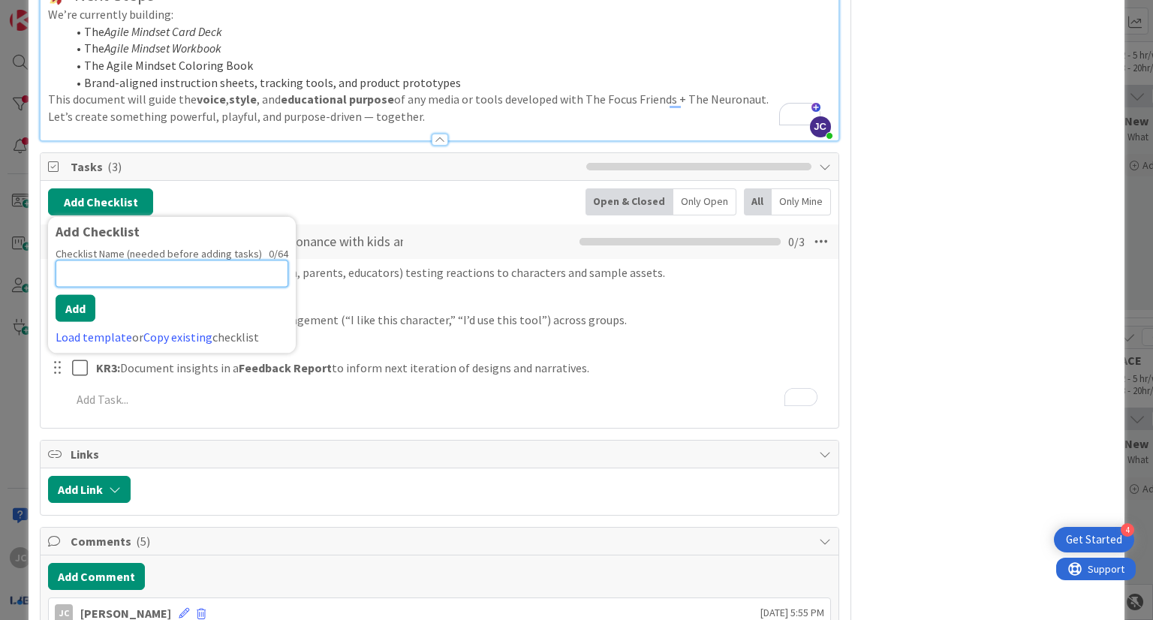
paste input "Engage collaborators and invite creative input into the universe"
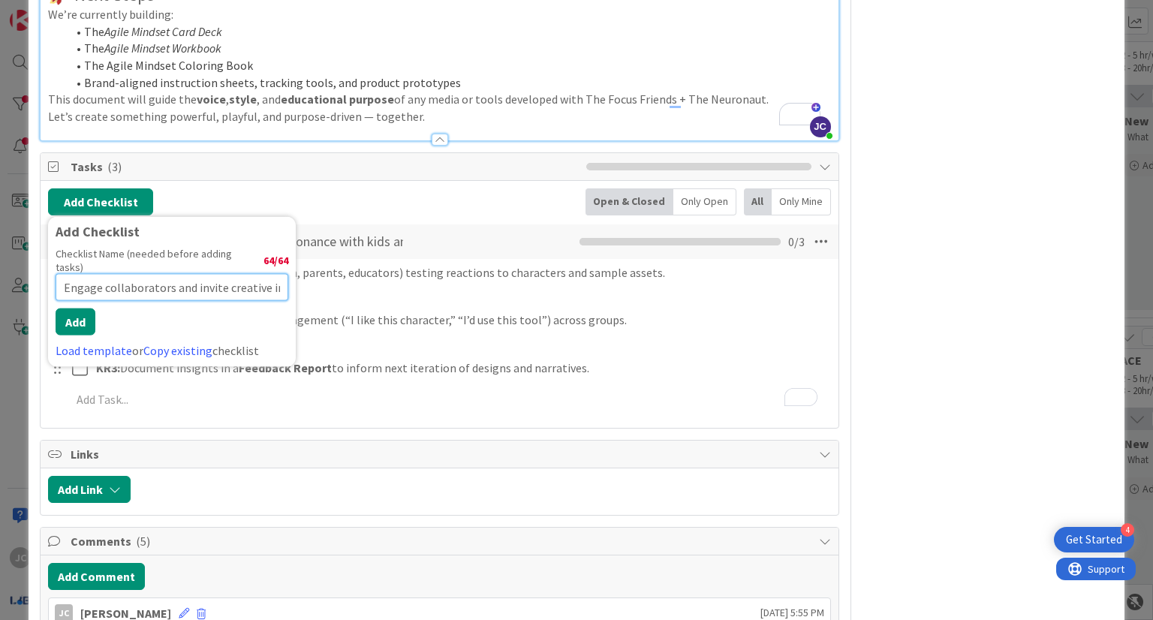
scroll to position [0, 98]
type input "Engage collaborators and invite creative input into the universe"
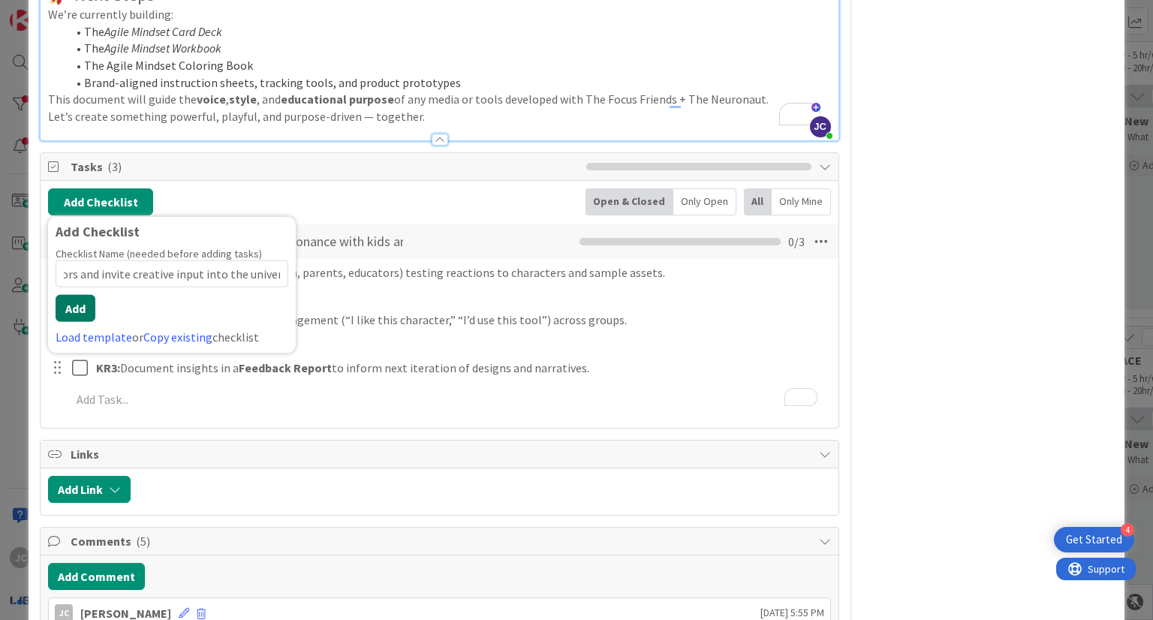
click at [77, 309] on button "Add" at bounding box center [76, 308] width 40 height 27
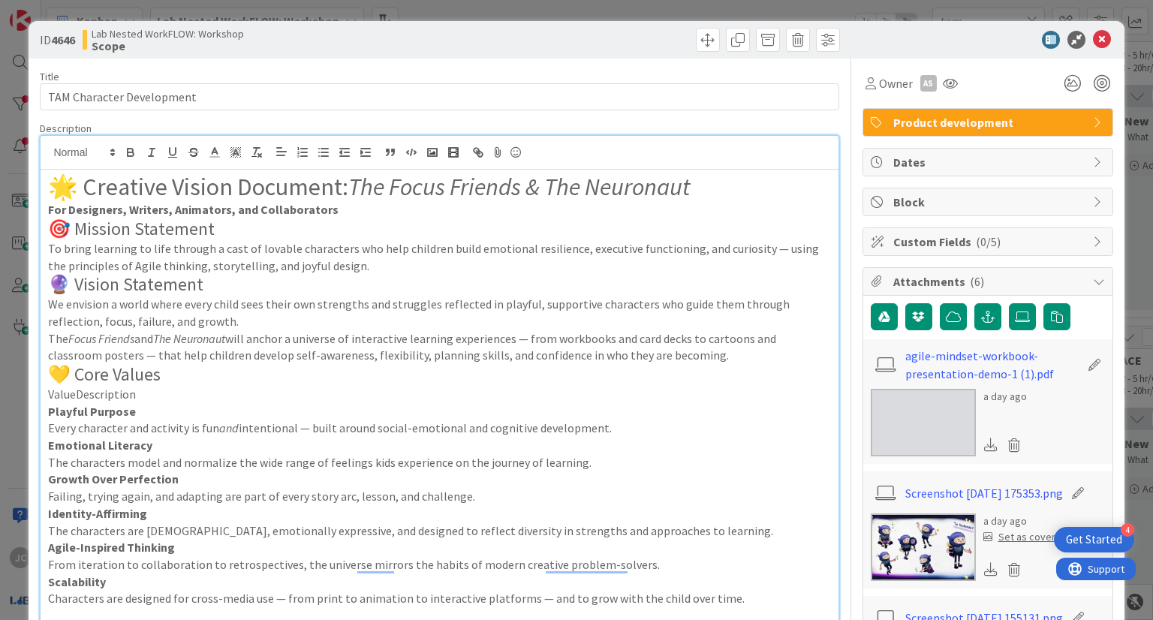
scroll to position [1630, 0]
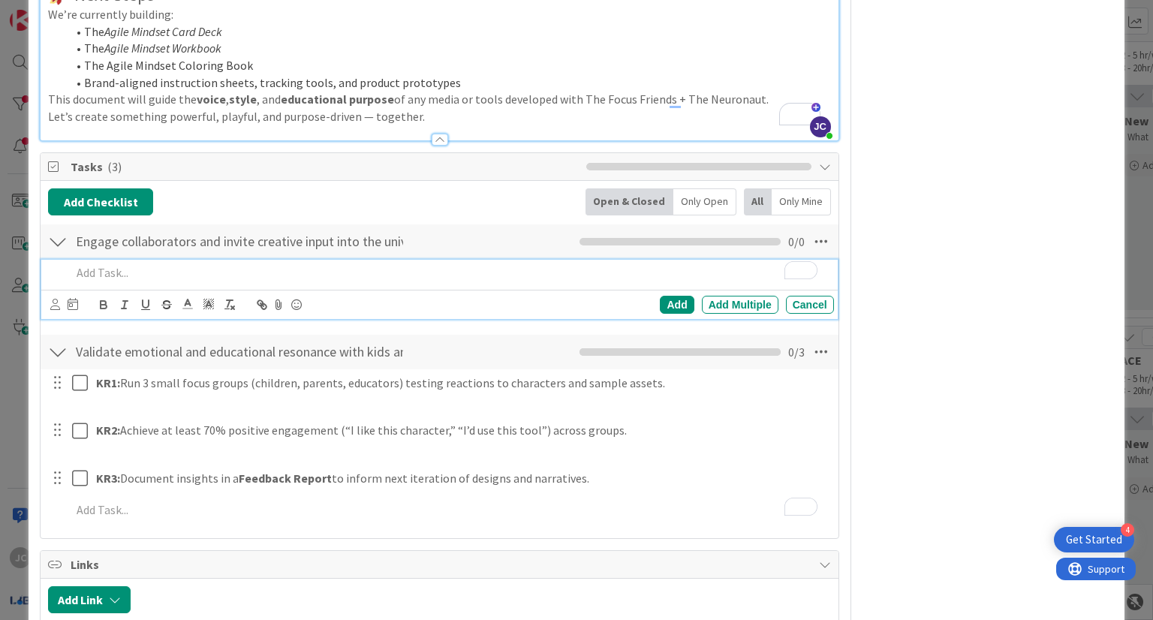
click at [297, 273] on p "To enrich screen reader interactions, please activate Accessibility in Grammarl…" at bounding box center [449, 272] width 756 height 17
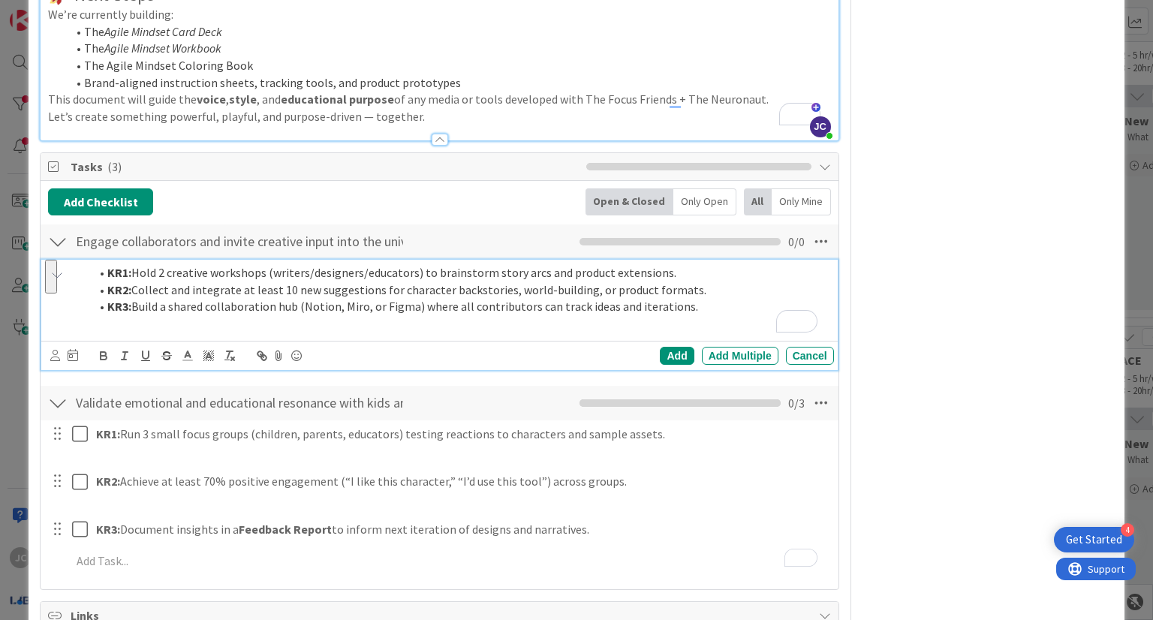
drag, startPoint x: 687, startPoint y: 306, endPoint x: 107, endPoint y: 289, distance: 580.0
click at [107, 289] on ol "KR1: Hold 2 creative workshops (writers/designers/educators) to brainstorm stor…" at bounding box center [449, 289] width 756 height 51
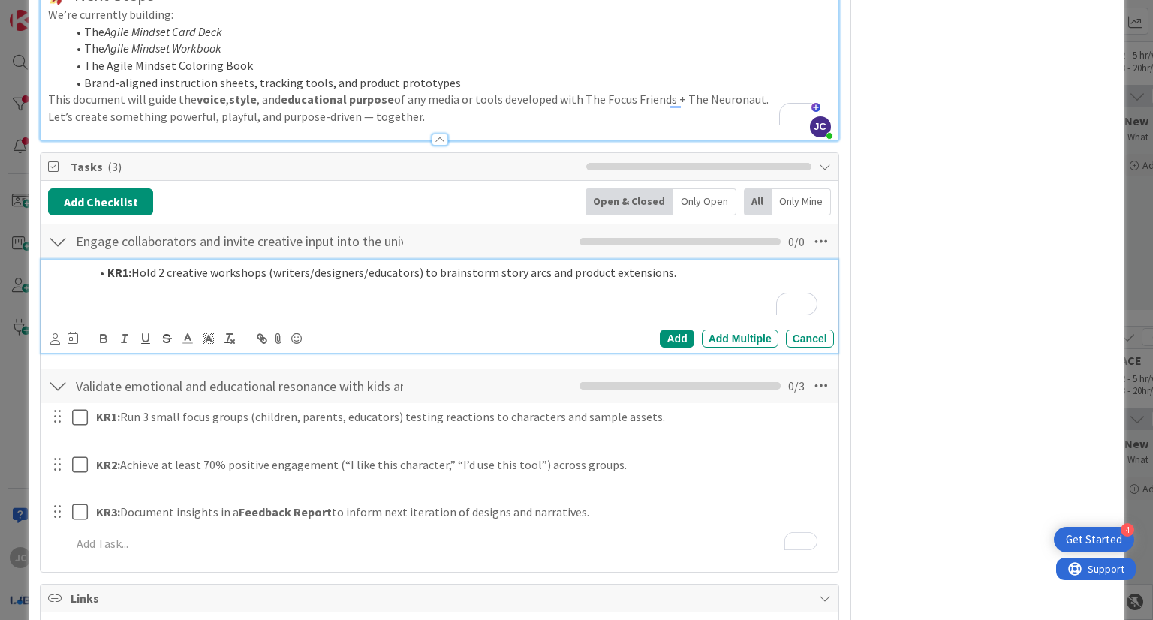
click at [108, 269] on strong "KR1:" at bounding box center [119, 272] width 24 height 15
click at [666, 339] on div "Add" at bounding box center [677, 339] width 34 height 18
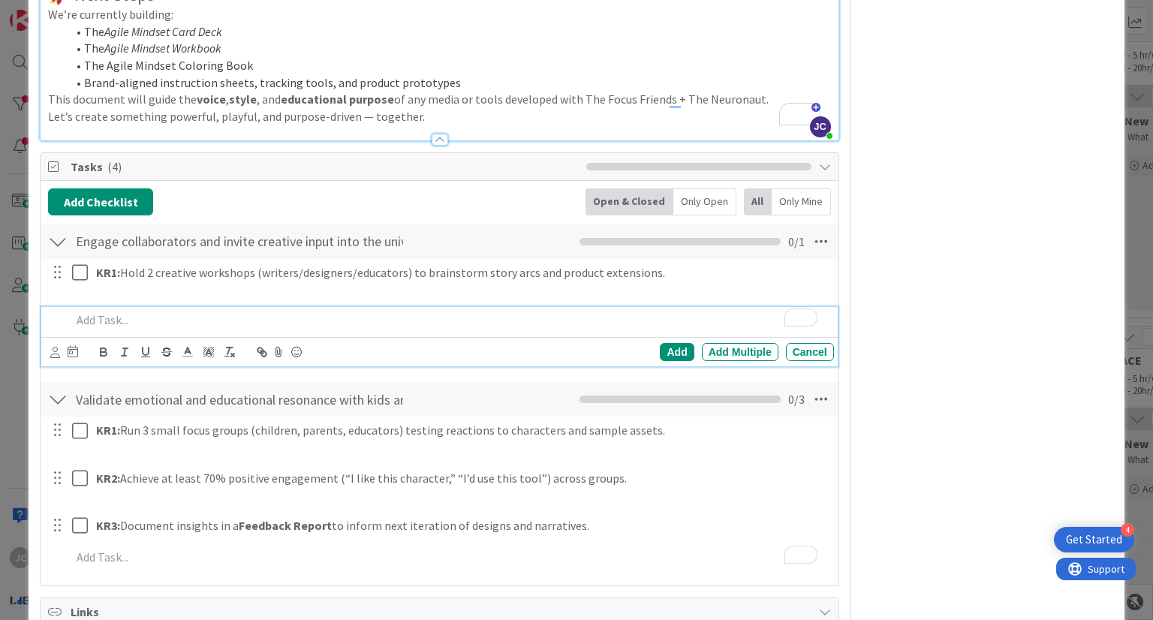
click at [251, 314] on p "To enrich screen reader interactions, please activate Accessibility in Grammarl…" at bounding box center [449, 320] width 756 height 17
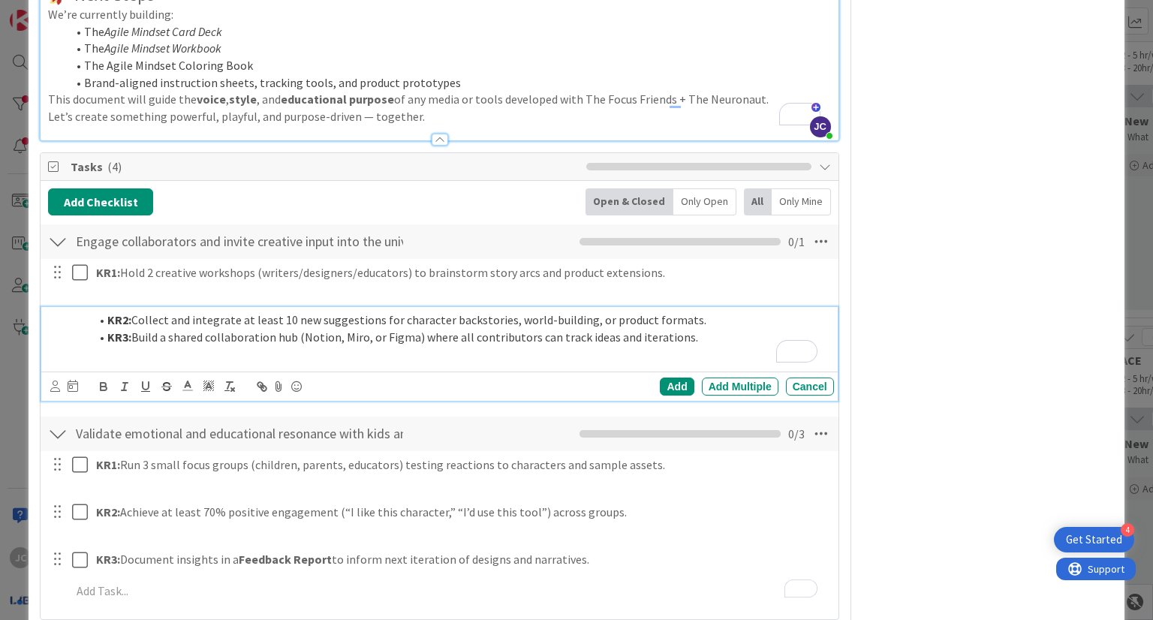
drag, startPoint x: 693, startPoint y: 340, endPoint x: 90, endPoint y: 335, distance: 603.0
click at [90, 335] on li "KR3: Build a shared collaboration hub (Notion, Miro, or Figma) where all contri…" at bounding box center [458, 337] width 738 height 17
click at [110, 319] on strong "KR2:" at bounding box center [119, 319] width 24 height 15
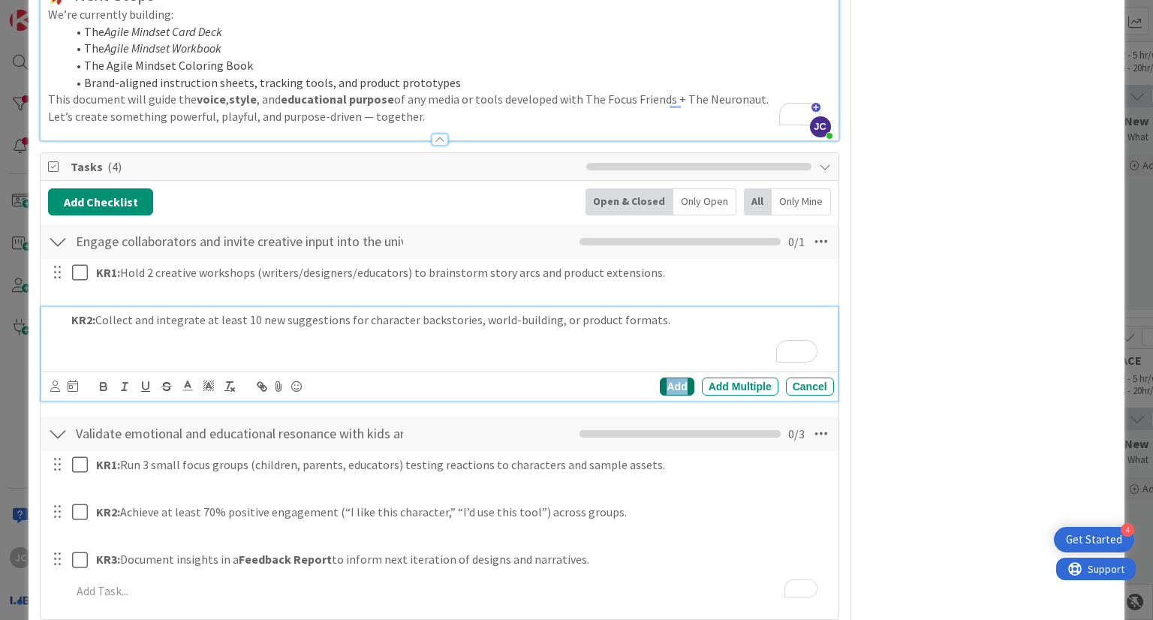
click at [665, 382] on div "Add" at bounding box center [677, 387] width 34 height 18
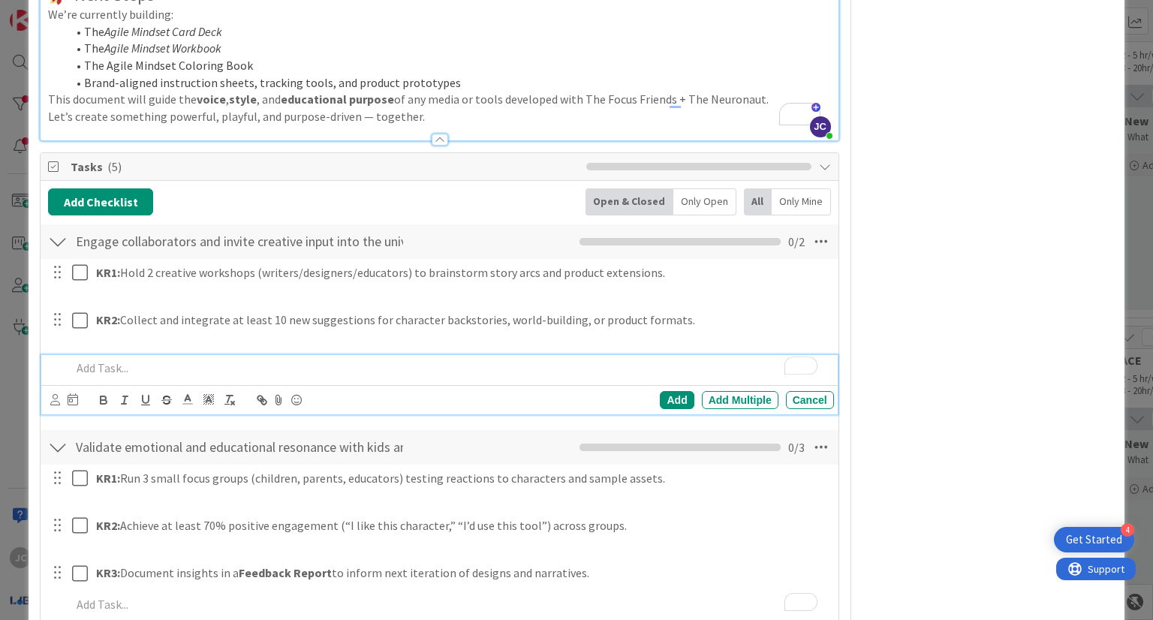
click at [457, 360] on p "To enrich screen reader interactions, please activate Accessibility in Grammarl…" at bounding box center [449, 368] width 756 height 17
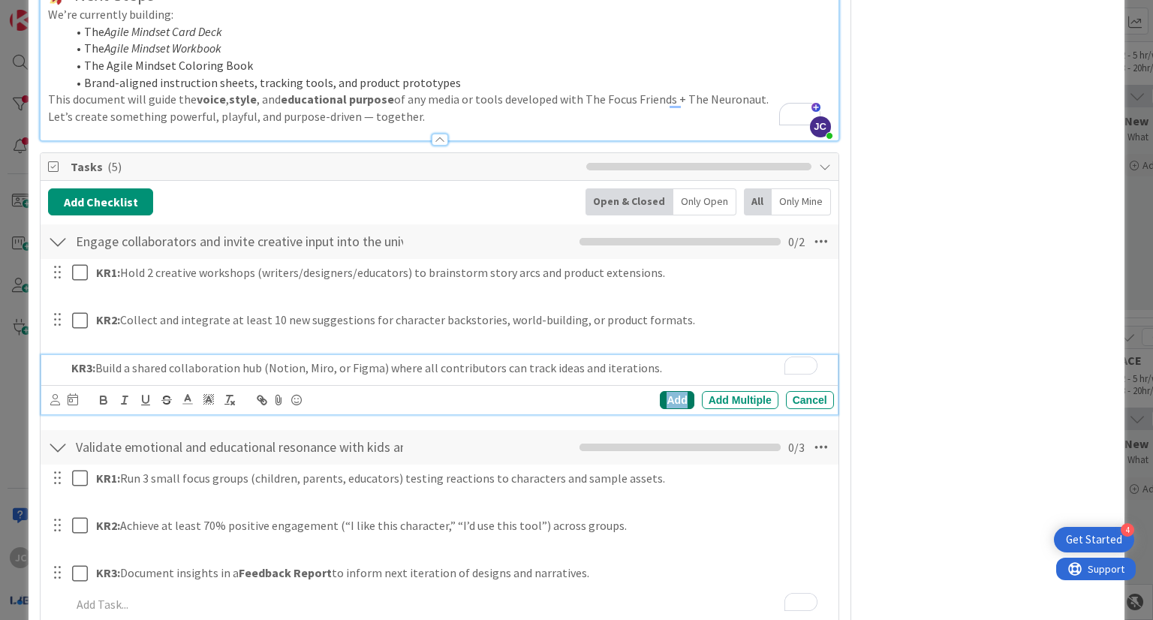
click at [669, 400] on div "Add" at bounding box center [677, 400] width 34 height 18
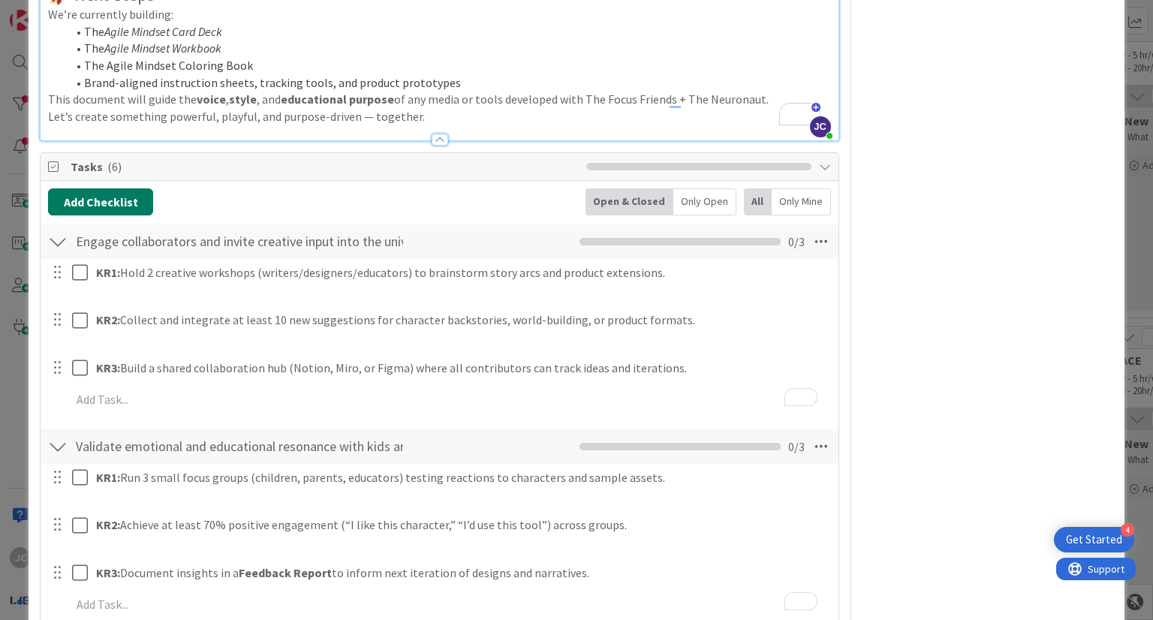
click at [138, 201] on button "Add Checklist" at bounding box center [100, 201] width 105 height 27
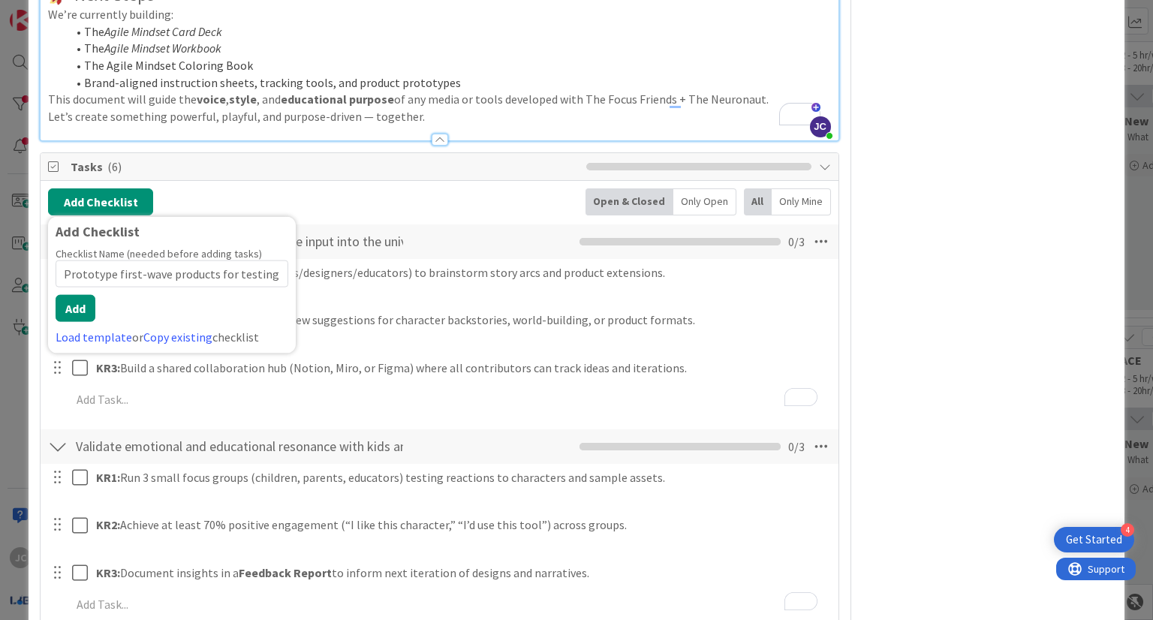
scroll to position [0, 51]
type input "Prototype first-wave products for testing and iteration"
click at [91, 314] on button "Add" at bounding box center [76, 308] width 40 height 27
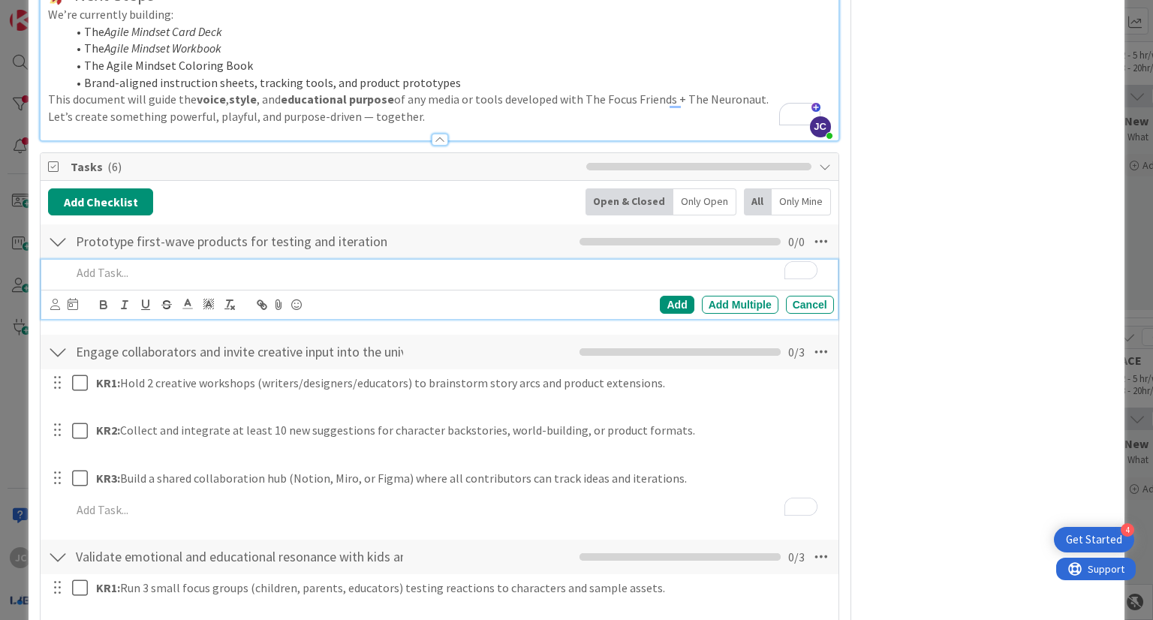
click at [237, 265] on p "To enrich screen reader interactions, please activate Accessibility in Grammarl…" at bounding box center [449, 272] width 756 height 17
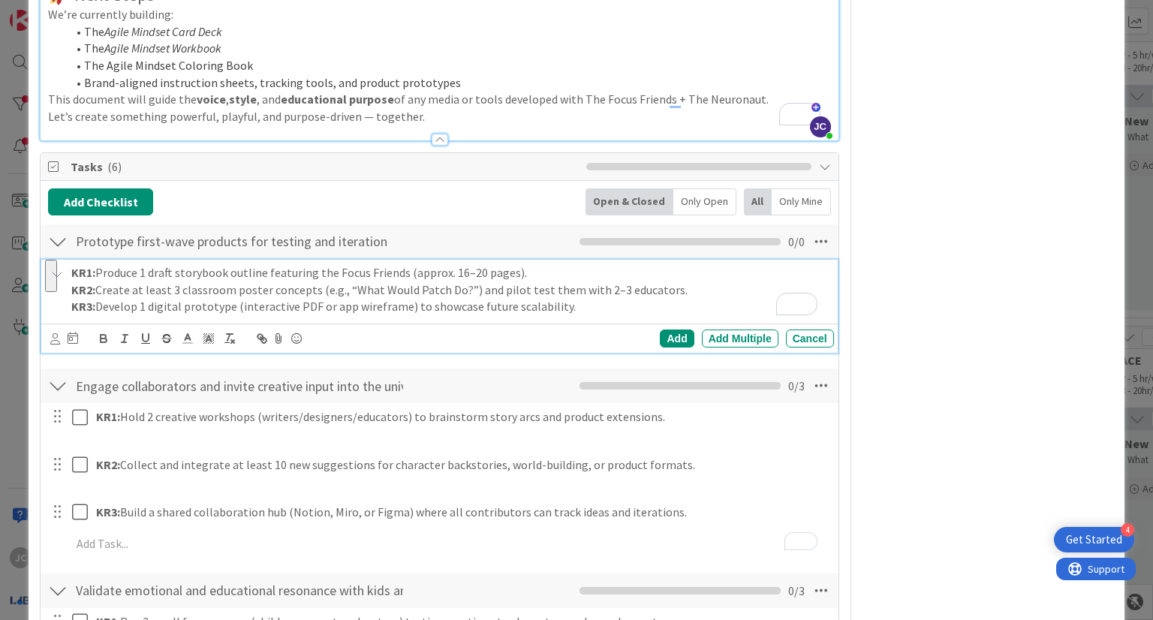
drag, startPoint x: 571, startPoint y: 312, endPoint x: 68, endPoint y: 294, distance: 502.7
click at [68, 294] on div "KR1: Produce 1 draft storybook outline featuring the Focus Friends (approx. 16–…" at bounding box center [439, 306] width 796 height 93
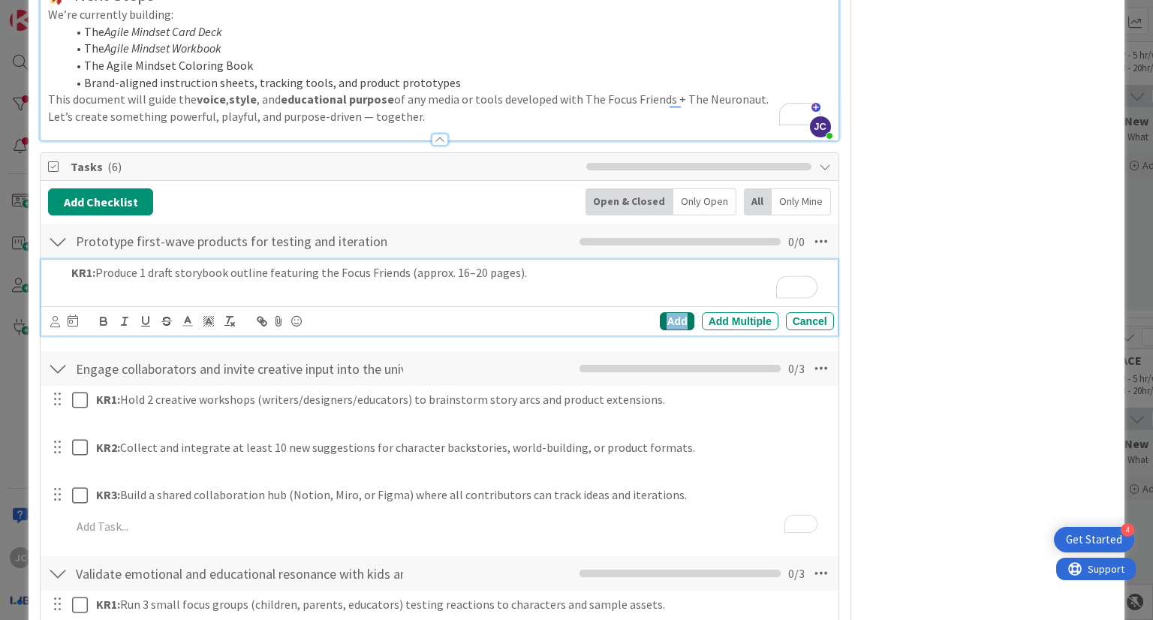
click at [673, 313] on div "Add" at bounding box center [677, 321] width 34 height 18
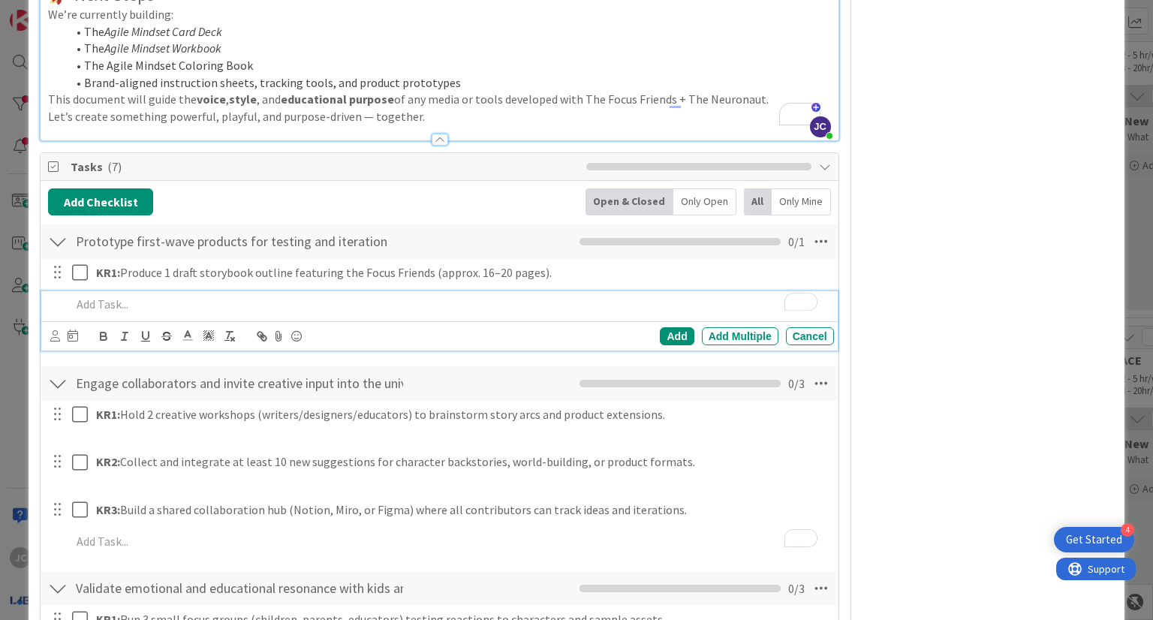
click at [357, 313] on div "To enrich screen reader interactions, please activate Accessibility in Grammarl…" at bounding box center [449, 304] width 768 height 26
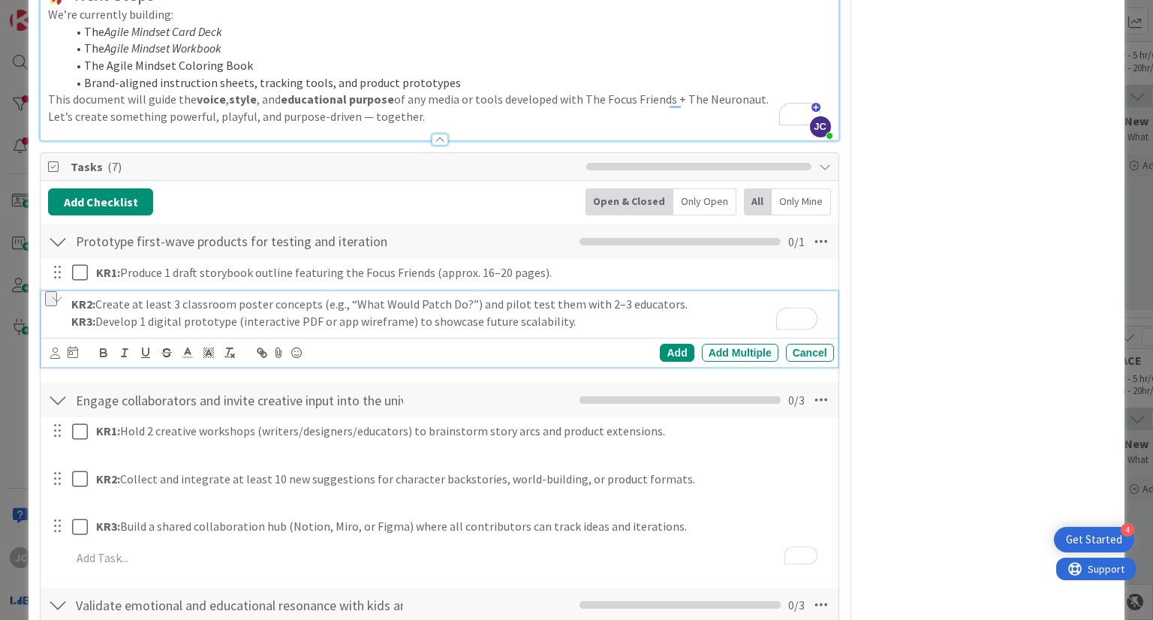
drag, startPoint x: 591, startPoint y: 319, endPoint x: 68, endPoint y: 318, distance: 522.6
click at [68, 318] on div "KR2: Create at least 3 classroom poster concepts (e.g., “What Would Patch Do?”)…" at bounding box center [439, 329] width 796 height 76
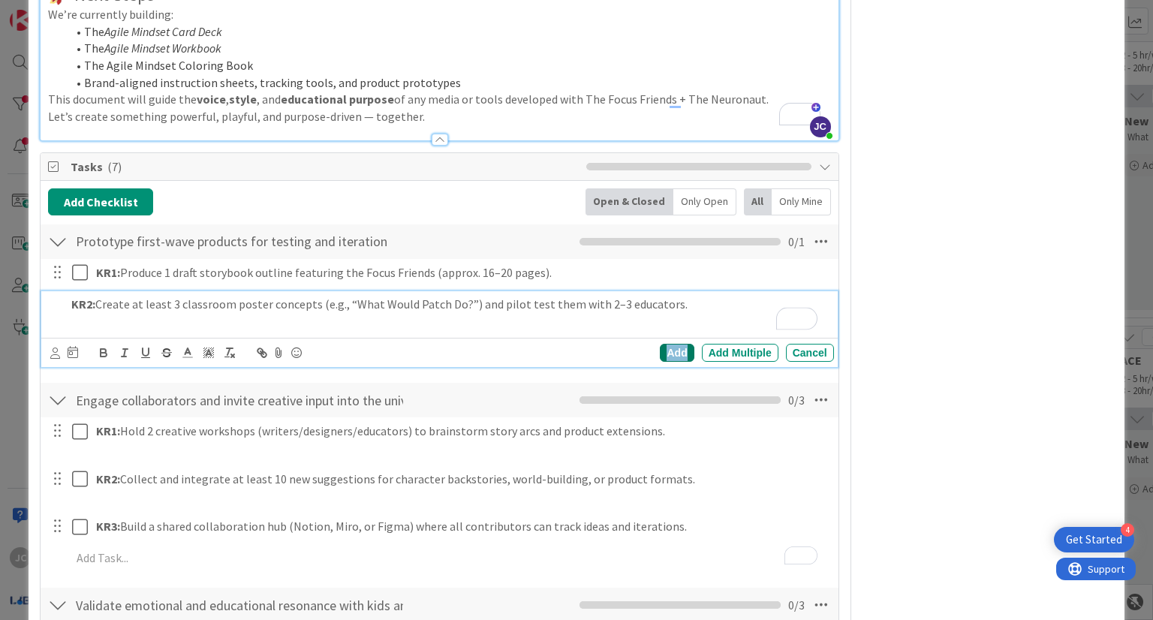
click at [660, 347] on div "Add" at bounding box center [677, 353] width 34 height 18
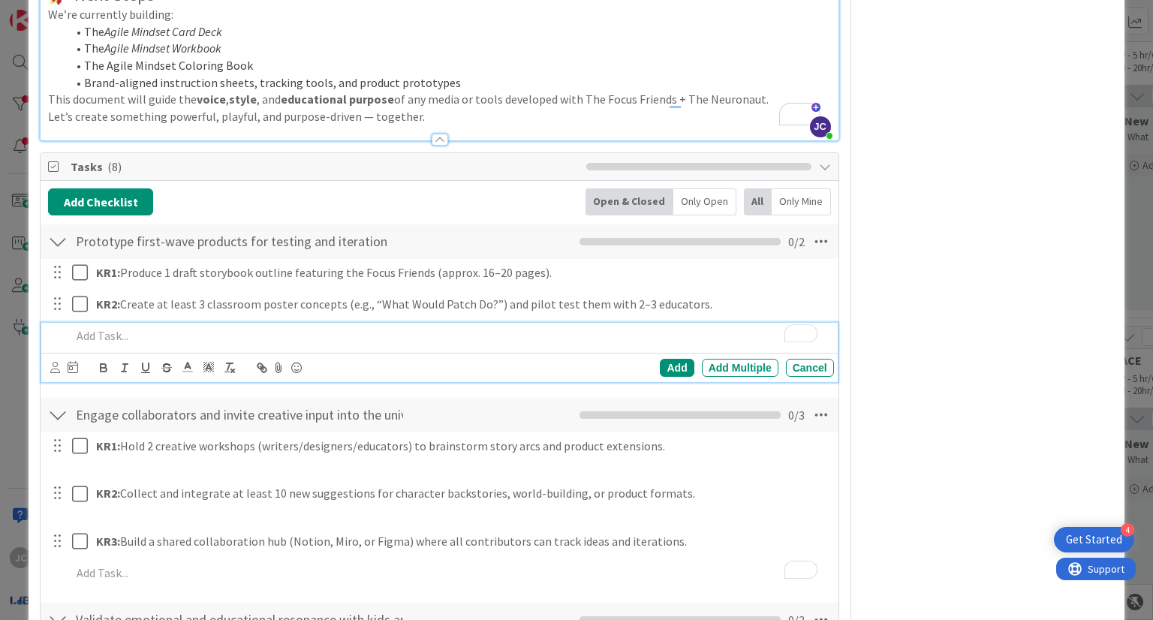
click at [574, 333] on p "To enrich screen reader interactions, please activate Accessibility in Grammarl…" at bounding box center [449, 335] width 756 height 17
click at [668, 364] on div "Add" at bounding box center [677, 368] width 34 height 18
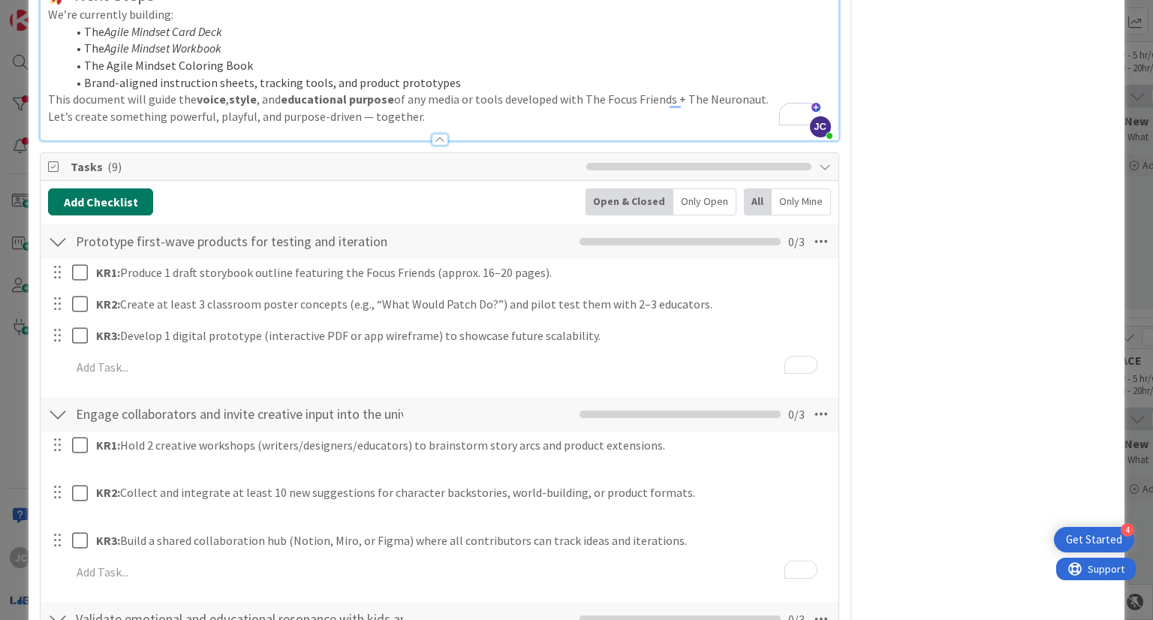
click at [129, 195] on button "Add Checklist" at bounding box center [100, 201] width 105 height 27
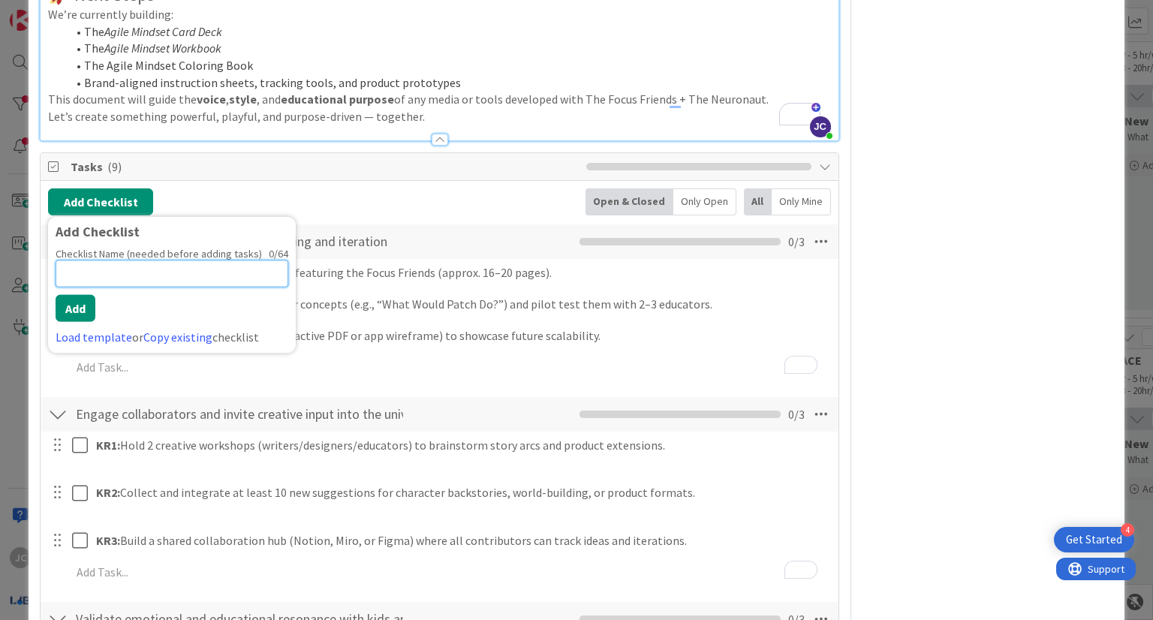
paste input "Build the foundation for brand consistency across media"
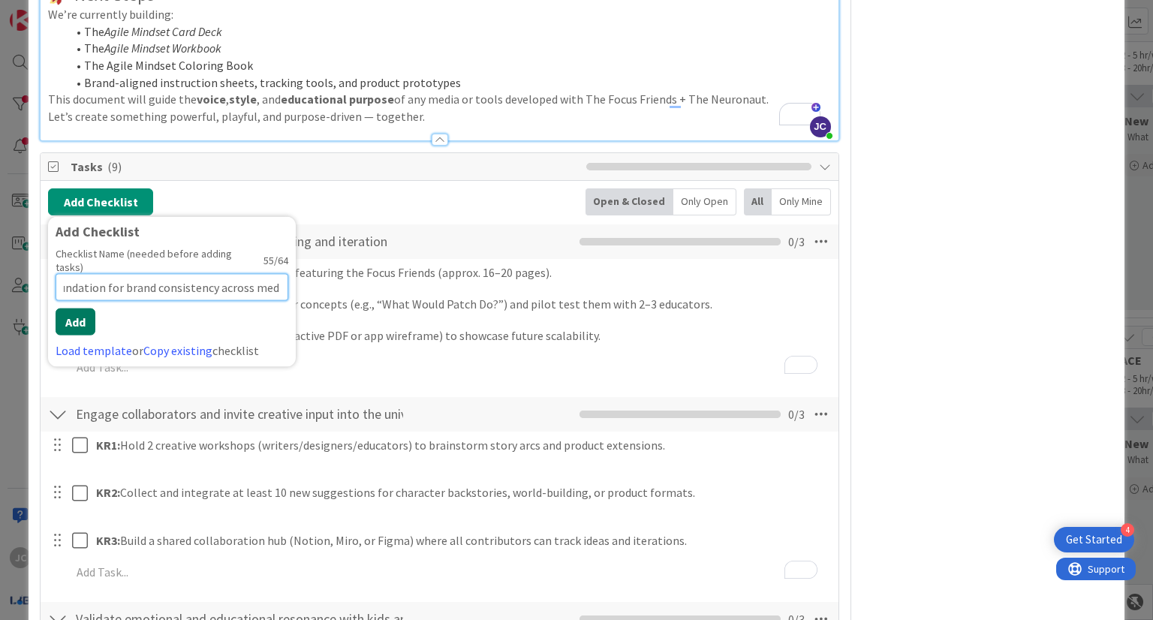
type input "Build the foundation for brand consistency across media"
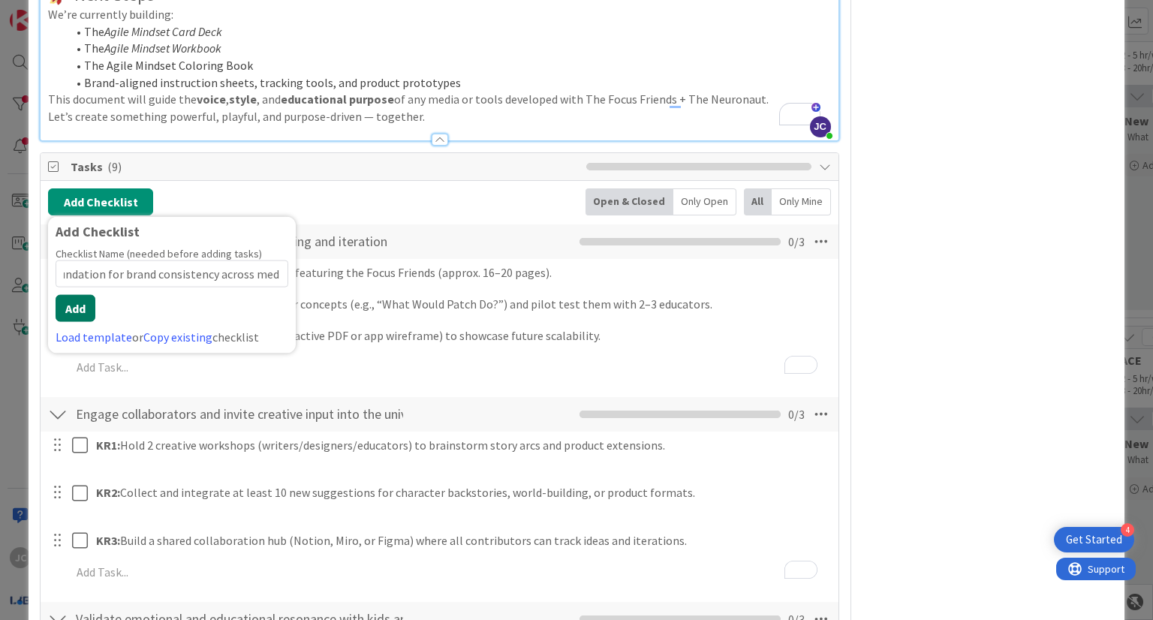
click at [77, 310] on button "Add" at bounding box center [76, 308] width 40 height 27
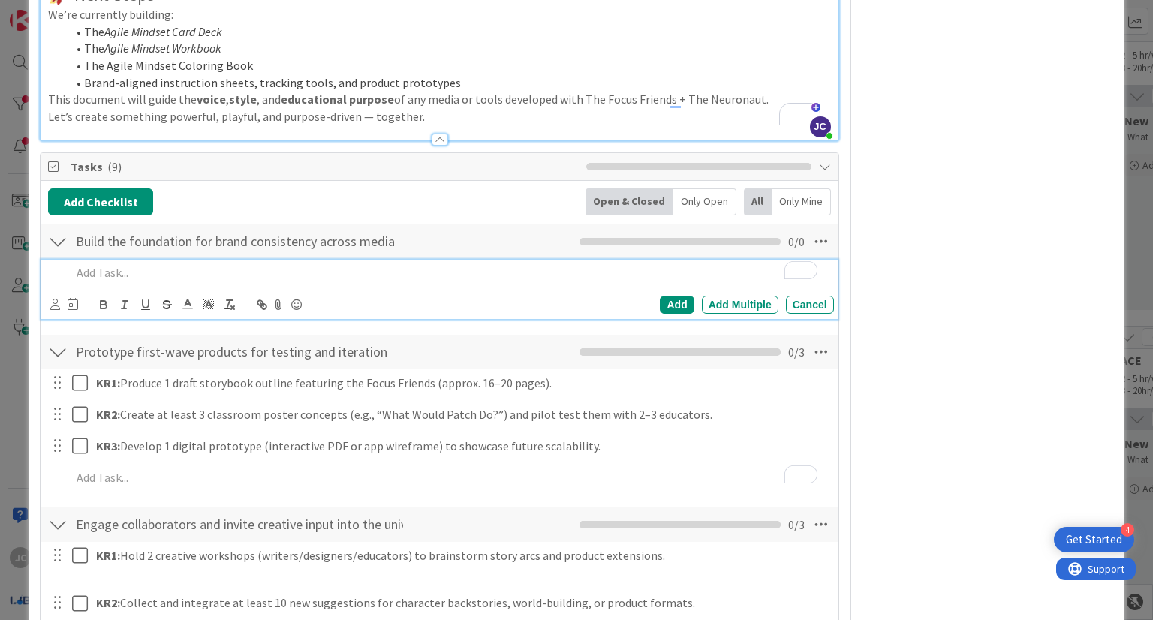
click at [249, 272] on p "To enrich screen reader interactions, please activate Accessibility in Grammarl…" at bounding box center [449, 272] width 756 height 17
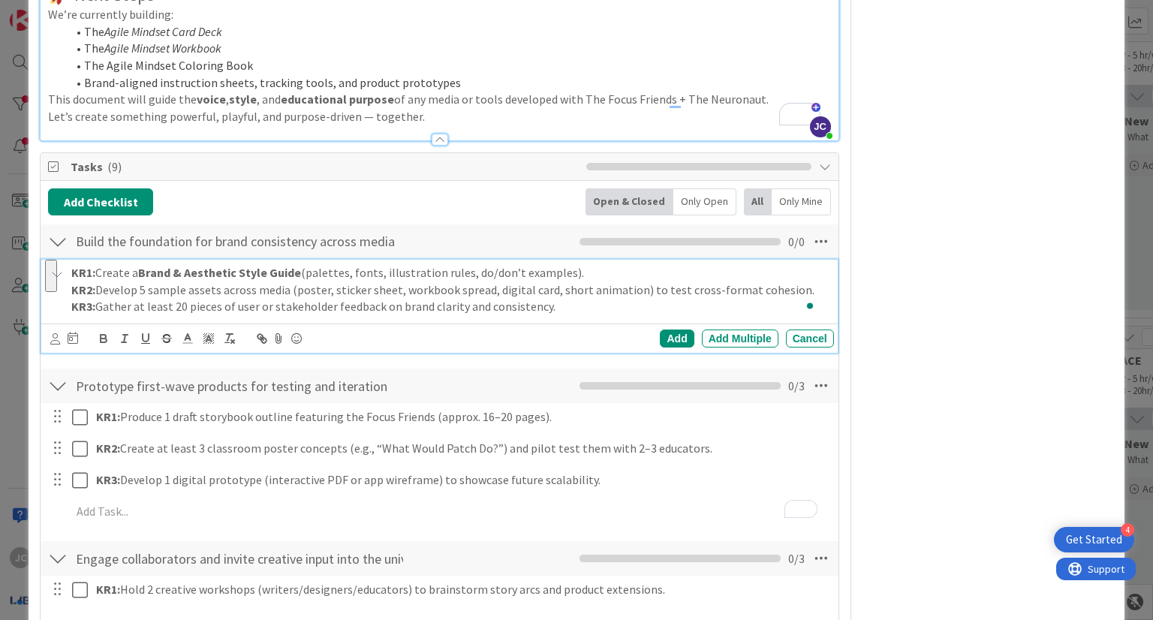
drag, startPoint x: 553, startPoint y: 300, endPoint x: 72, endPoint y: 289, distance: 480.7
click at [72, 289] on div "KR1: Create a Brand & Aesthetic Style Guide (palettes, fonts, illustration rule…" at bounding box center [449, 290] width 768 height 60
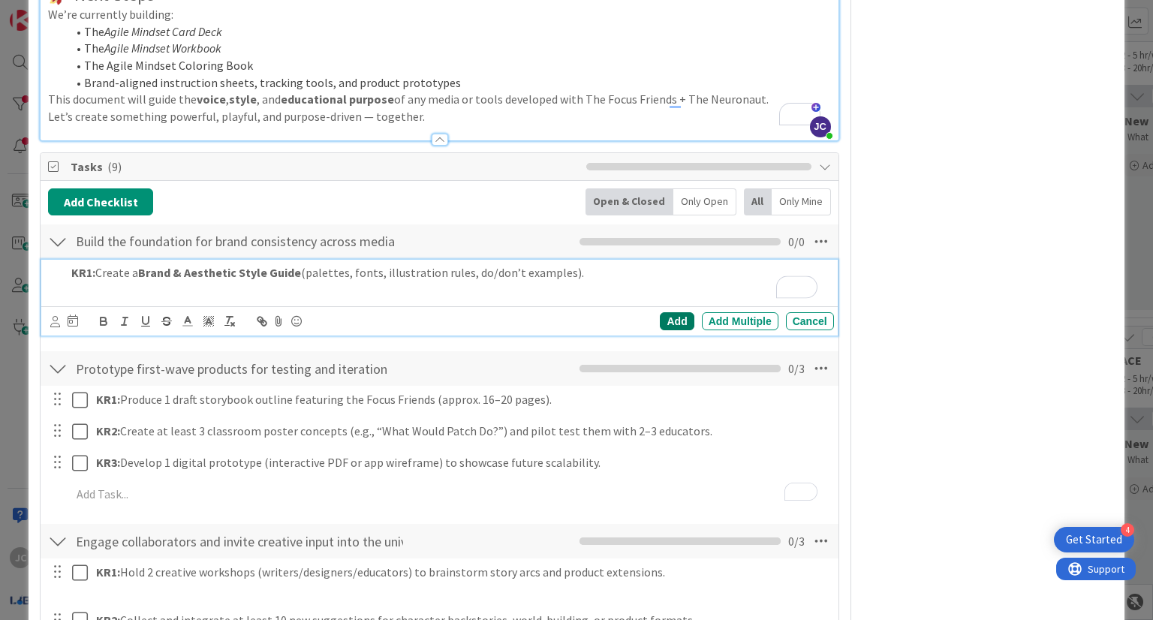
click at [672, 315] on div "Add" at bounding box center [677, 321] width 34 height 18
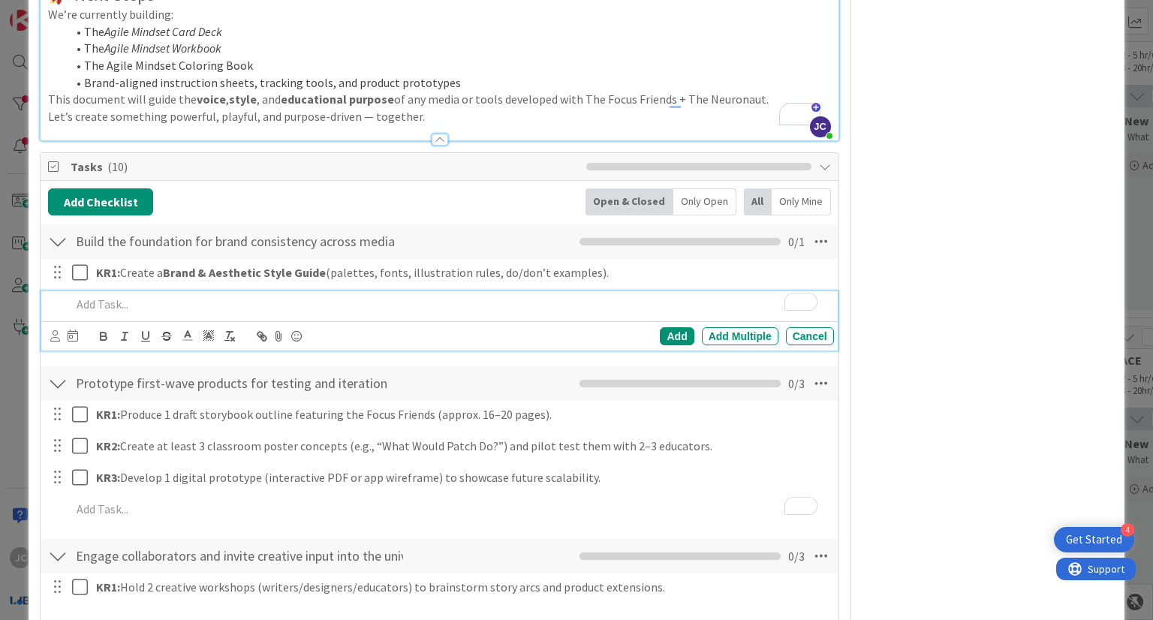
click at [383, 310] on p "To enrich screen reader interactions, please activate Accessibility in Grammarl…" at bounding box center [449, 304] width 756 height 17
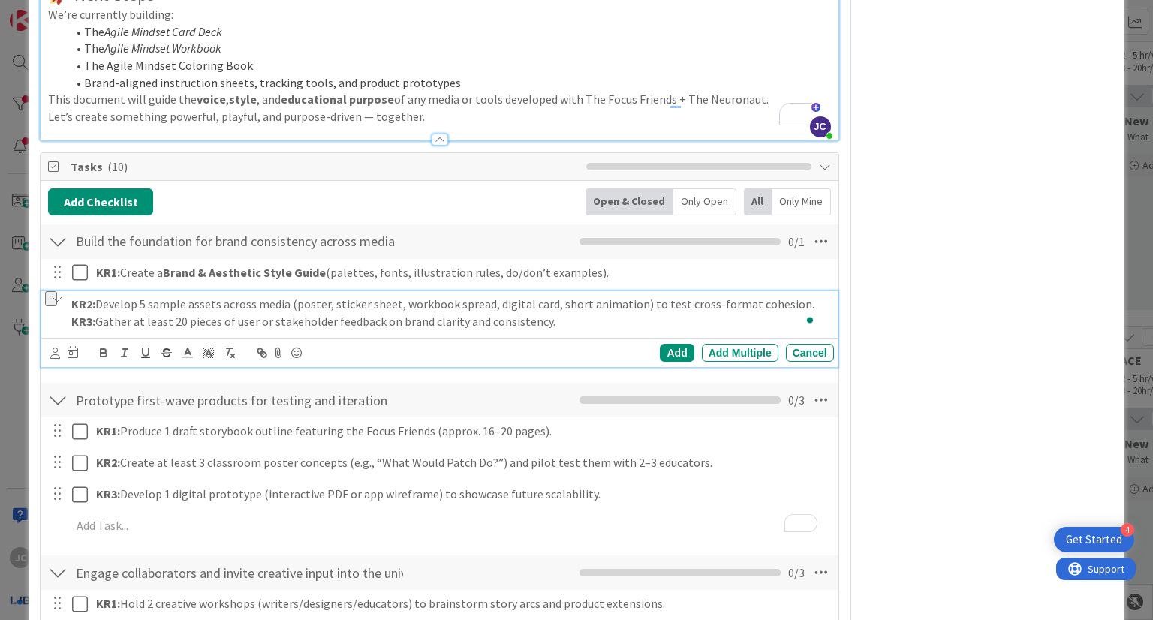
drag, startPoint x: 564, startPoint y: 321, endPoint x: 71, endPoint y: 328, distance: 492.6
click at [71, 328] on div "KR2: Develop 5 sample assets across media (poster, sticker sheet, workbook spre…" at bounding box center [449, 312] width 768 height 43
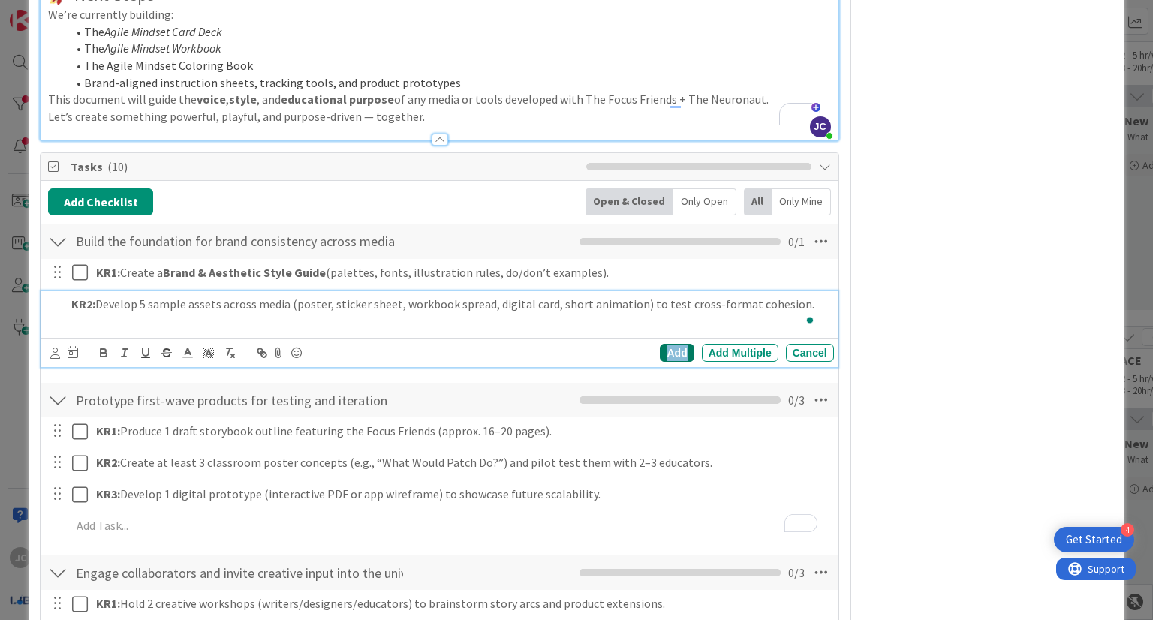
click at [670, 348] on div "Add" at bounding box center [677, 353] width 34 height 18
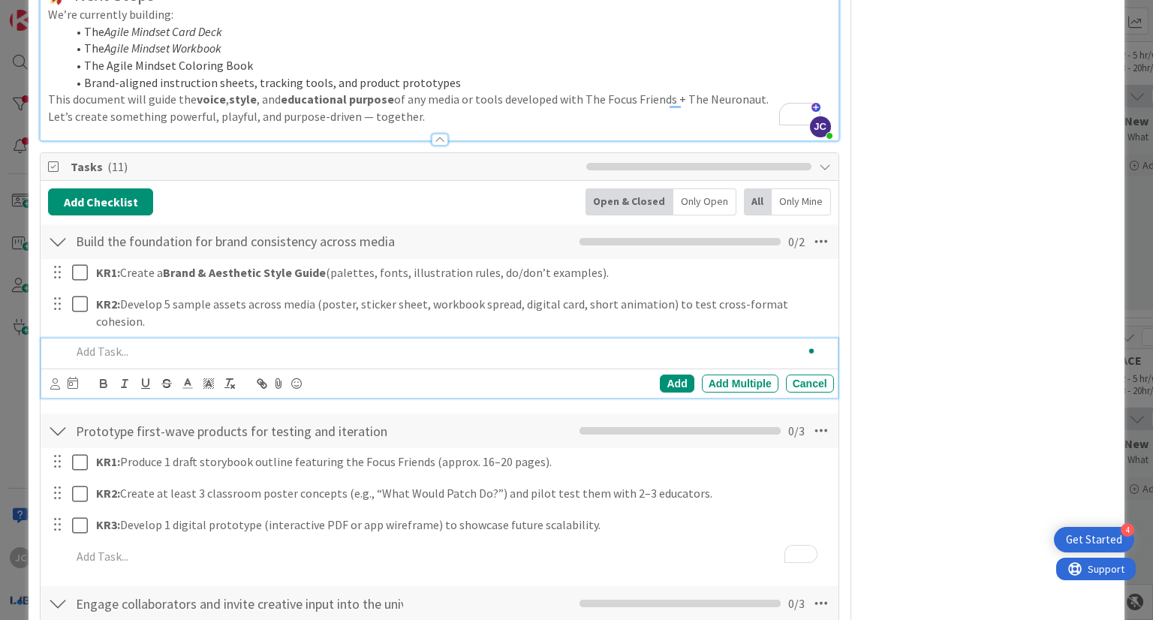
click at [343, 343] on p "To enrich screen reader interactions, please activate Accessibility in Grammarl…" at bounding box center [449, 351] width 756 height 17
click at [676, 375] on div "Add" at bounding box center [677, 384] width 34 height 18
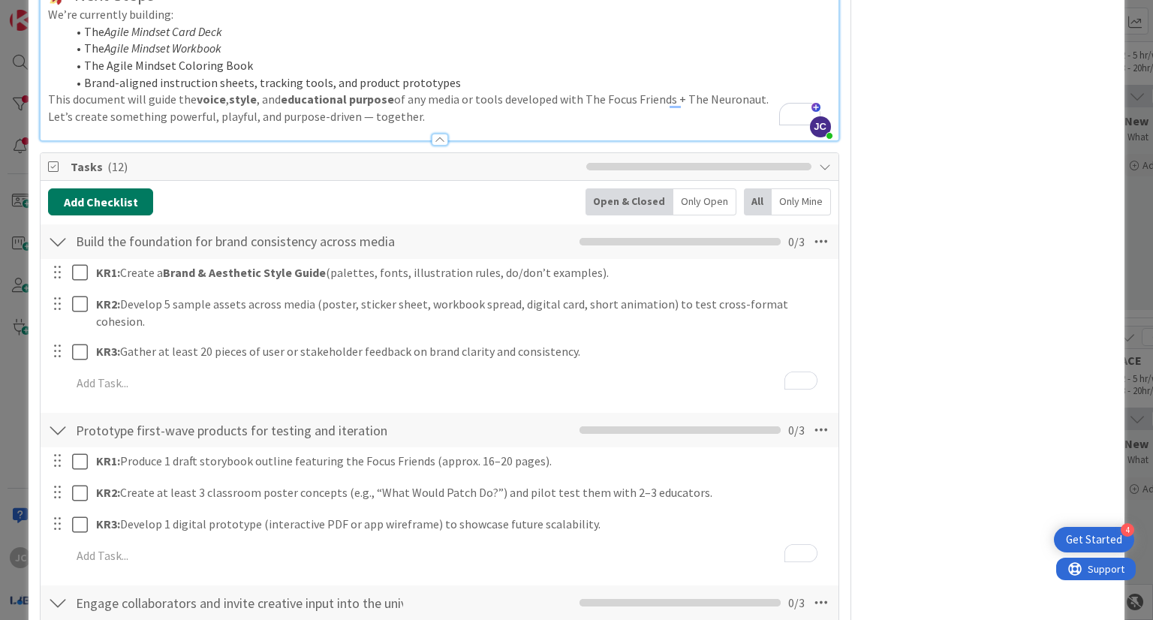
click at [116, 191] on button "Add Checklist" at bounding box center [100, 201] width 105 height 27
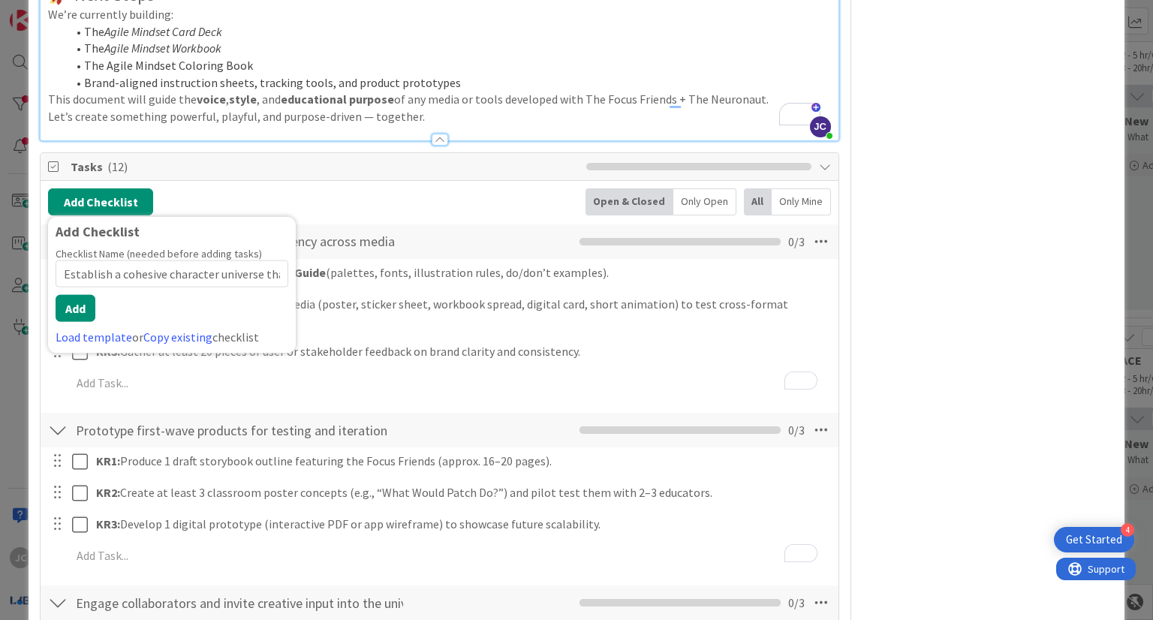
scroll to position [0, 94]
type input "Establish a cohesive character universe that reflects our missio"
click at [77, 303] on button "Add" at bounding box center [76, 308] width 40 height 27
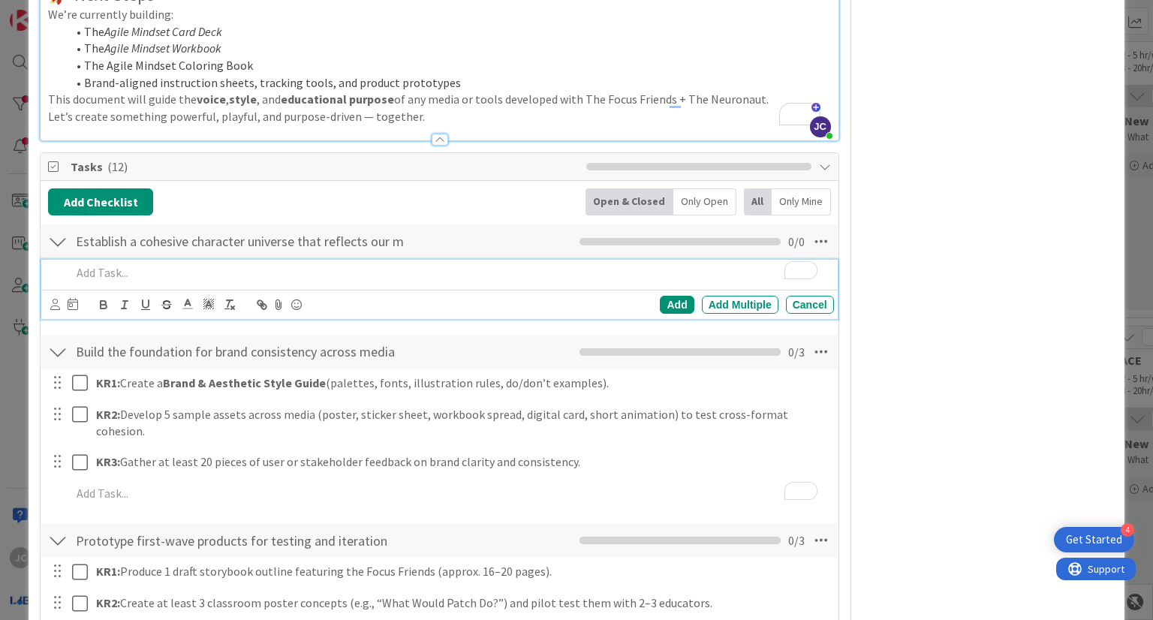
click at [346, 261] on div "To enrich screen reader interactions, please activate Accessibility in Grammarl…" at bounding box center [449, 273] width 768 height 26
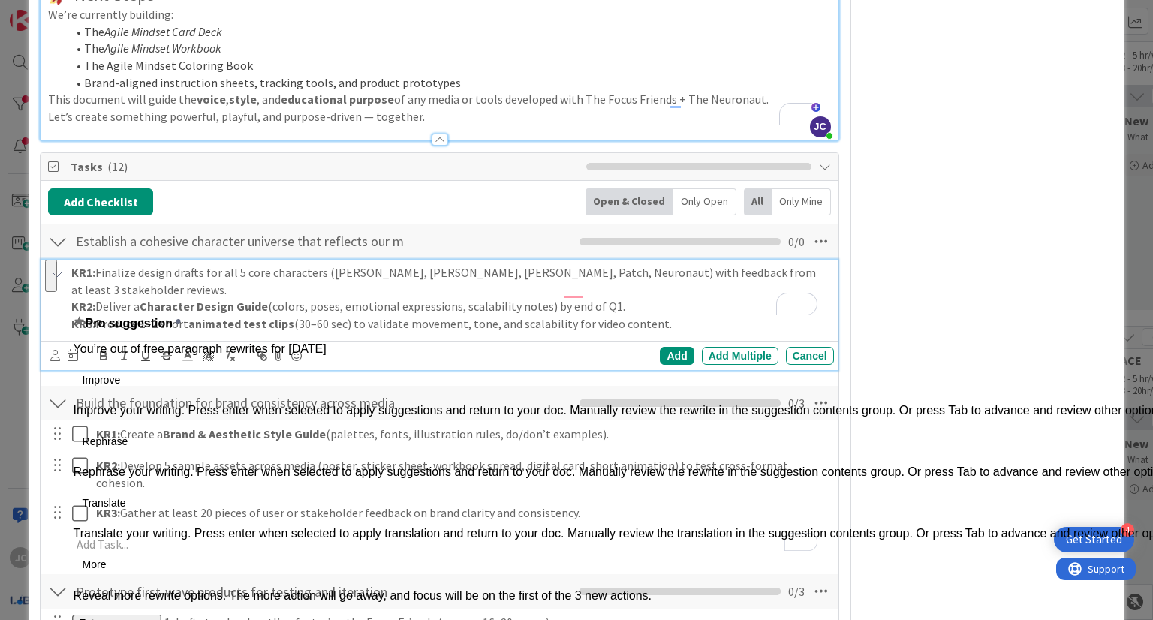
drag, startPoint x: 663, startPoint y: 310, endPoint x: 72, endPoint y: 294, distance: 591.2
click at [72, 294] on div "KR1: Finalize design drafts for all 5 core characters (Zelly, Boppi, Noko, Patc…" at bounding box center [449, 298] width 768 height 77
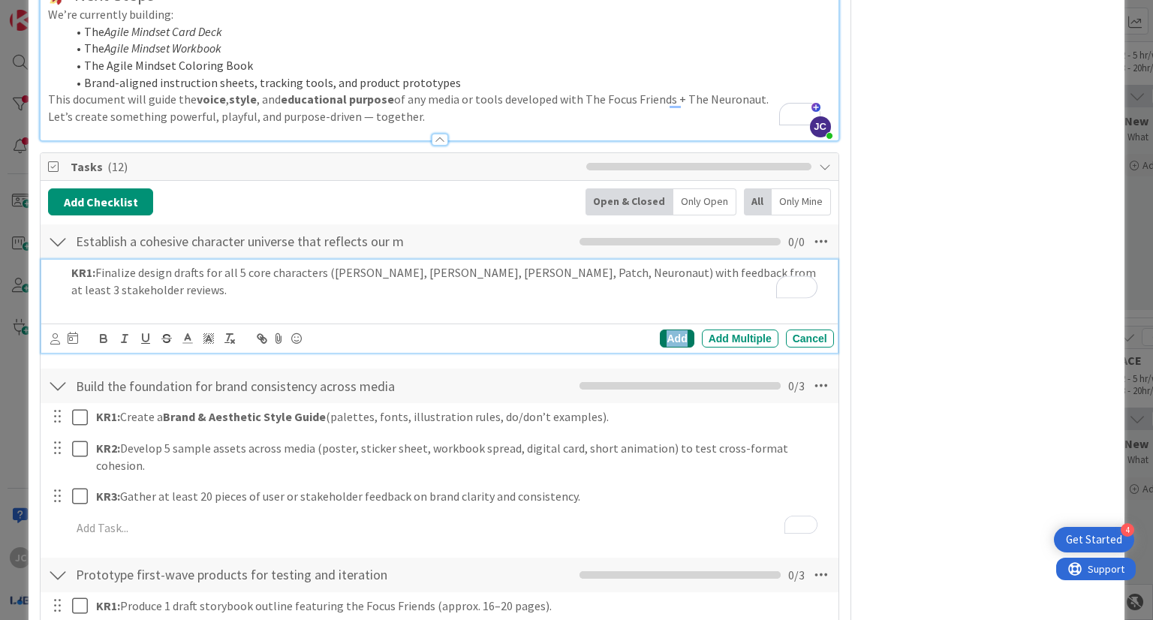
click at [668, 330] on div "Add" at bounding box center [677, 339] width 34 height 18
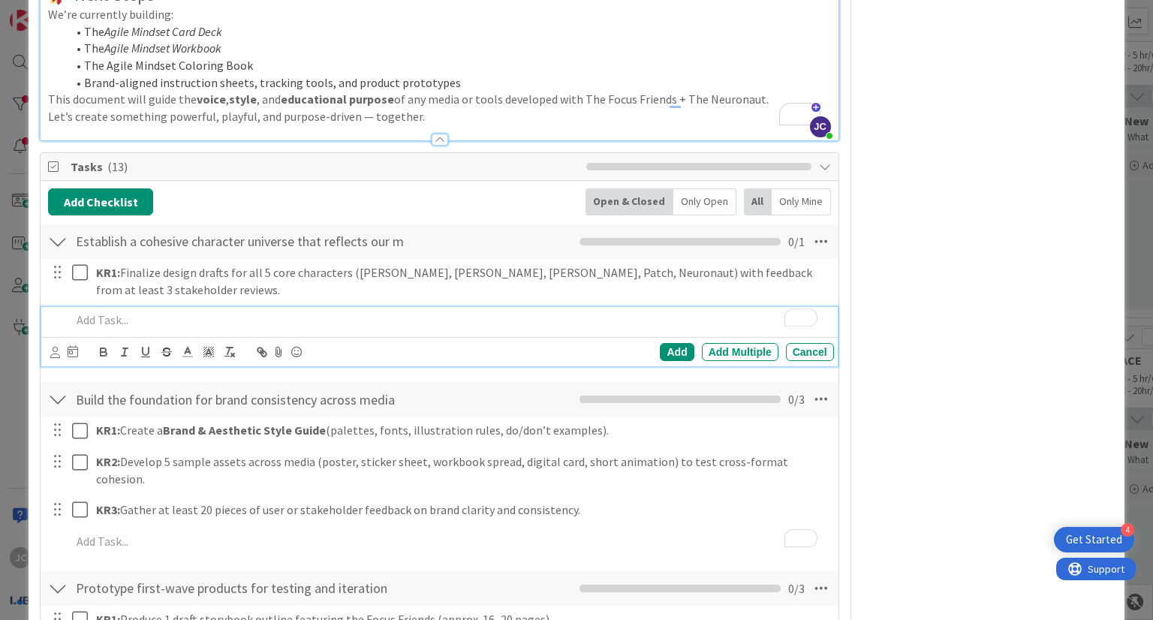
click at [375, 312] on p "To enrich screen reader interactions, please activate Accessibility in Grammarl…" at bounding box center [449, 320] width 756 height 17
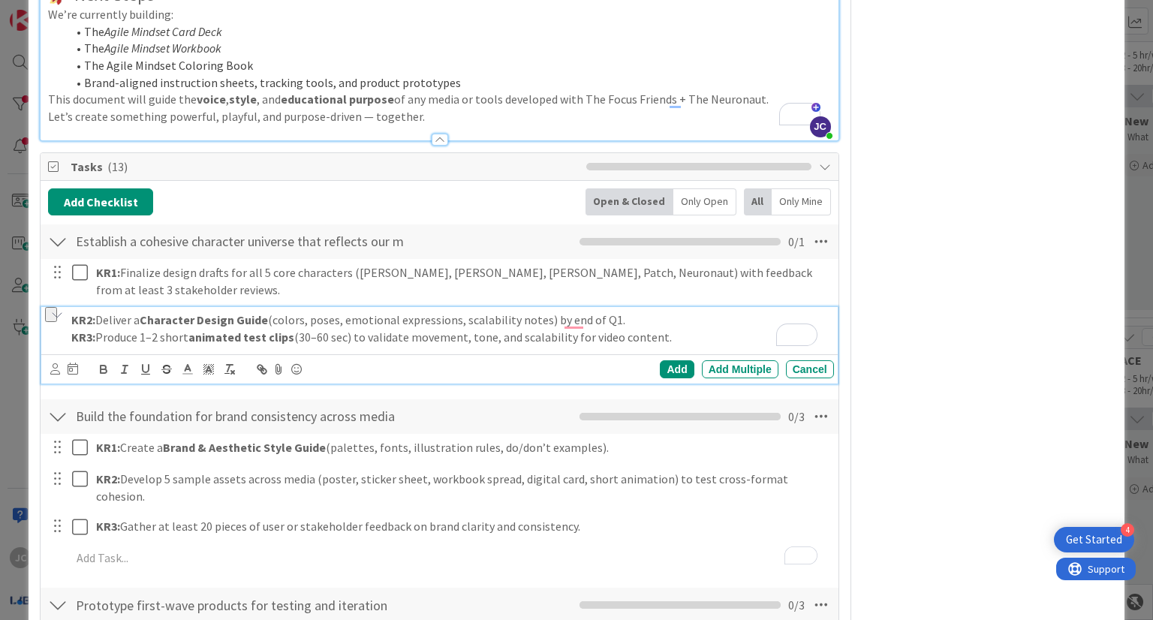
drag, startPoint x: 685, startPoint y: 317, endPoint x: 63, endPoint y: 339, distance: 622.2
click at [63, 339] on div "KR2: Deliver a Character Design Guide (colors, poses, emotional expressions, sc…" at bounding box center [439, 345] width 796 height 76
click at [669, 360] on div "Add" at bounding box center [677, 369] width 34 height 18
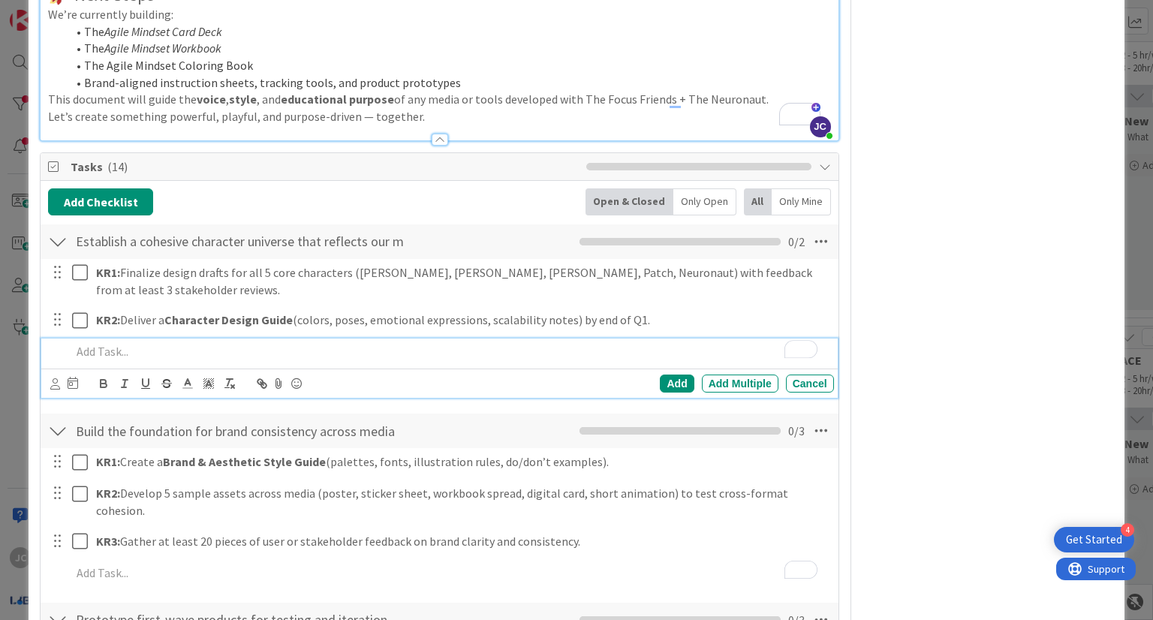
click at [402, 343] on div "To enrich screen reader interactions, please activate Accessibility in Grammarl…" at bounding box center [449, 352] width 768 height 26
click at [672, 375] on div "Add" at bounding box center [677, 384] width 34 height 18
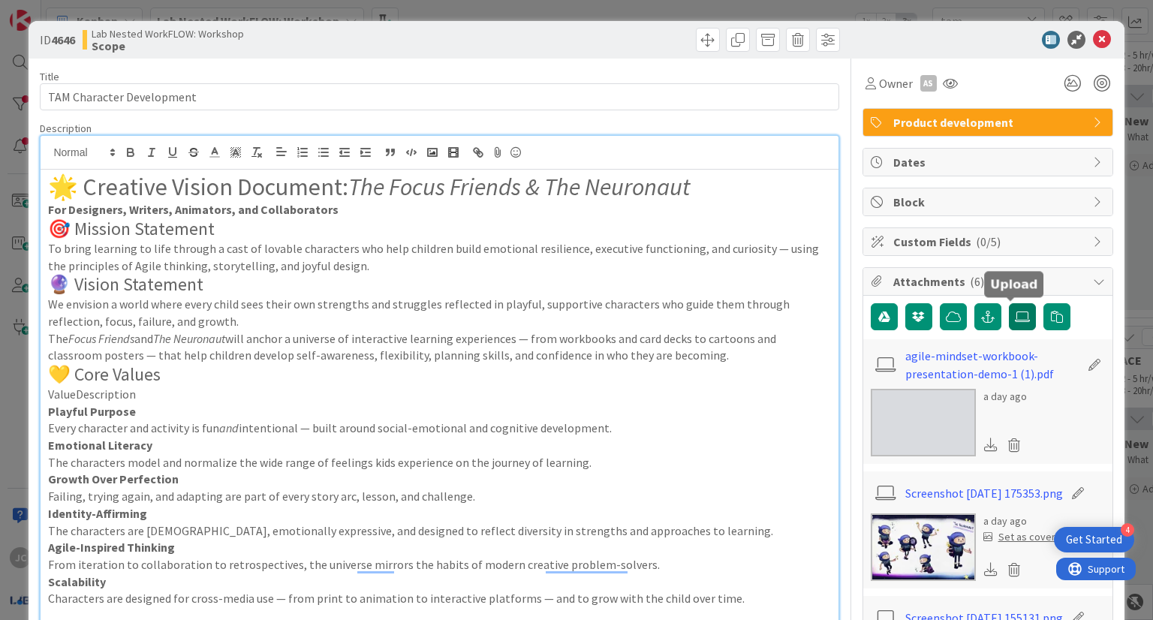
click at [1015, 313] on icon at bounding box center [1022, 317] width 15 height 12
click at [1009, 303] on input "file" at bounding box center [1009, 303] width 0 height 0
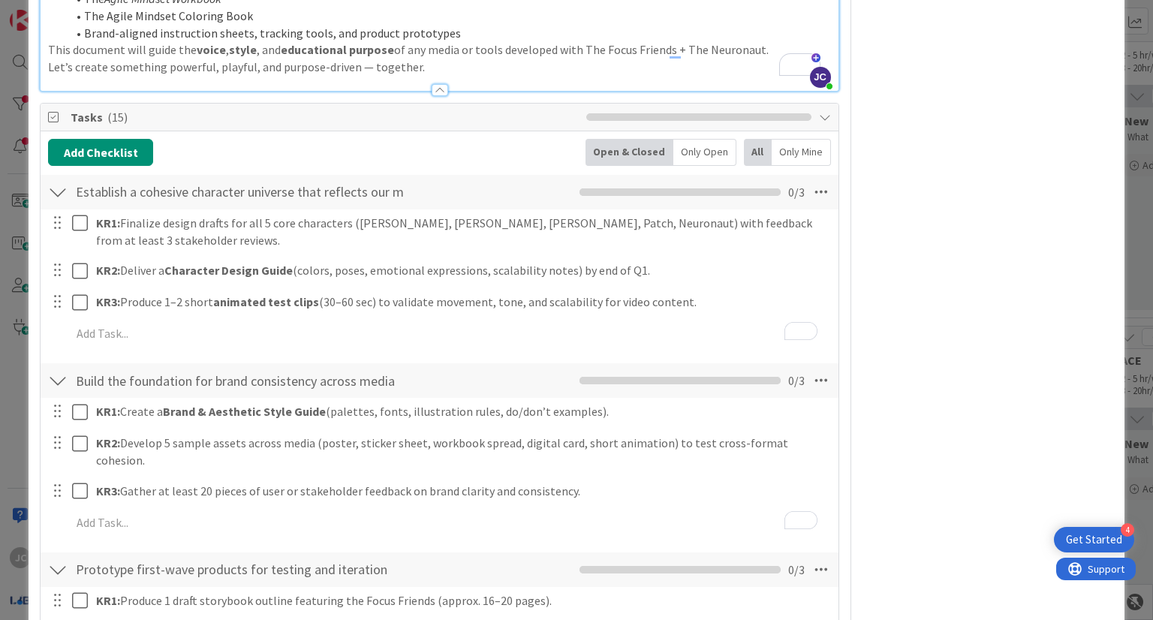
scroll to position [1752, 0]
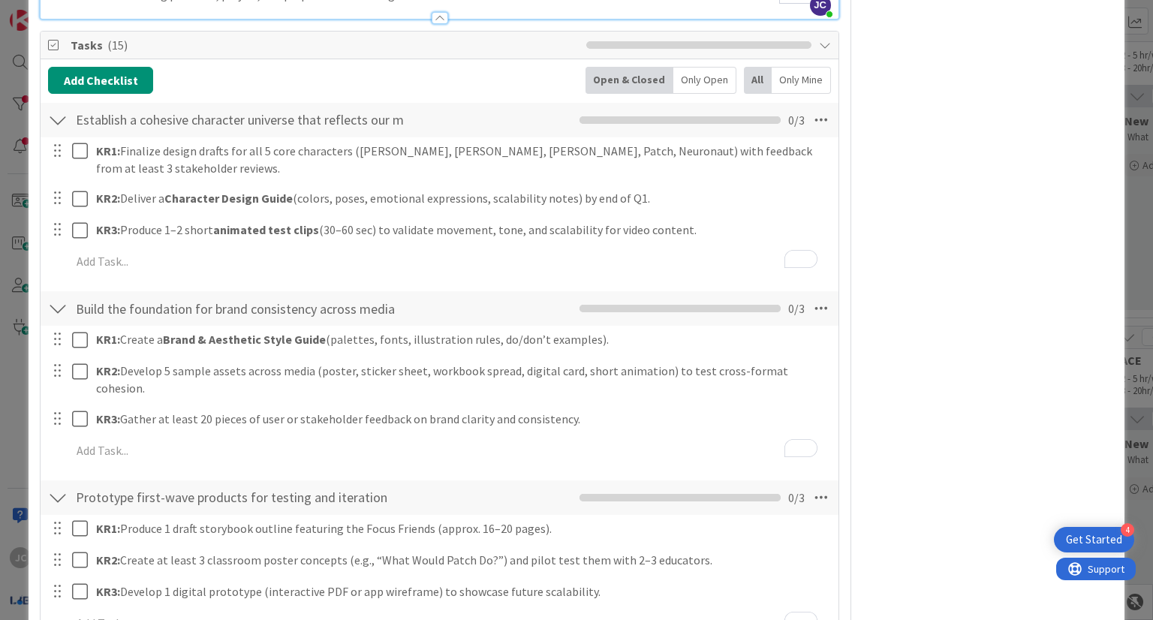
click at [819, 39] on icon at bounding box center [825, 45] width 12 height 12
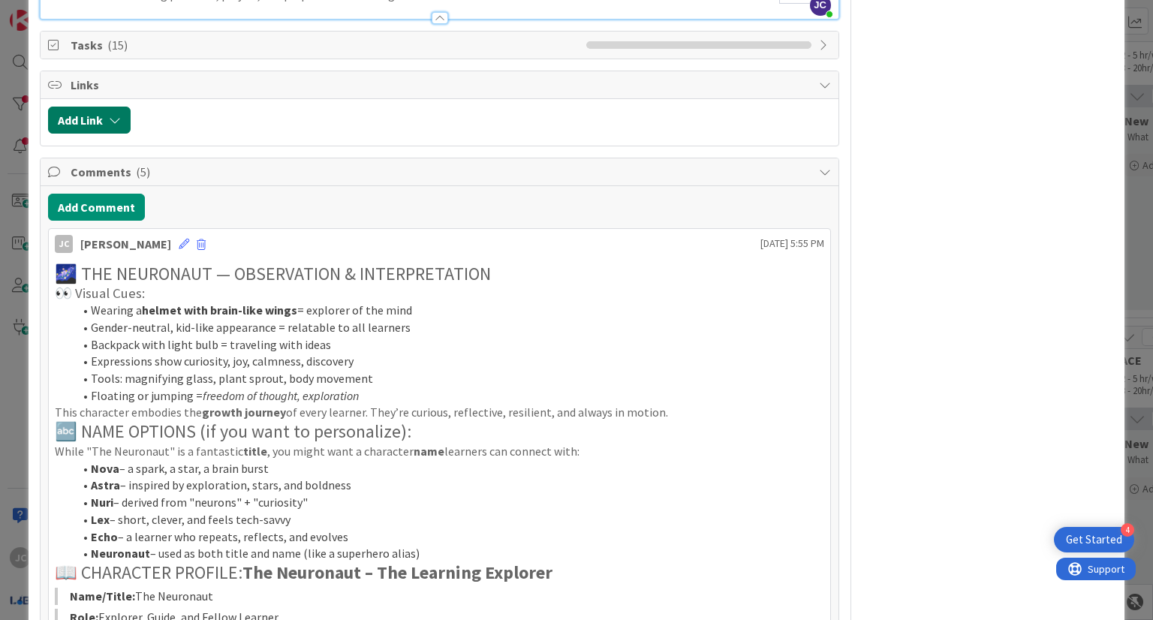
click at [104, 114] on button "Add Link" at bounding box center [89, 120] width 83 height 27
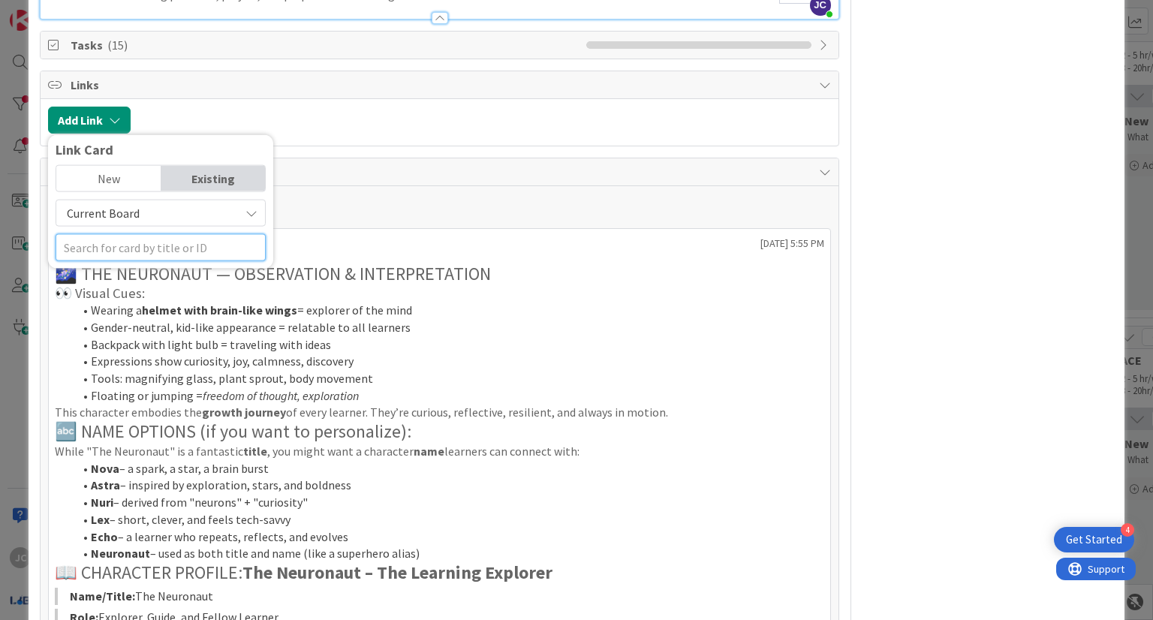
click at [171, 246] on input "text" at bounding box center [161, 247] width 210 height 27
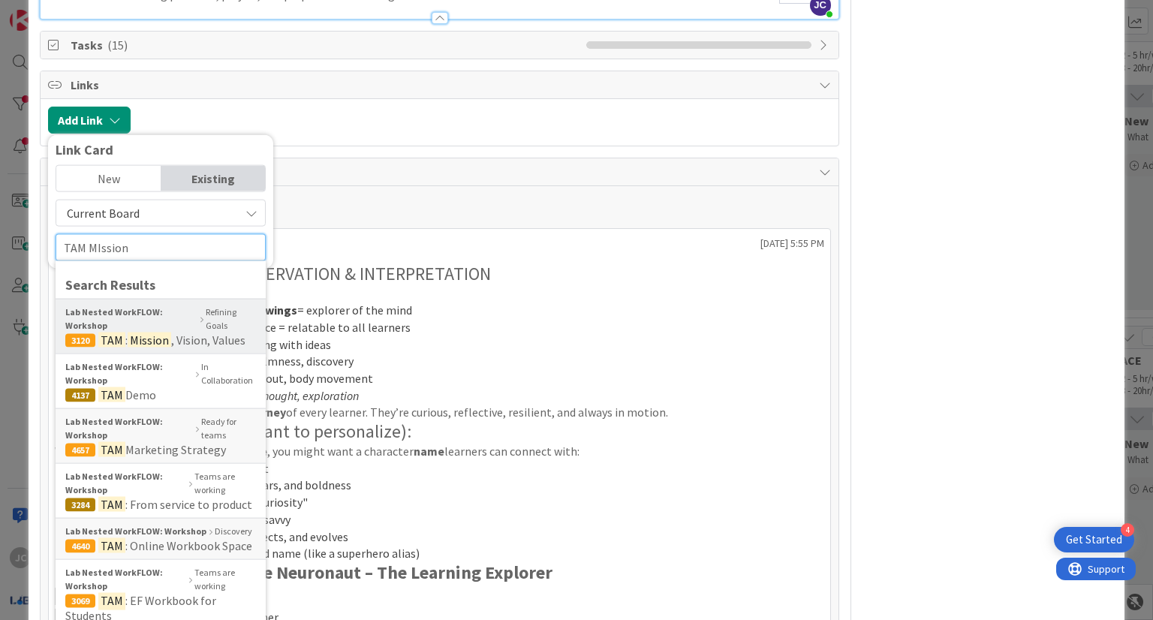
type input "TAM MIssion"
click at [177, 309] on b "Lab Nested WorkFLOW: Workshop" at bounding box center [131, 319] width 132 height 27
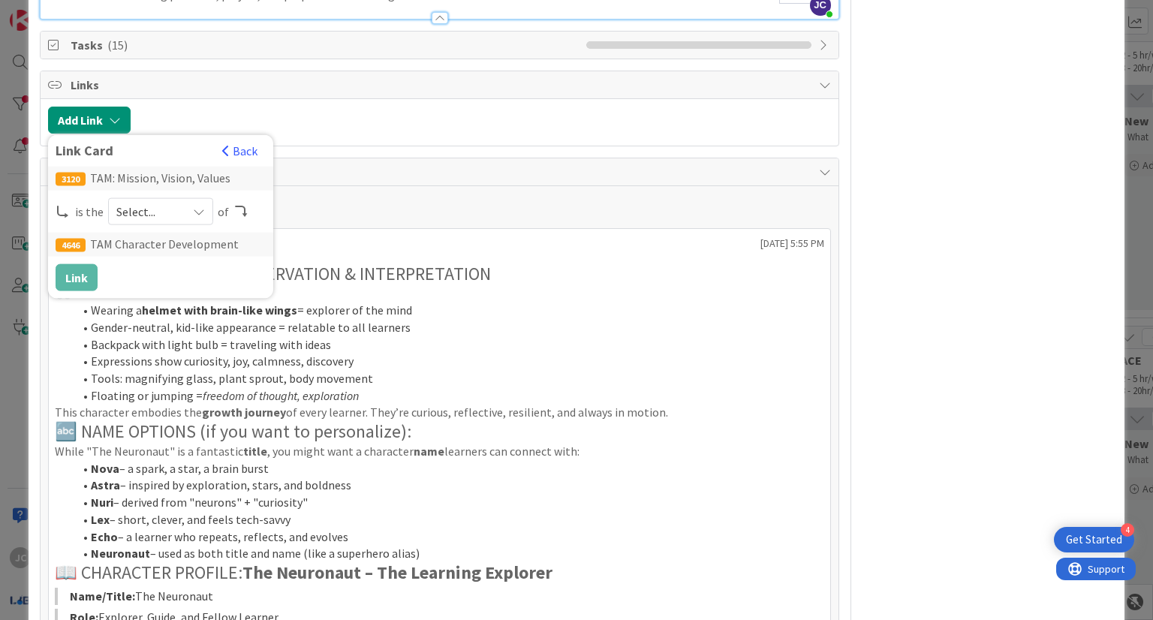
click at [145, 219] on span "Select..." at bounding box center [147, 211] width 63 height 21
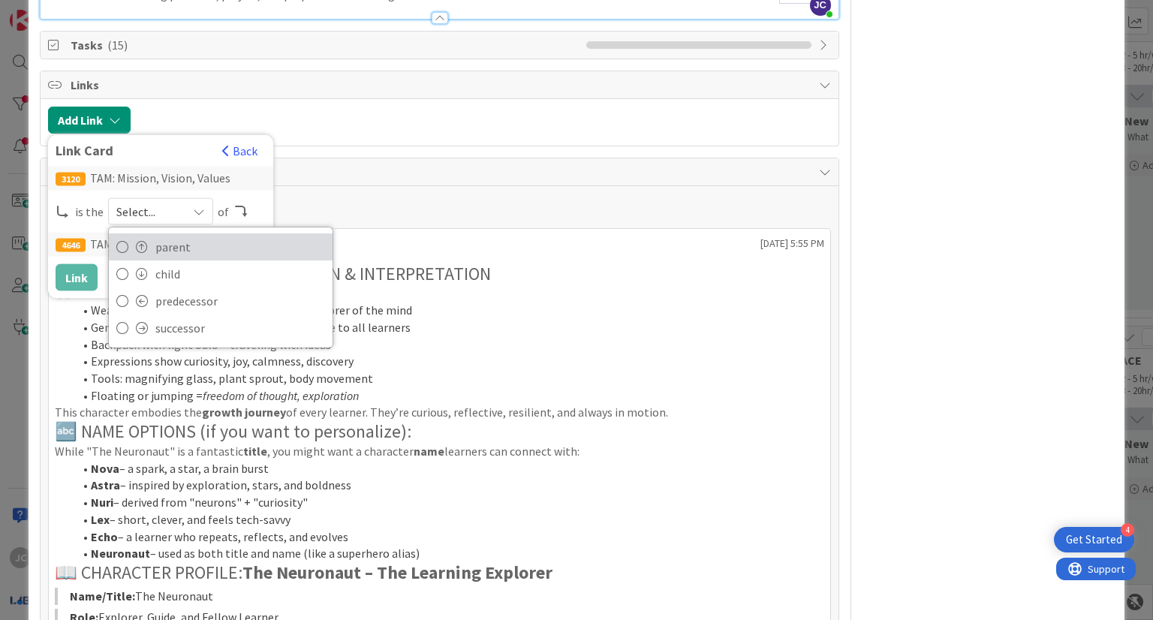
click at [150, 238] on link "parent" at bounding box center [221, 247] width 224 height 27
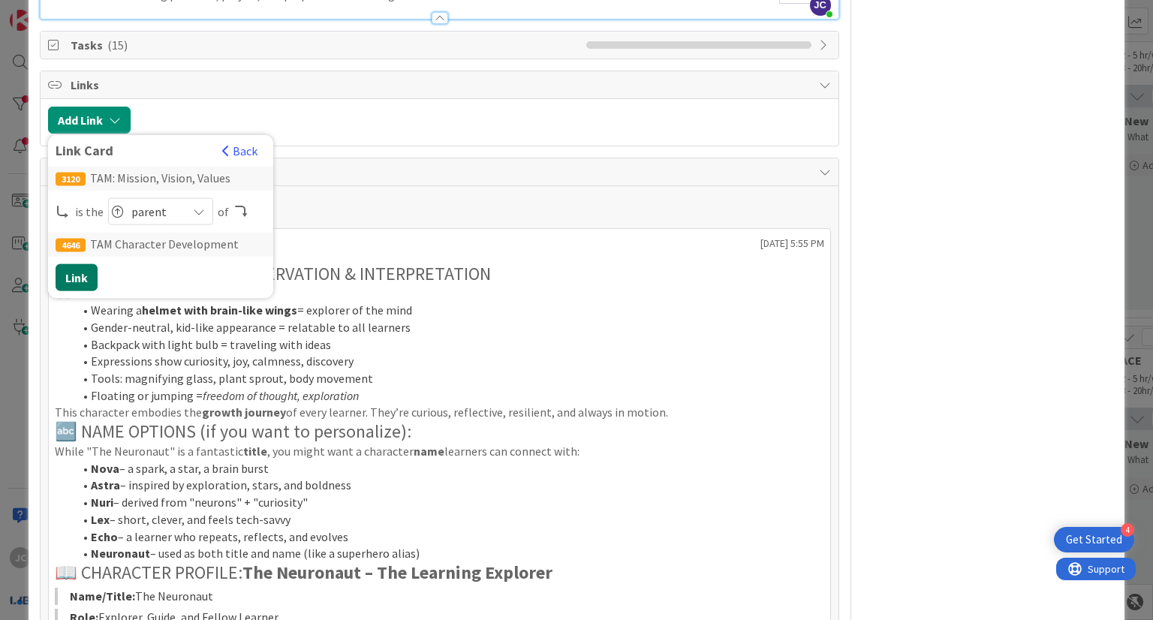
click at [74, 267] on button "Link" at bounding box center [77, 277] width 42 height 27
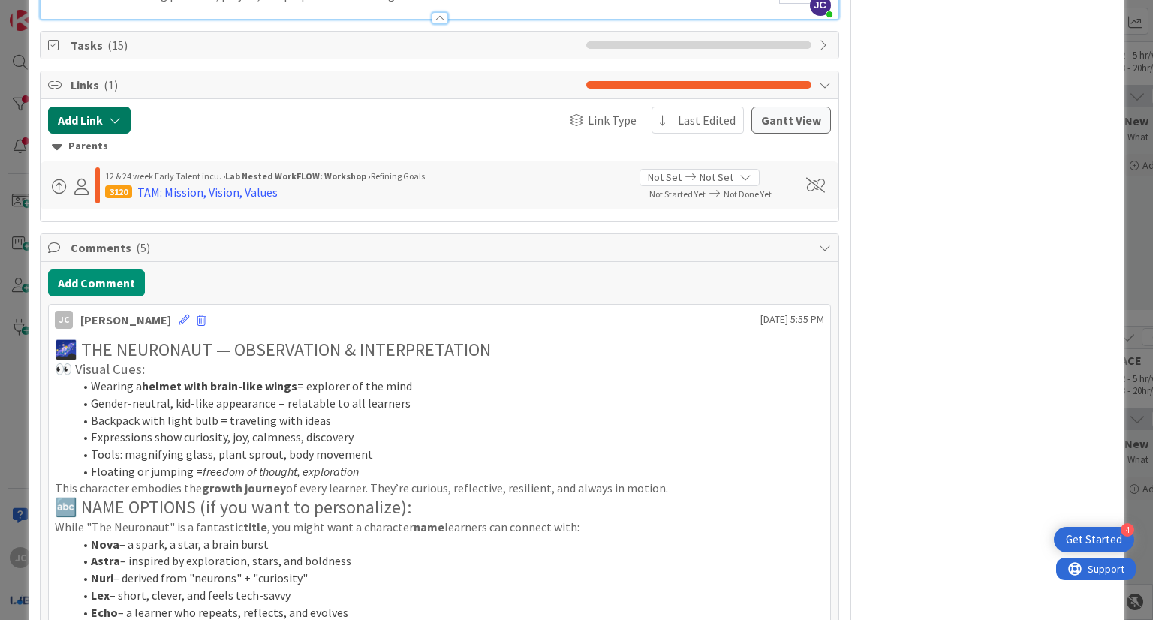
click at [80, 119] on button "Add Link" at bounding box center [89, 120] width 83 height 27
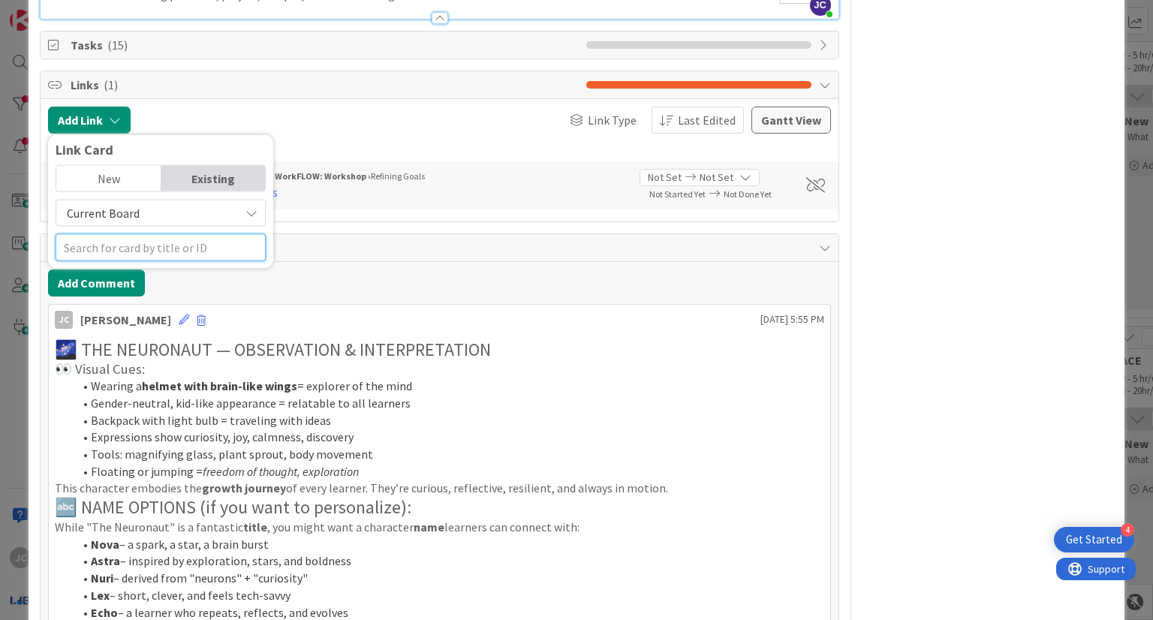
click at [137, 243] on input "text" at bounding box center [161, 247] width 210 height 27
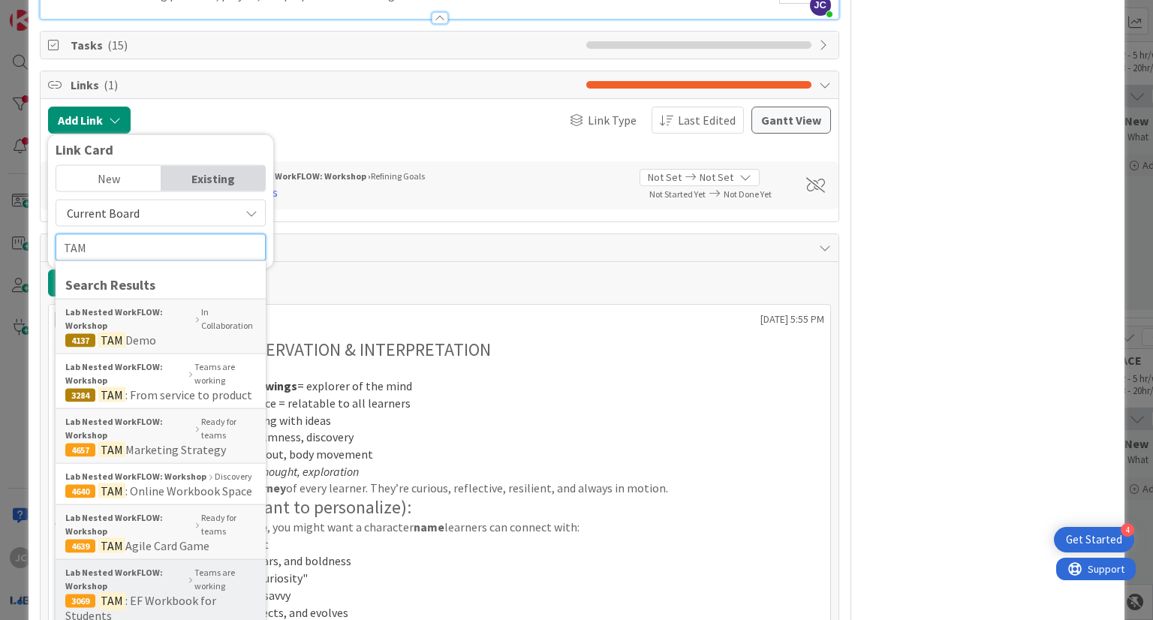
type input "TAM"
click at [158, 593] on span ": EF Workbook for Students" at bounding box center [140, 608] width 151 height 30
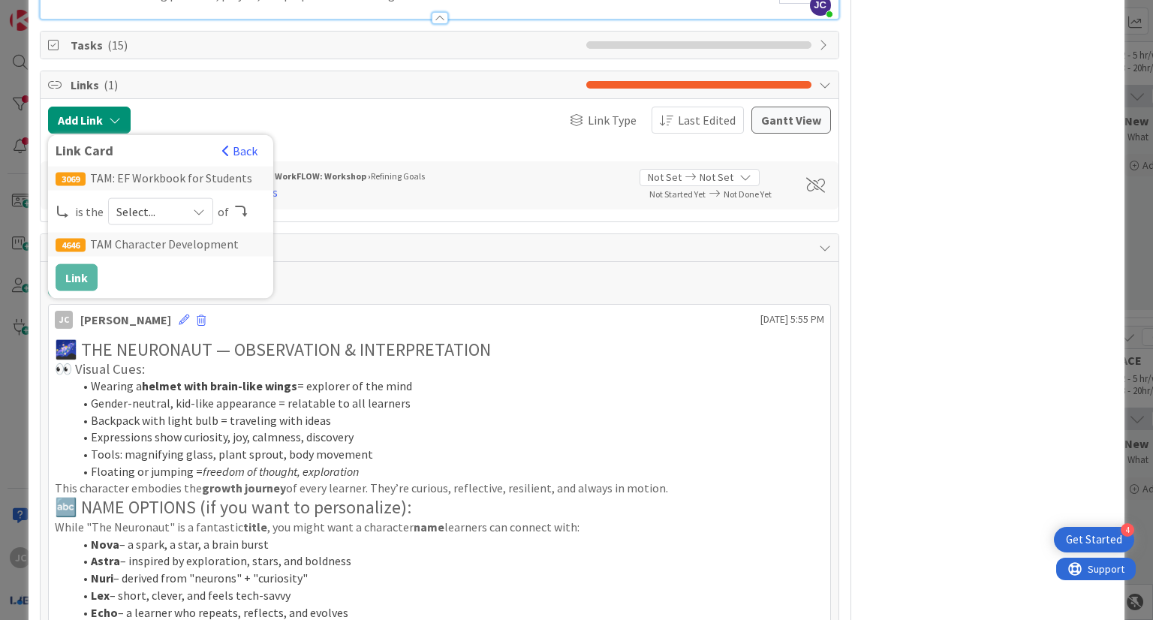
click at [150, 208] on span "Select..." at bounding box center [147, 211] width 63 height 21
click at [202, 209] on icon at bounding box center [199, 212] width 12 height 12
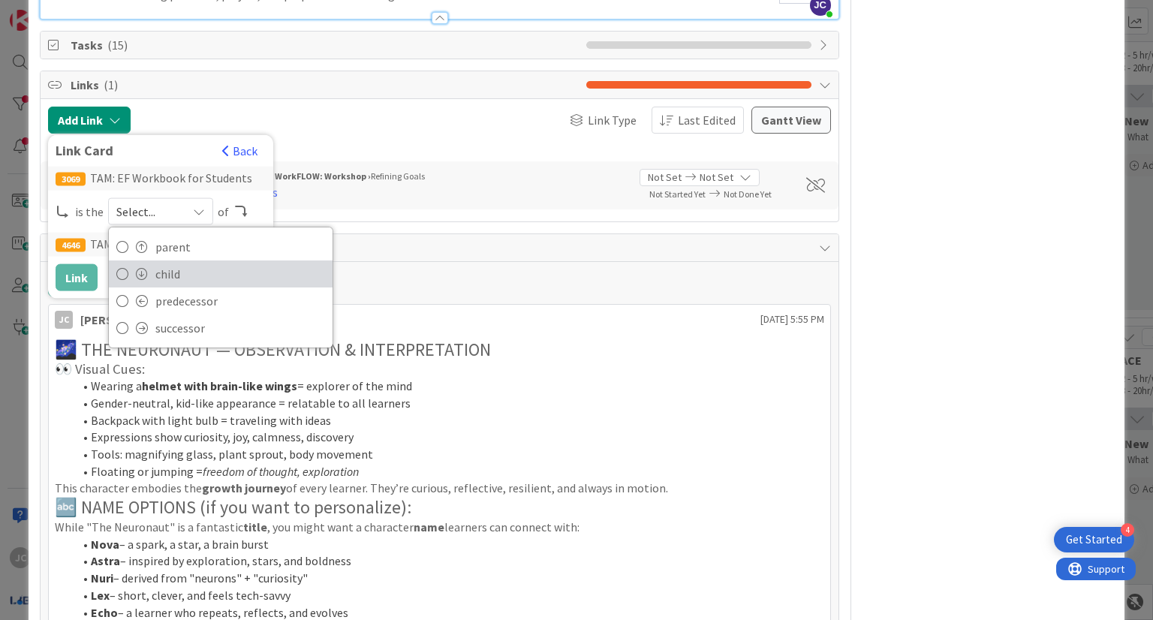
click at [207, 269] on span "child" at bounding box center [240, 274] width 170 height 23
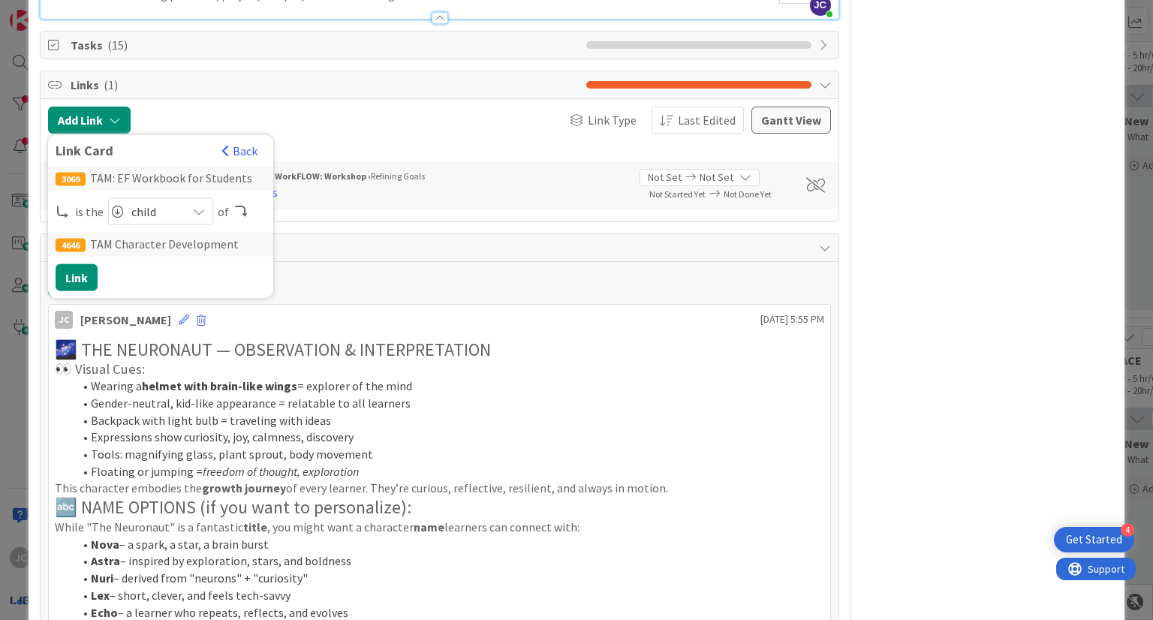
click at [172, 203] on span "child" at bounding box center [155, 211] width 48 height 21
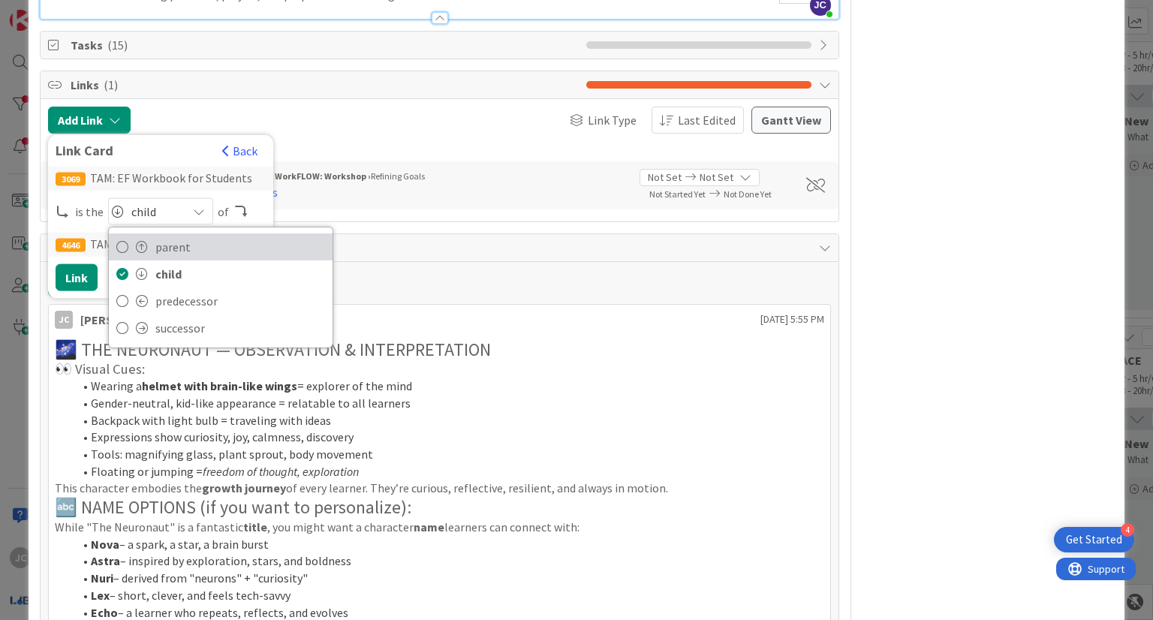
click at [183, 241] on span "parent" at bounding box center [240, 247] width 170 height 23
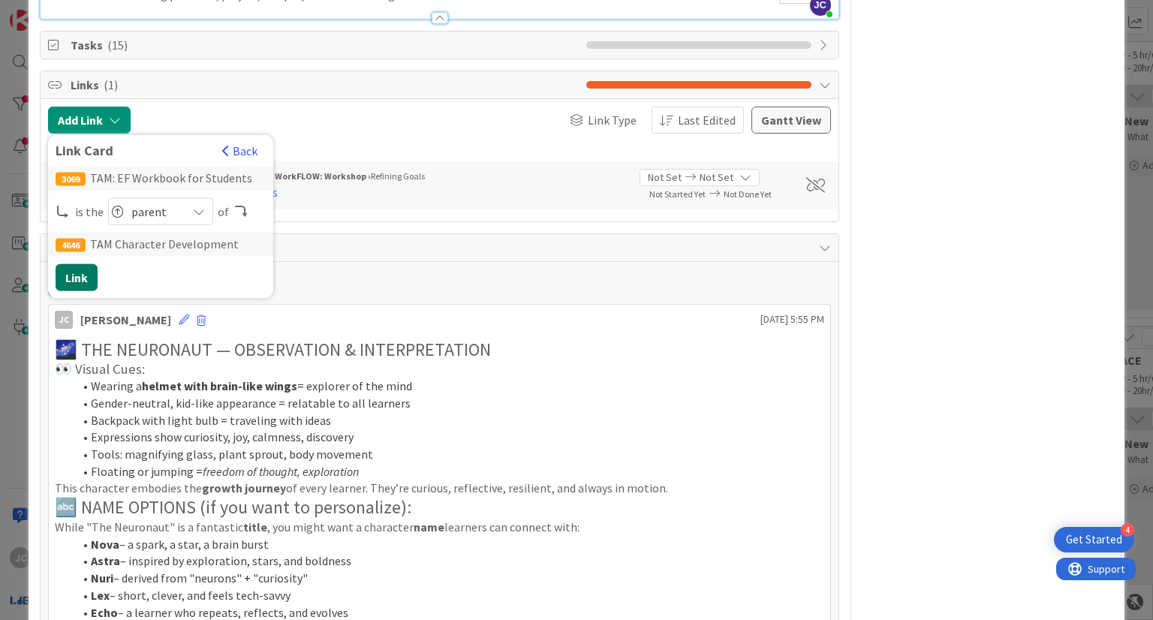
click at [88, 274] on button "Link" at bounding box center [77, 277] width 42 height 27
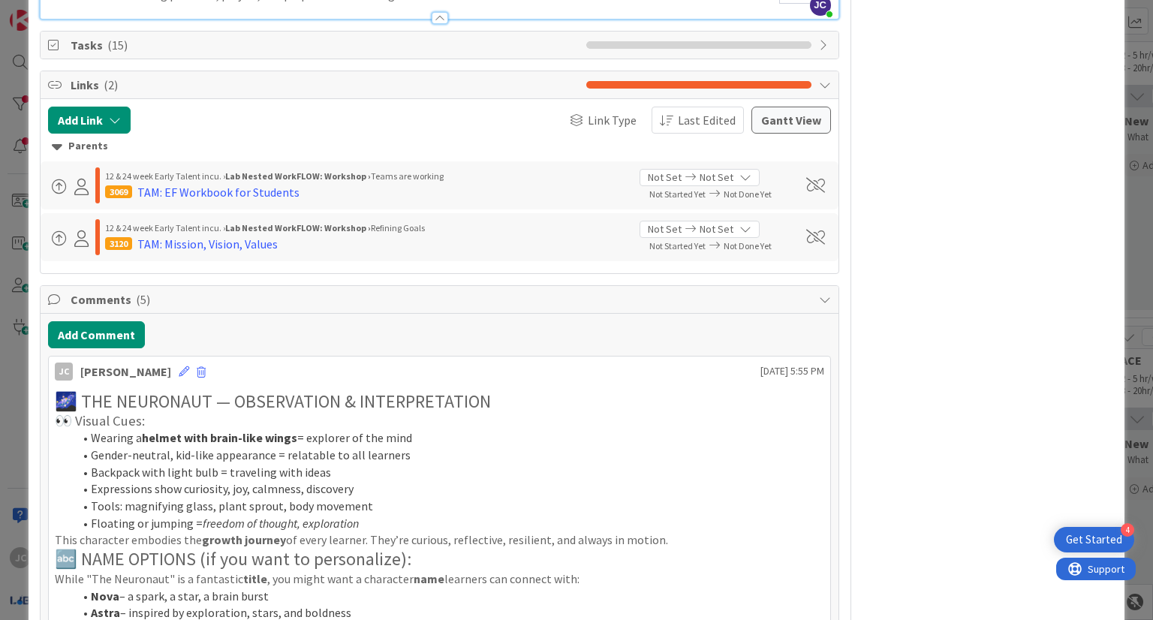
scroll to position [0, 0]
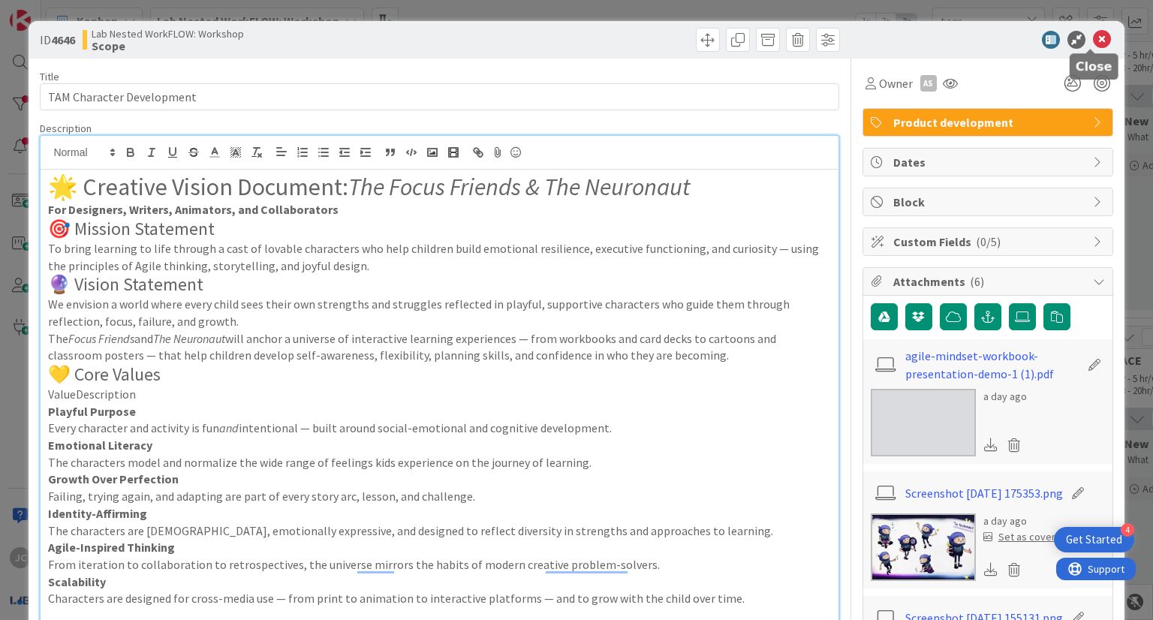
click at [1093, 40] on icon at bounding box center [1102, 40] width 18 height 18
